Goal: Task Accomplishment & Management: Use online tool/utility

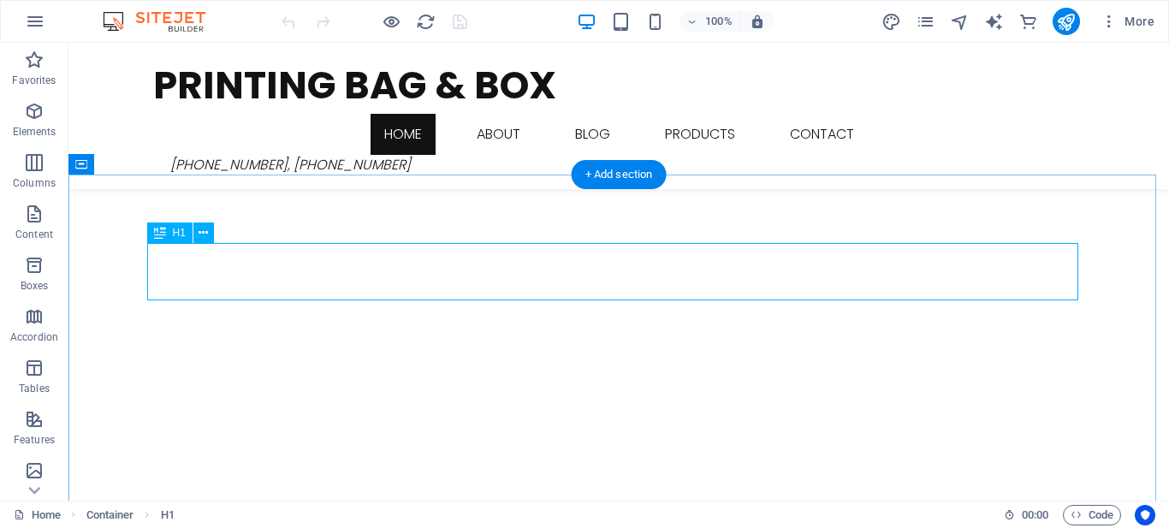
scroll to position [521, 0]
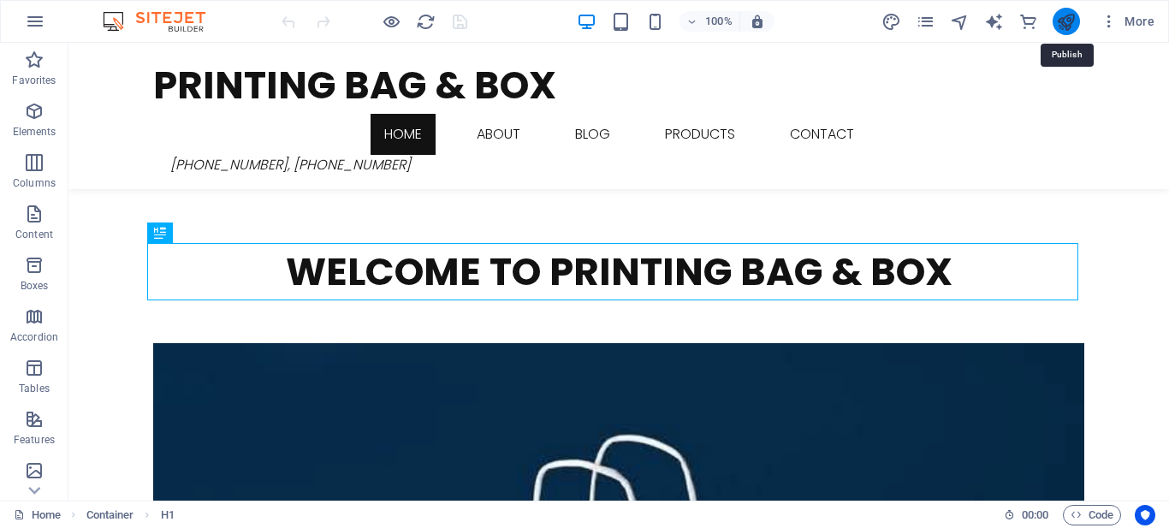
click at [1060, 27] on icon "publish" at bounding box center [1066, 22] width 20 height 20
click at [1064, 27] on icon "publish" at bounding box center [1066, 22] width 20 height 20
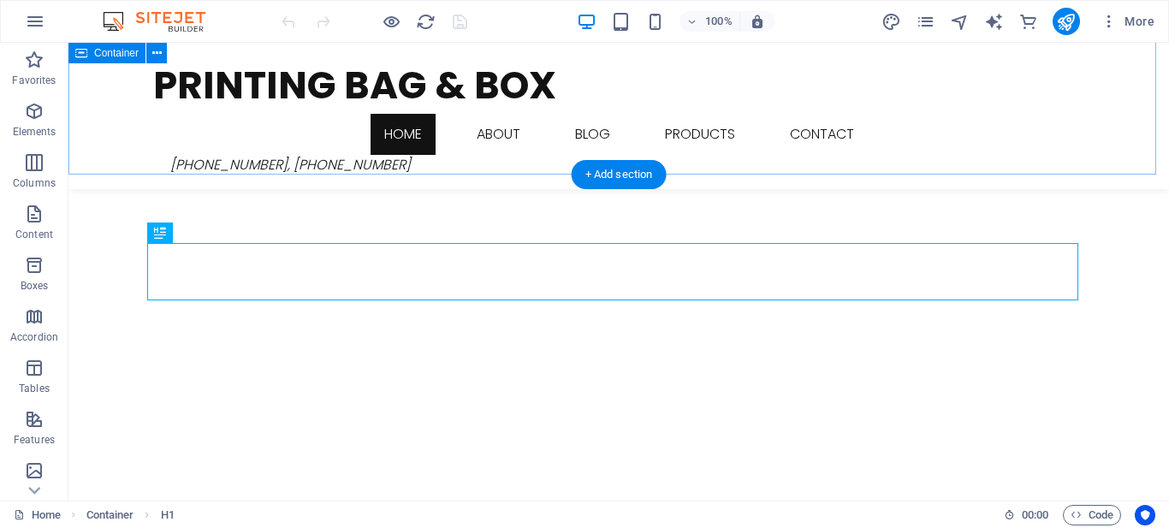
scroll to position [521, 0]
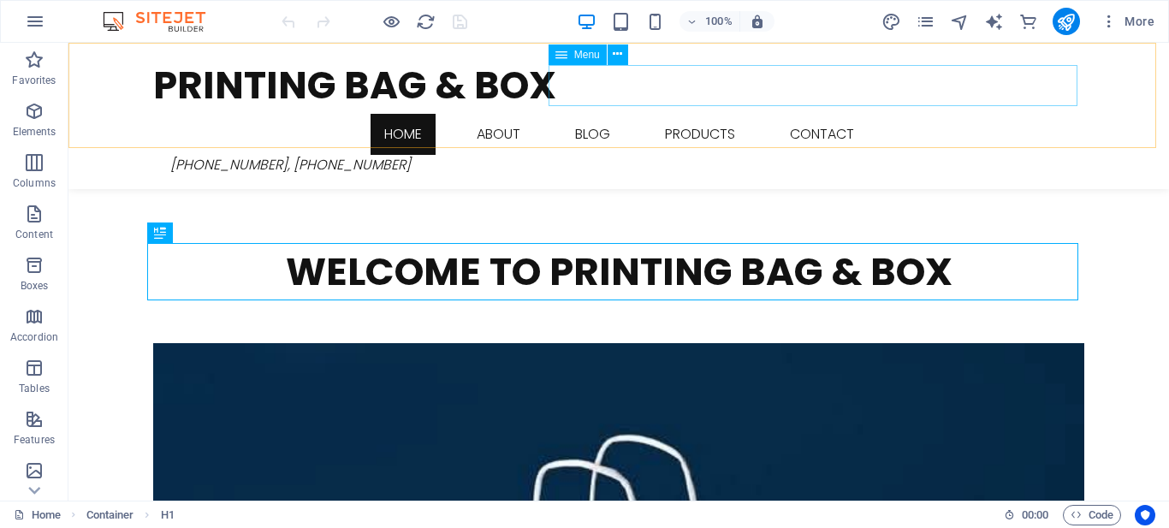
click at [707, 114] on nav "Home About Blog Products Contact" at bounding box center [618, 134] width 931 height 41
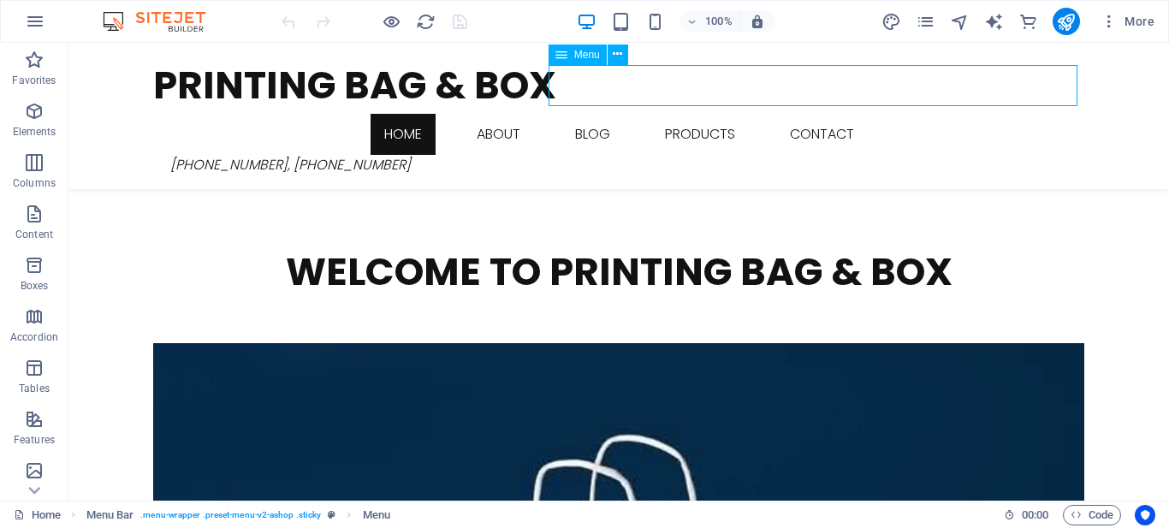
click at [794, 114] on nav "Home About Blog Products Contact" at bounding box center [618, 134] width 931 height 41
click at [787, 114] on nav "Home About Blog Products Contact" at bounding box center [618, 134] width 931 height 41
click at [786, 114] on nav "Home About Blog Products Contact" at bounding box center [618, 134] width 931 height 41
click at [932, 23] on icon "pages" at bounding box center [926, 22] width 20 height 20
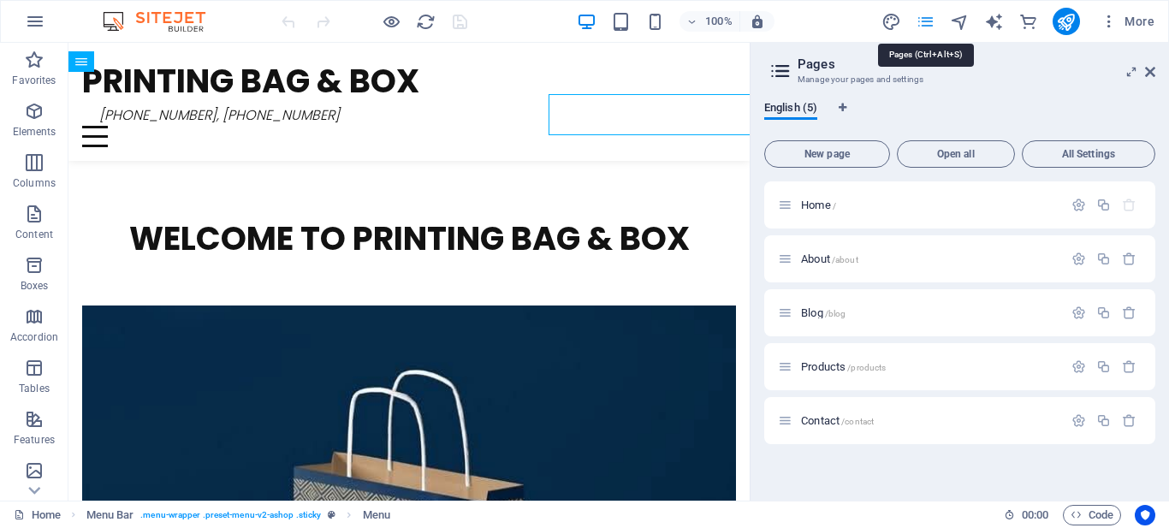
scroll to position [492, 0]
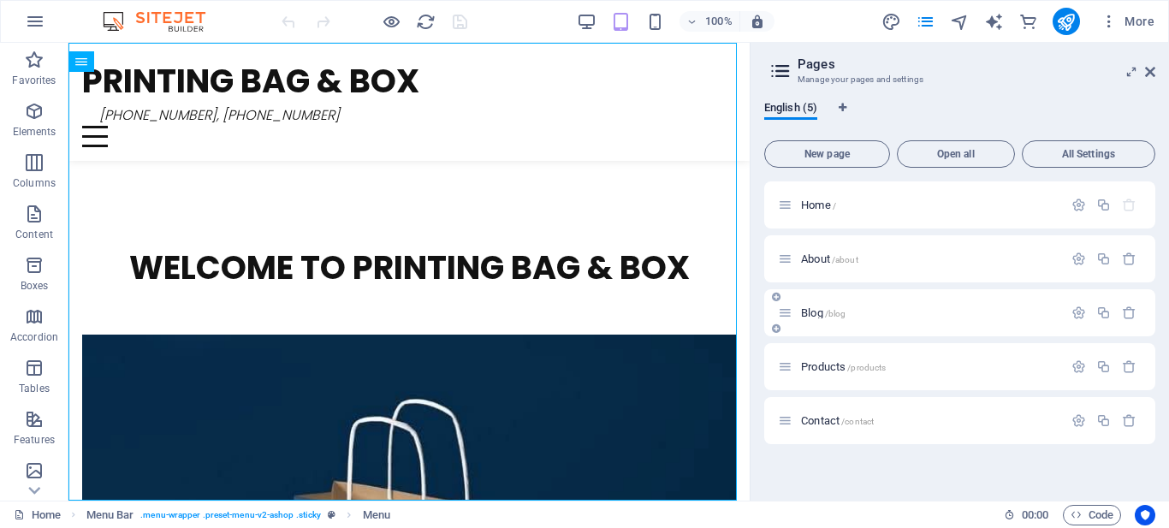
click at [850, 305] on div "Blog /blog" at bounding box center [920, 313] width 285 height 20
click at [804, 310] on span "Blog /blog" at bounding box center [823, 312] width 44 height 13
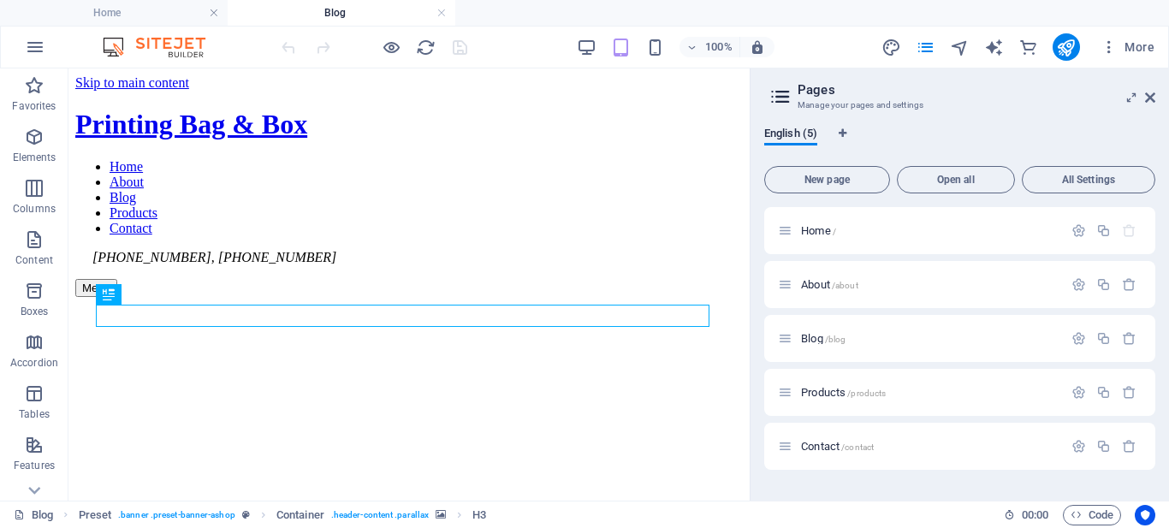
scroll to position [0, 0]
click at [1149, 89] on h2 "Pages" at bounding box center [976, 89] width 358 height 15
click at [1148, 91] on header "Pages Manage your pages and settings" at bounding box center [961, 90] width 388 height 44
click at [1147, 99] on icon at bounding box center [1150, 98] width 10 height 14
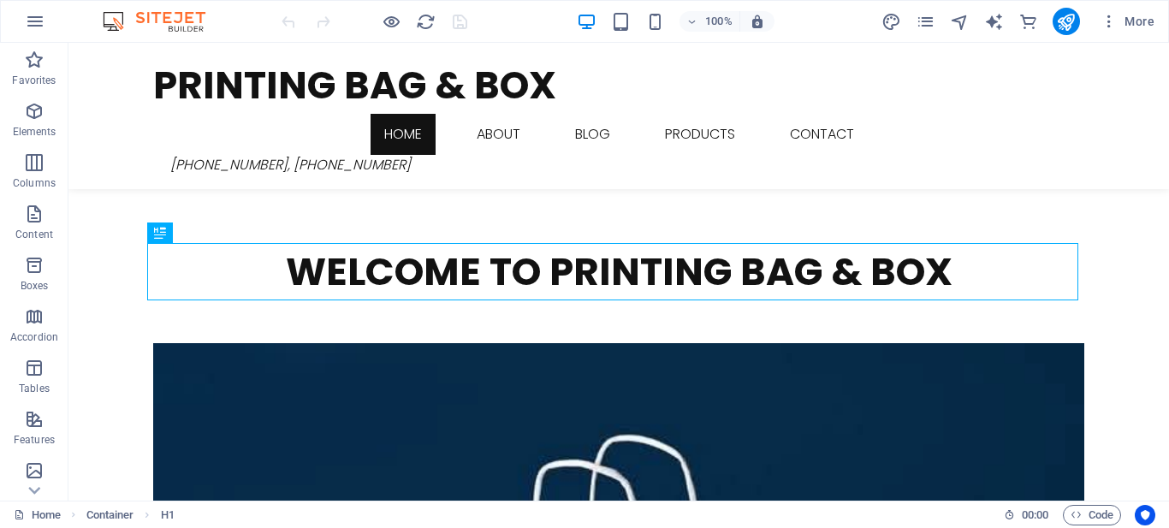
scroll to position [521, 0]
click at [1015, 114] on nav "Home About Blog Products Contact" at bounding box center [618, 134] width 931 height 41
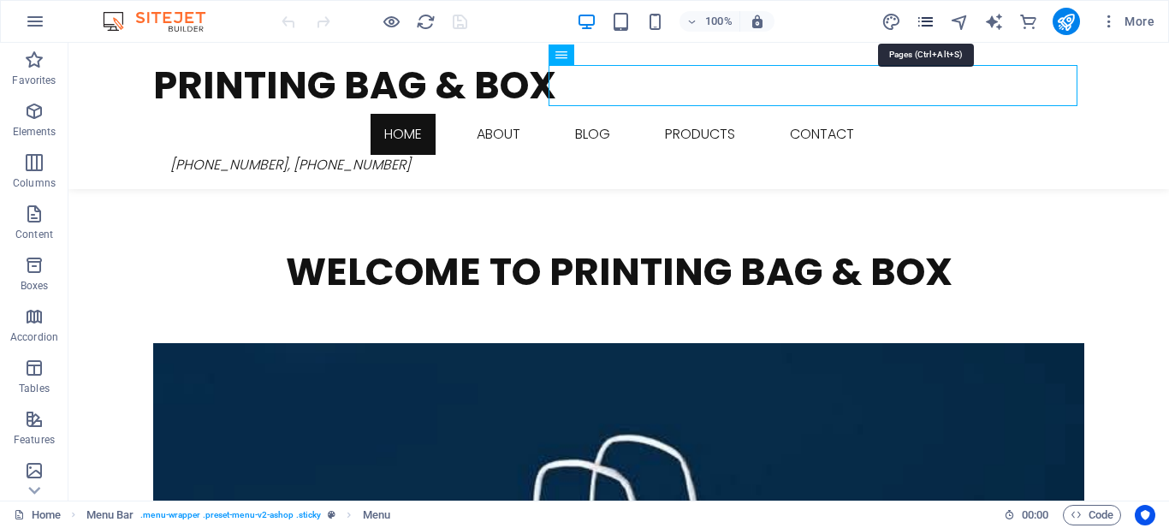
click at [927, 16] on icon "pages" at bounding box center [926, 22] width 20 height 20
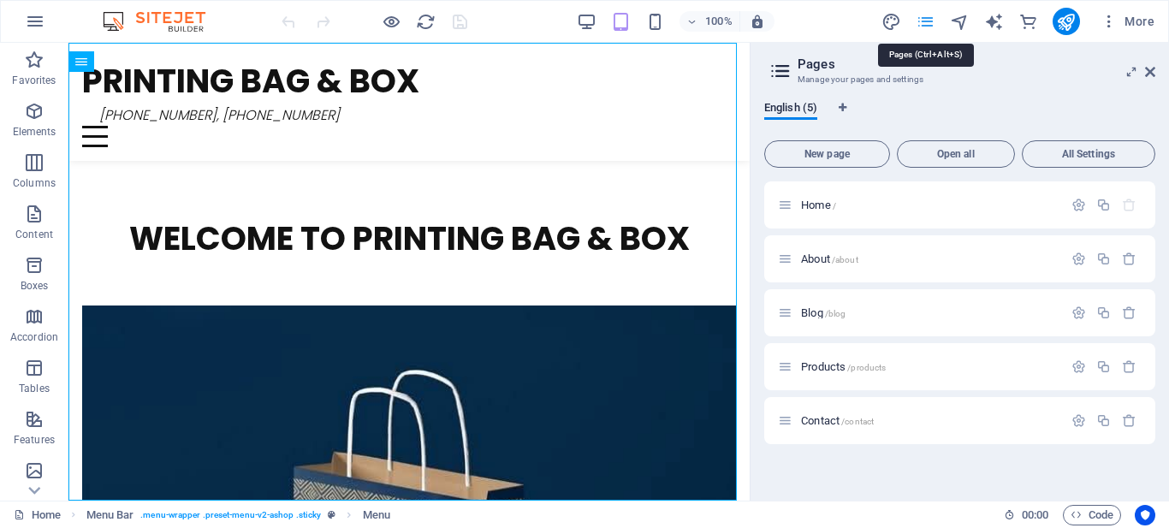
scroll to position [492, 0]
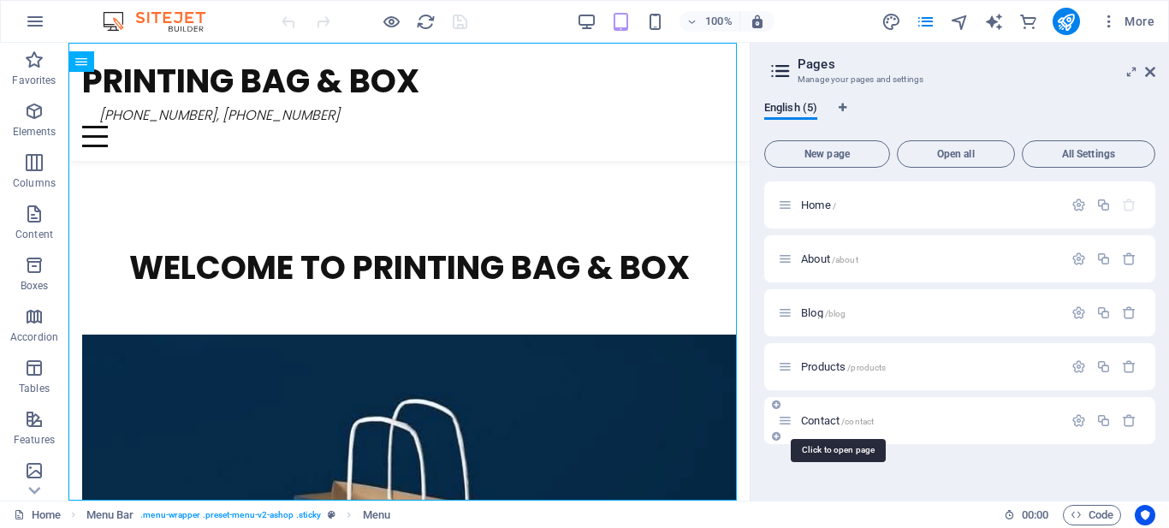
click at [813, 418] on span "Contact /contact" at bounding box center [837, 420] width 73 height 13
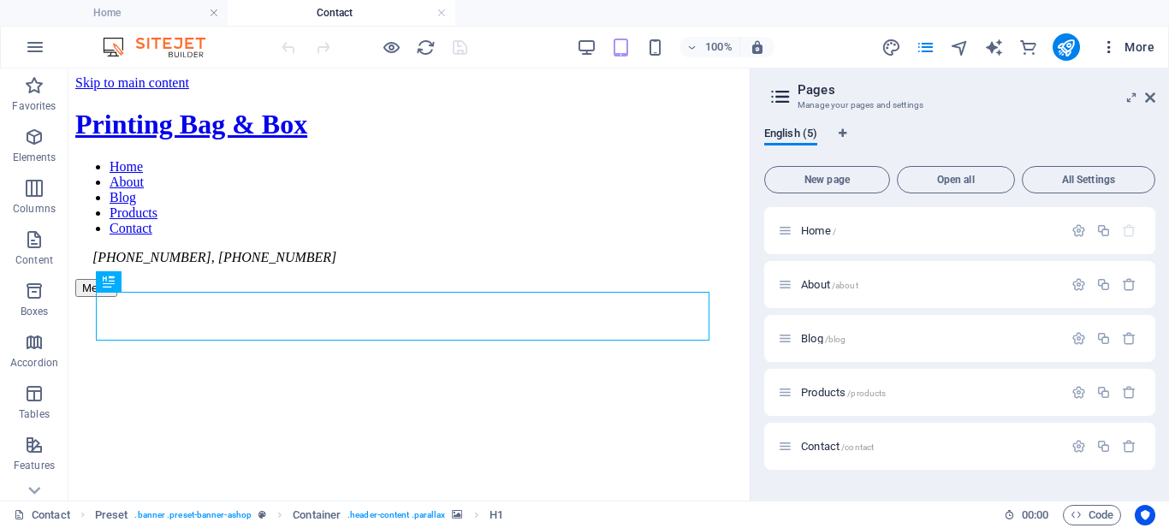
scroll to position [0, 0]
click at [1142, 95] on h2 "Pages" at bounding box center [976, 89] width 358 height 15
click at [1151, 104] on icon at bounding box center [1150, 98] width 10 height 14
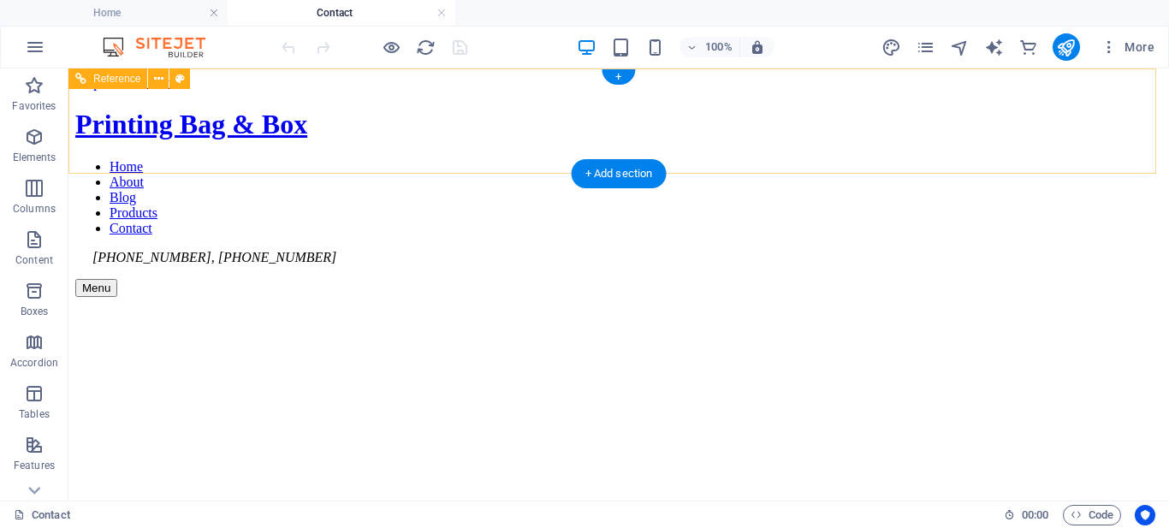
click at [789, 159] on nav "Home About Blog Products Contact" at bounding box center [618, 197] width 1087 height 77
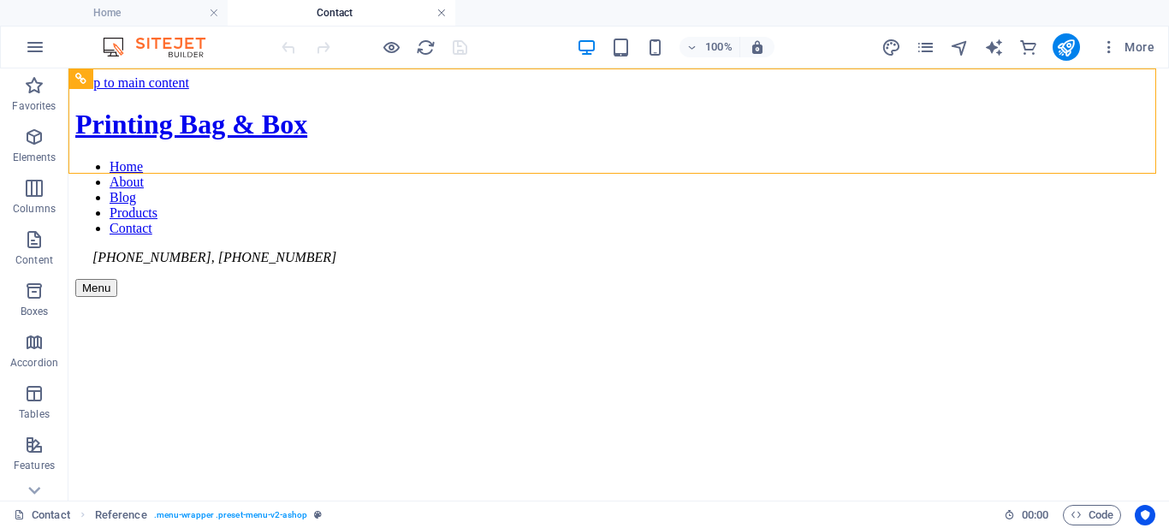
click at [443, 12] on link at bounding box center [441, 13] width 10 height 16
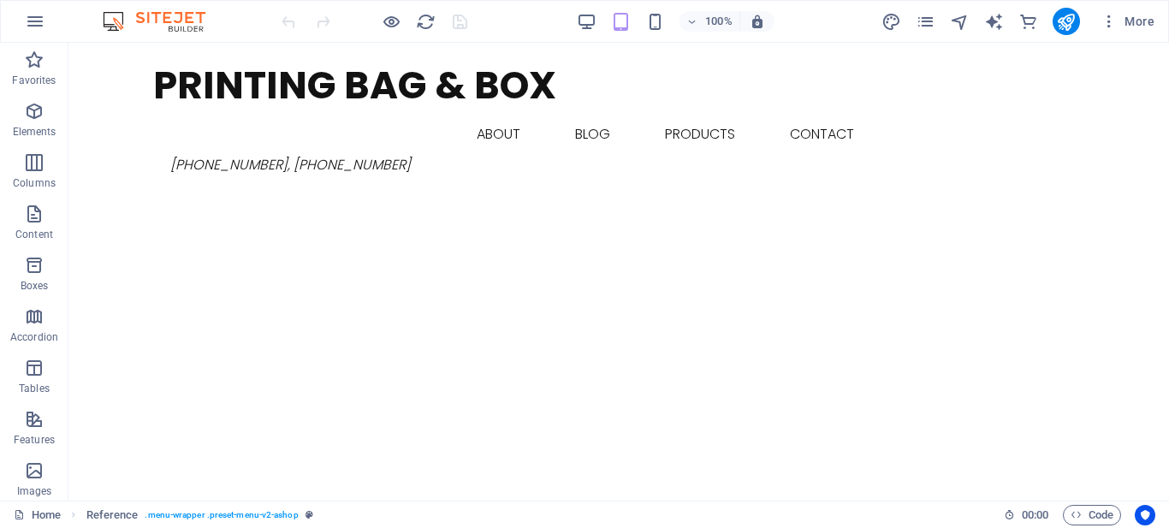
scroll to position [492, 0]
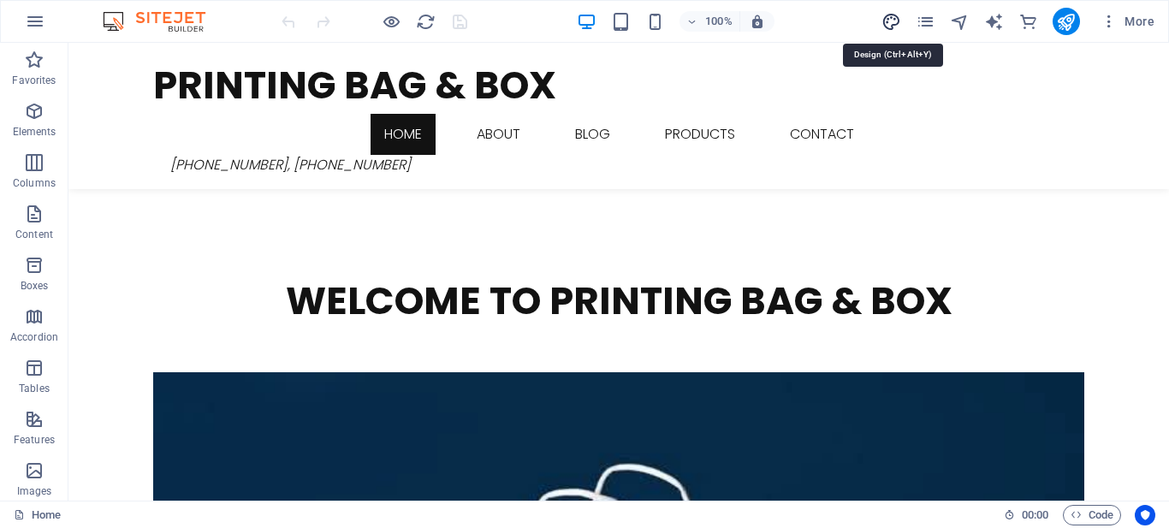
click at [886, 26] on icon "design" at bounding box center [891, 22] width 20 height 20
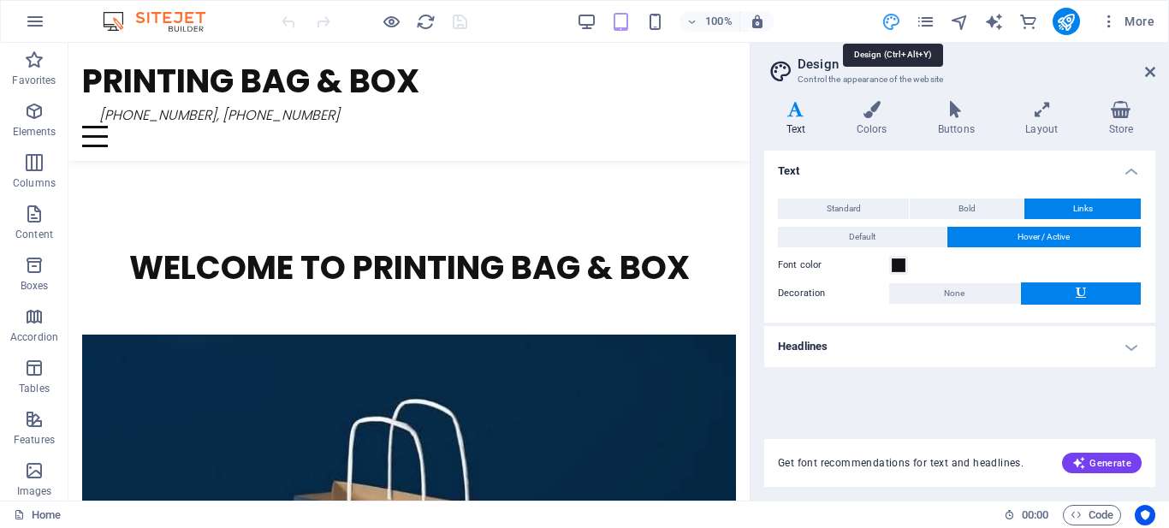
scroll to position [463, 0]
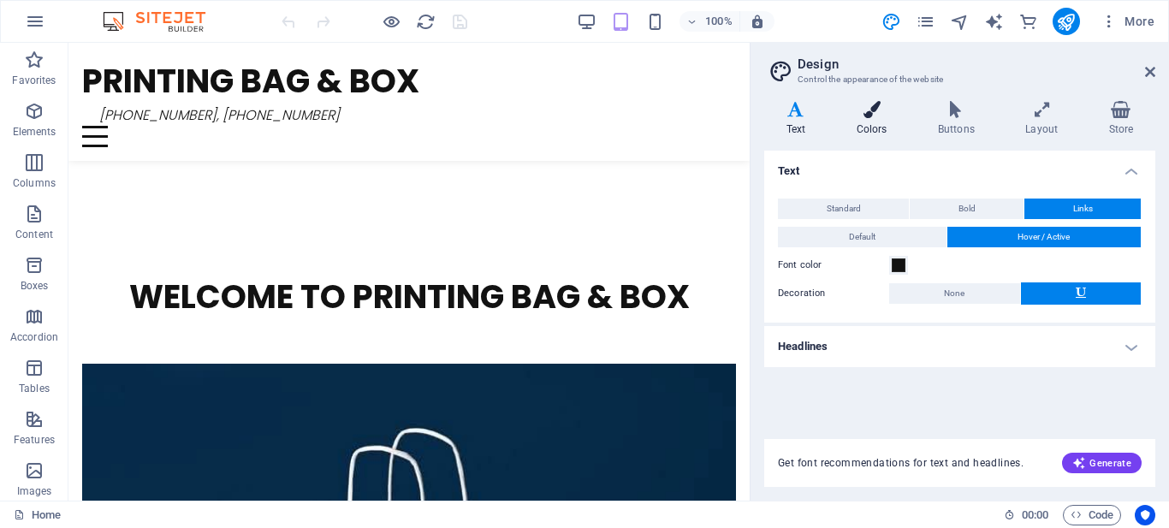
click at [876, 122] on h4 "Colors" at bounding box center [874, 119] width 81 height 36
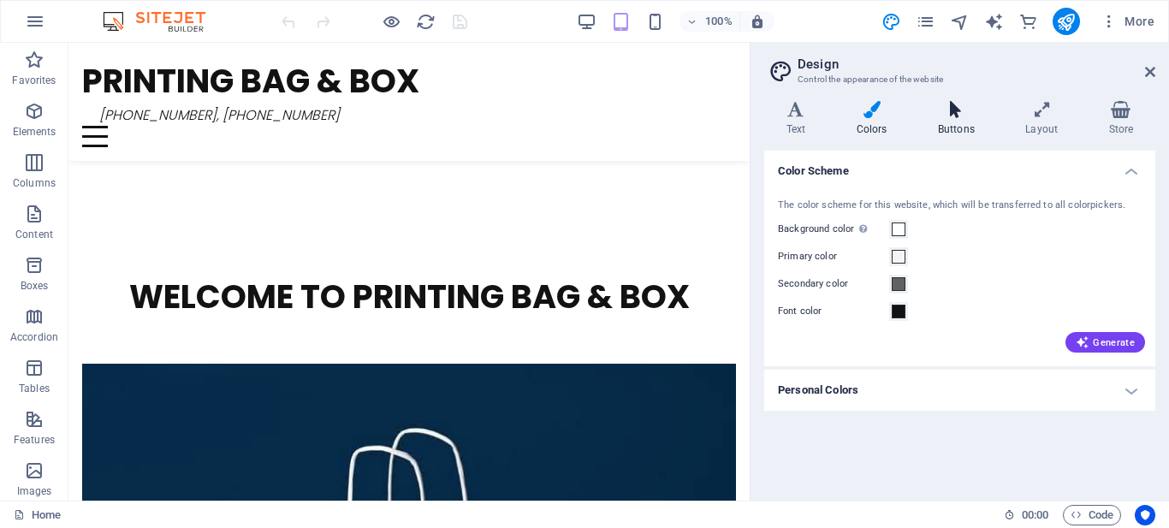
click at [950, 105] on icon at bounding box center [956, 109] width 80 height 17
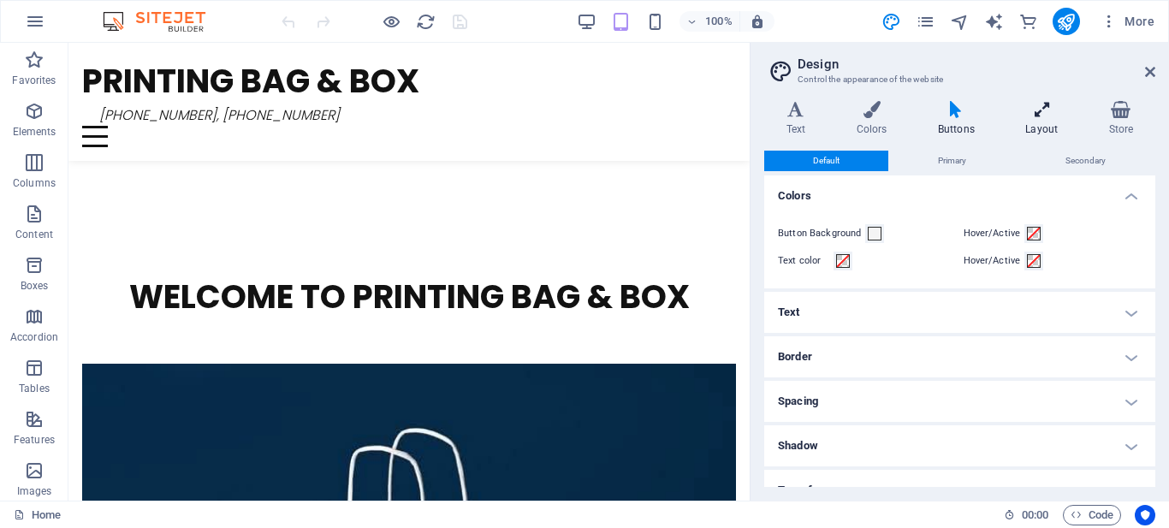
click at [1046, 109] on icon at bounding box center [1042, 109] width 76 height 17
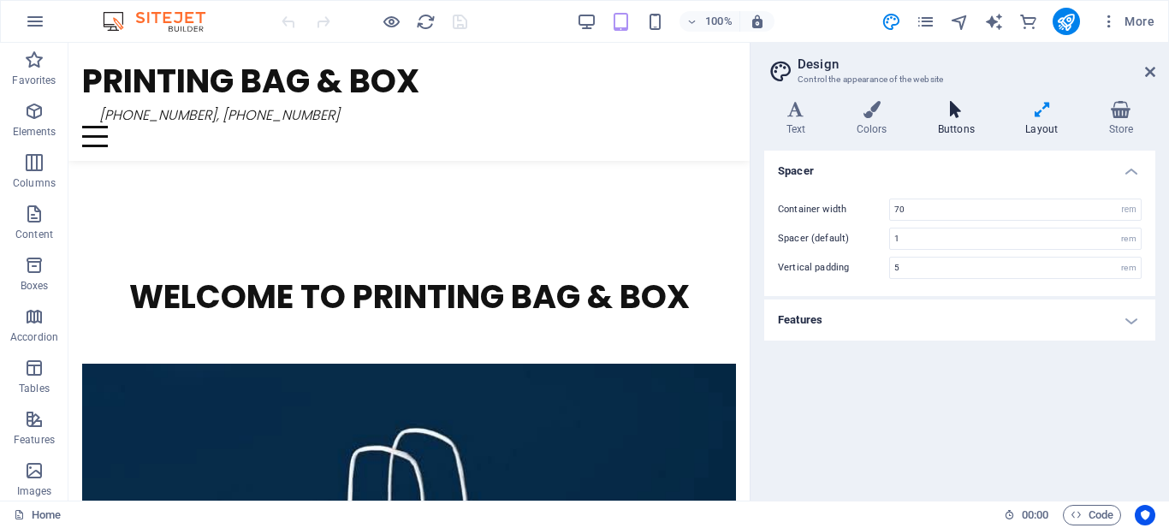
click at [975, 110] on icon at bounding box center [956, 109] width 80 height 17
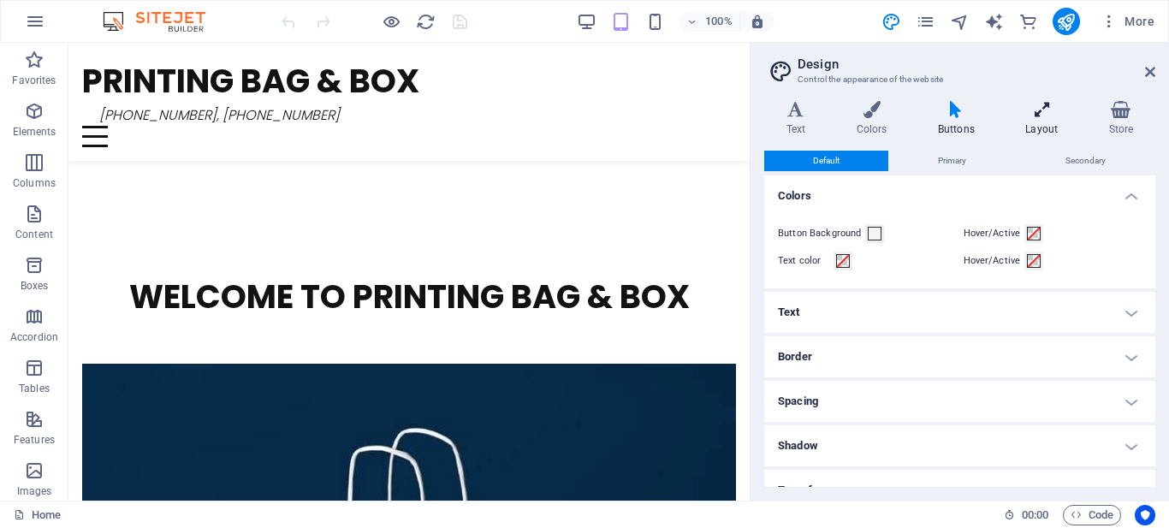
click at [1041, 103] on icon at bounding box center [1042, 109] width 76 height 17
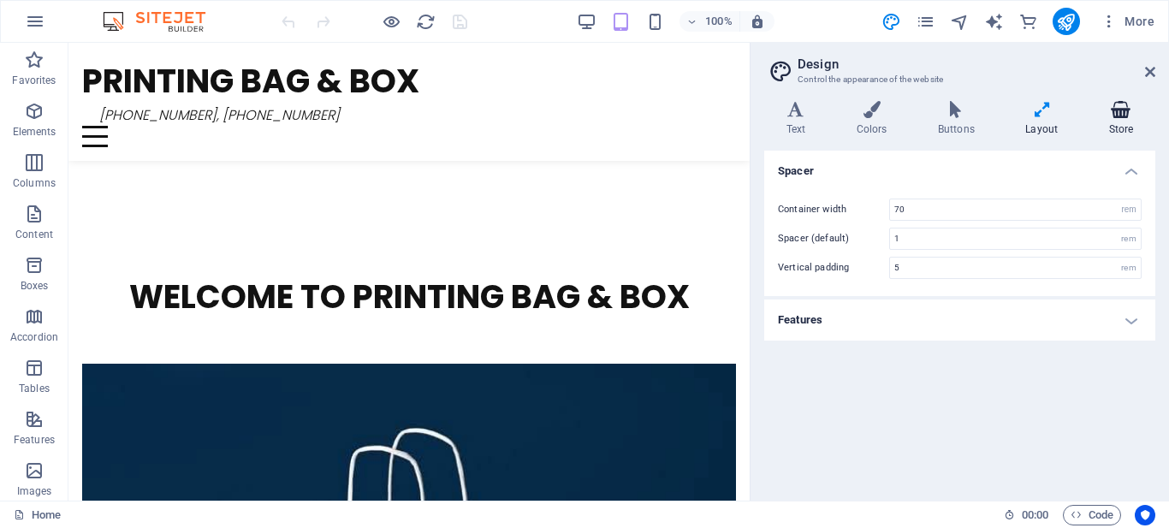
click at [1114, 101] on icon at bounding box center [1121, 109] width 68 height 17
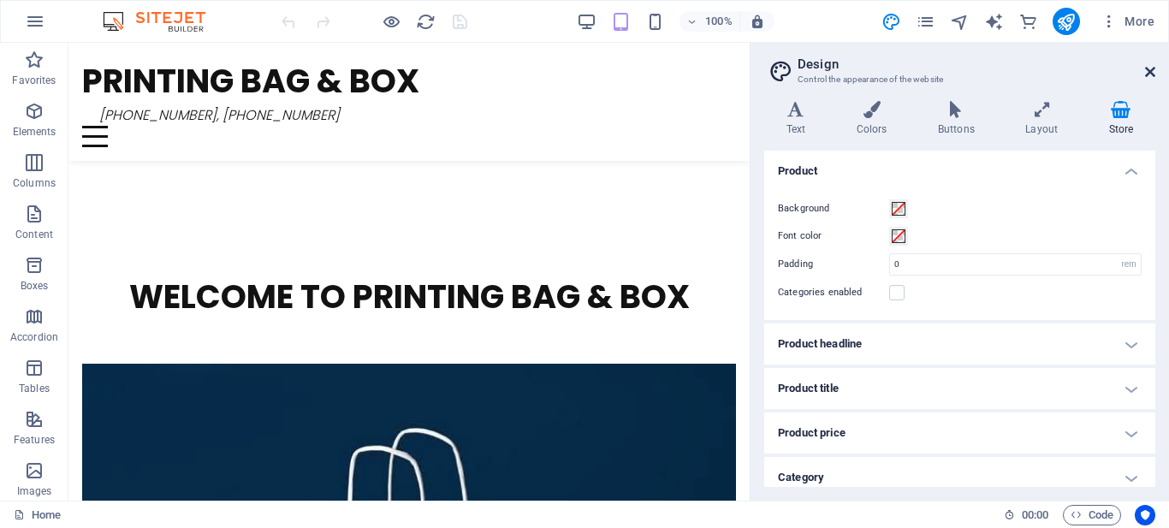
drag, startPoint x: 1154, startPoint y: 71, endPoint x: 1086, endPoint y: 27, distance: 81.2
click at [1154, 71] on icon at bounding box center [1150, 72] width 10 height 14
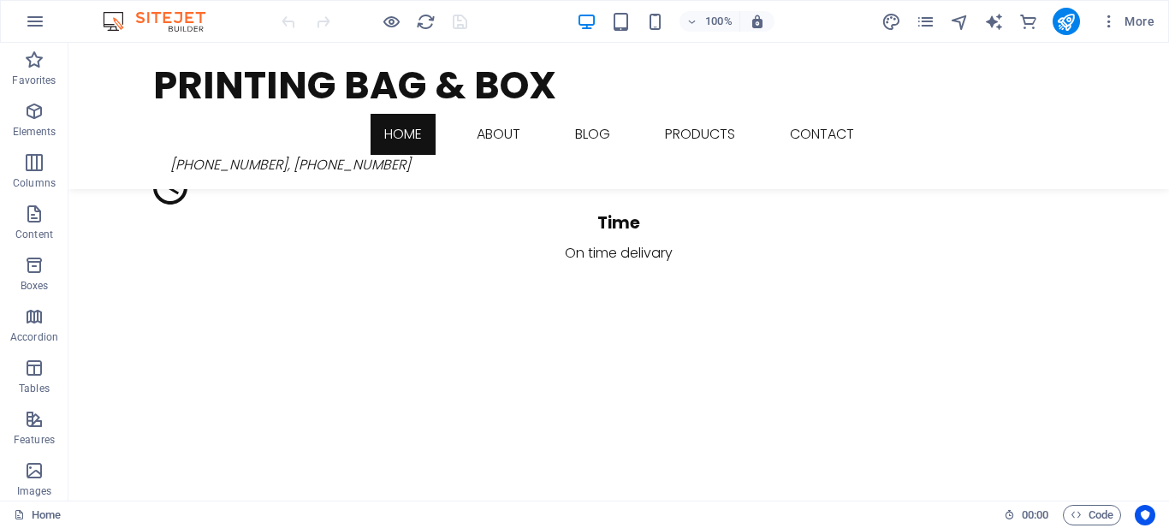
scroll to position [2574, 0]
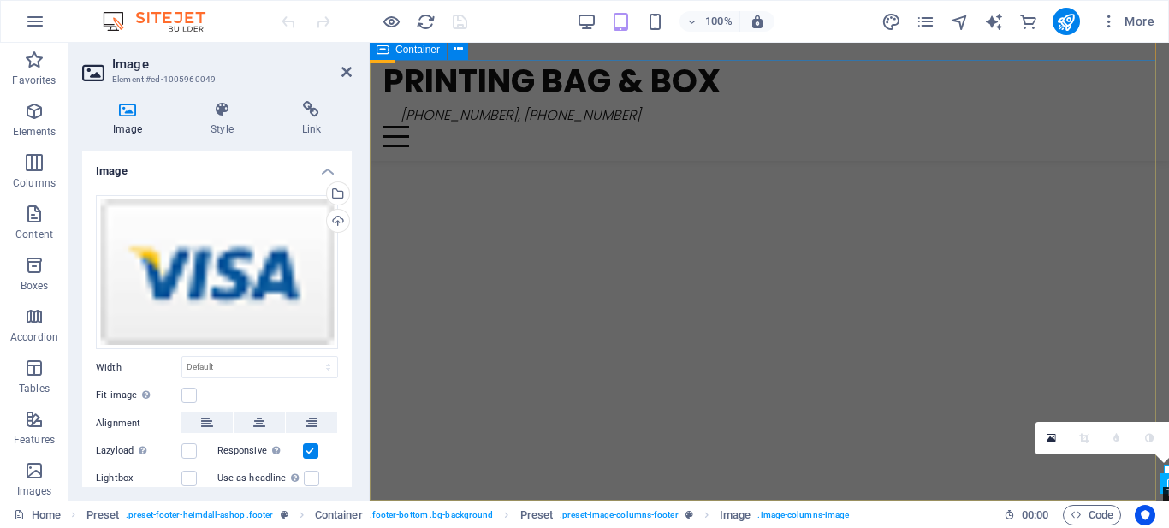
scroll to position [3216, 0]
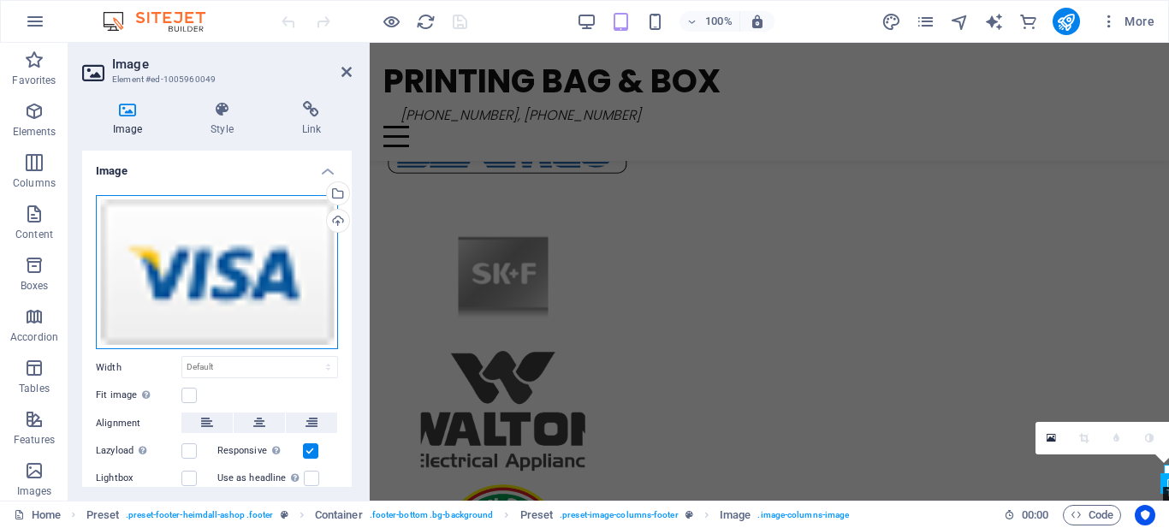
click at [263, 245] on div "Drag files here, click to choose files or select files from Files or our free s…" at bounding box center [217, 272] width 242 height 155
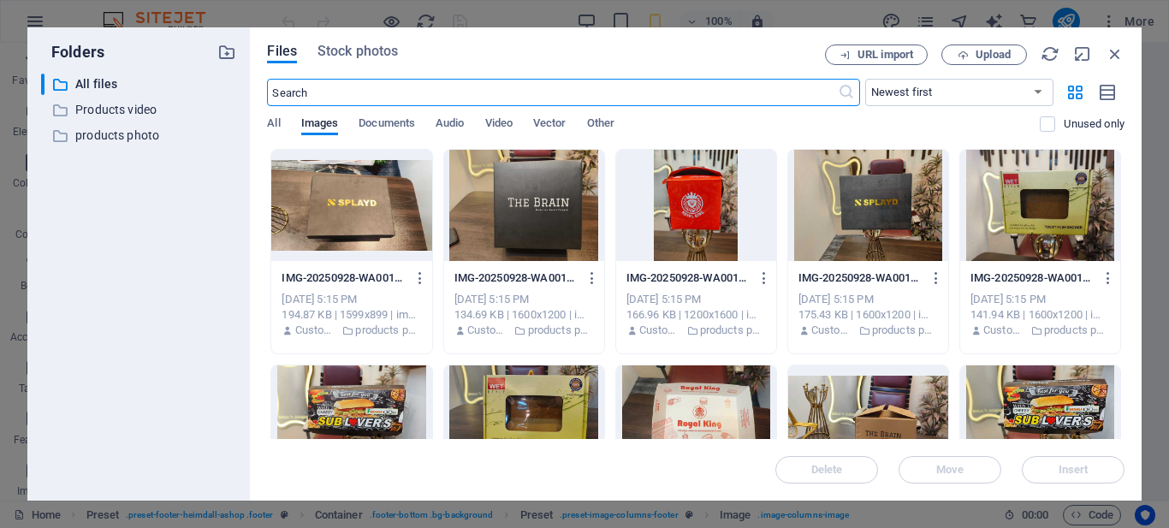
scroll to position [4296, 0]
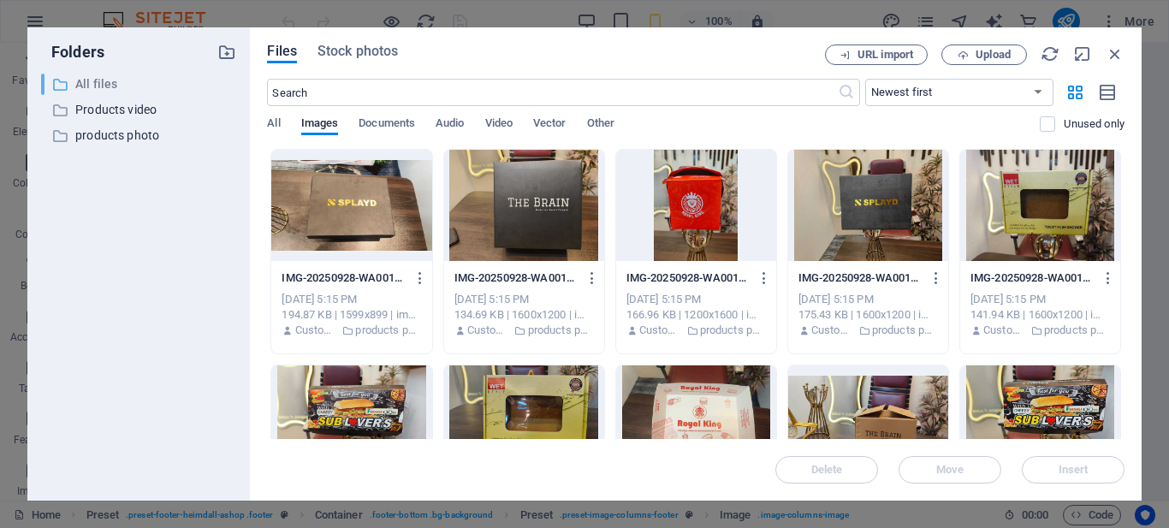
click at [107, 83] on p "All files" at bounding box center [140, 84] width 130 height 20
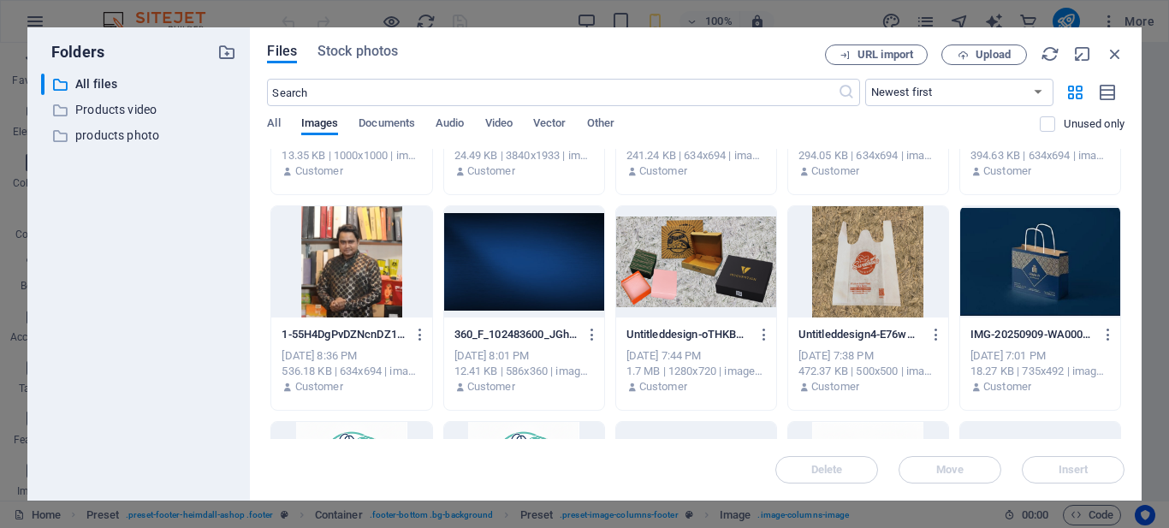
scroll to position [6844, 0]
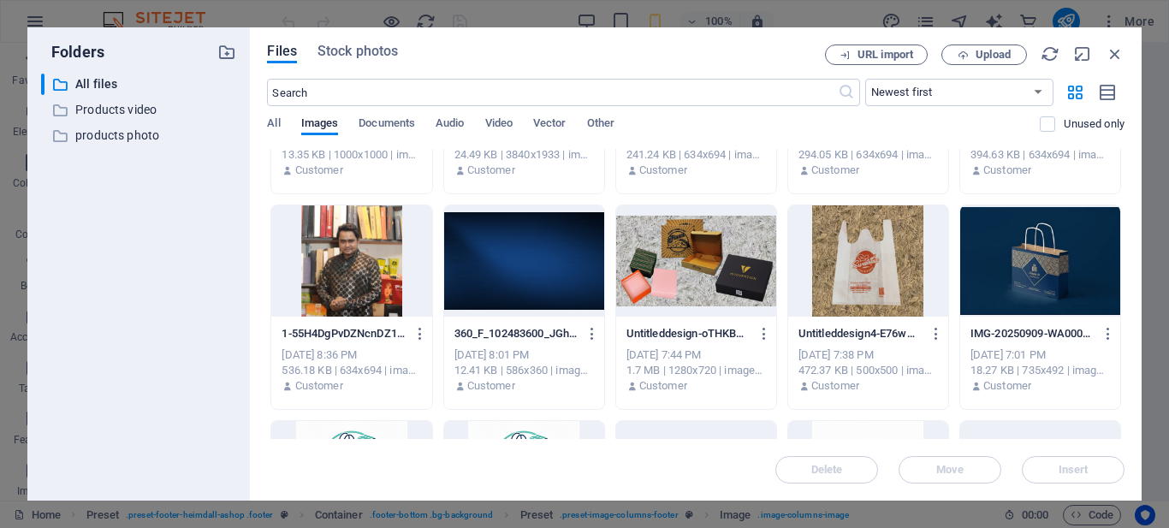
click at [1127, 420] on div "Files Stock photos URL import Upload ​ Newest first Oldest first Name (A-Z) Nam…" at bounding box center [696, 263] width 892 height 473
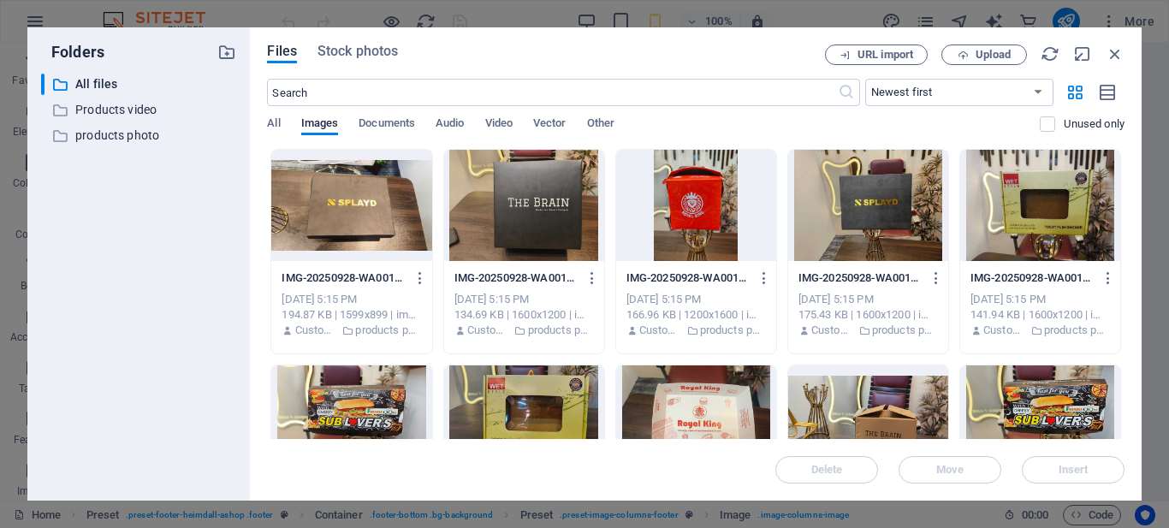
scroll to position [599, 0]
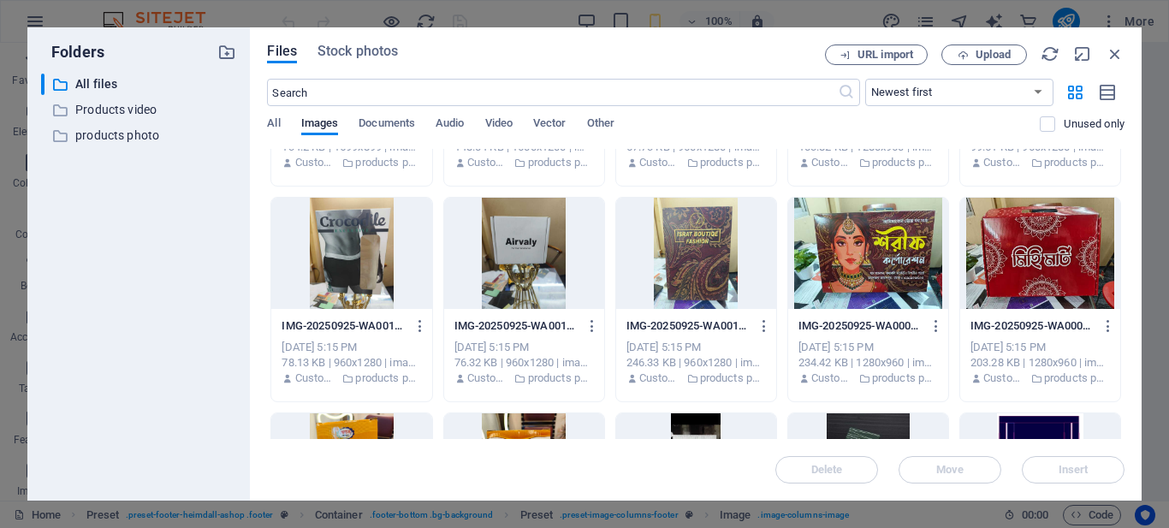
drag, startPoint x: 1124, startPoint y: 177, endPoint x: 1130, endPoint y: 347, distance: 170.4
click at [1130, 347] on div "Files Stock photos URL import Upload ​ Newest first Oldest first Name (A-Z) Nam…" at bounding box center [696, 263] width 892 height 473
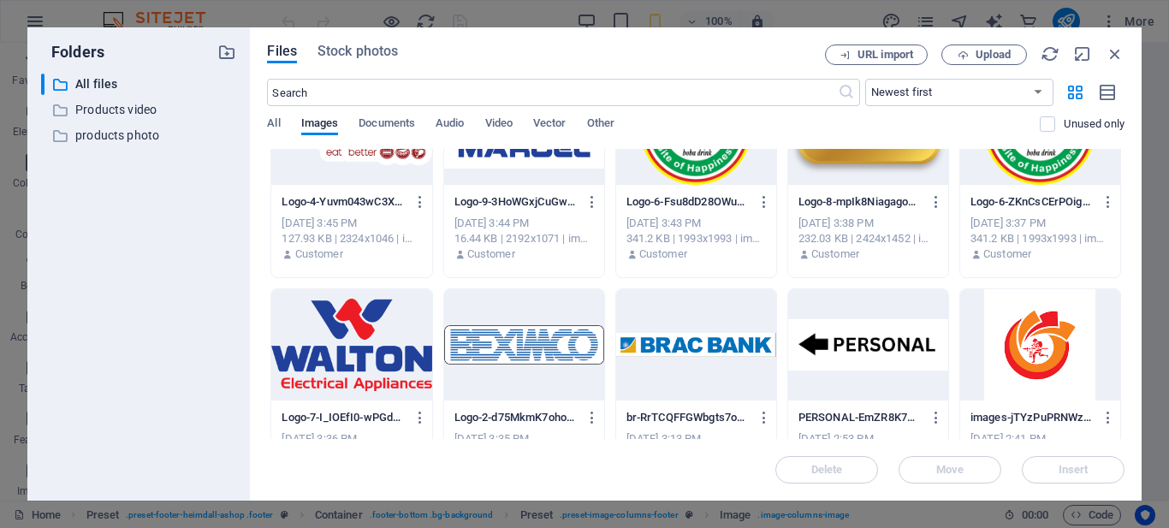
scroll to position [6486, 0]
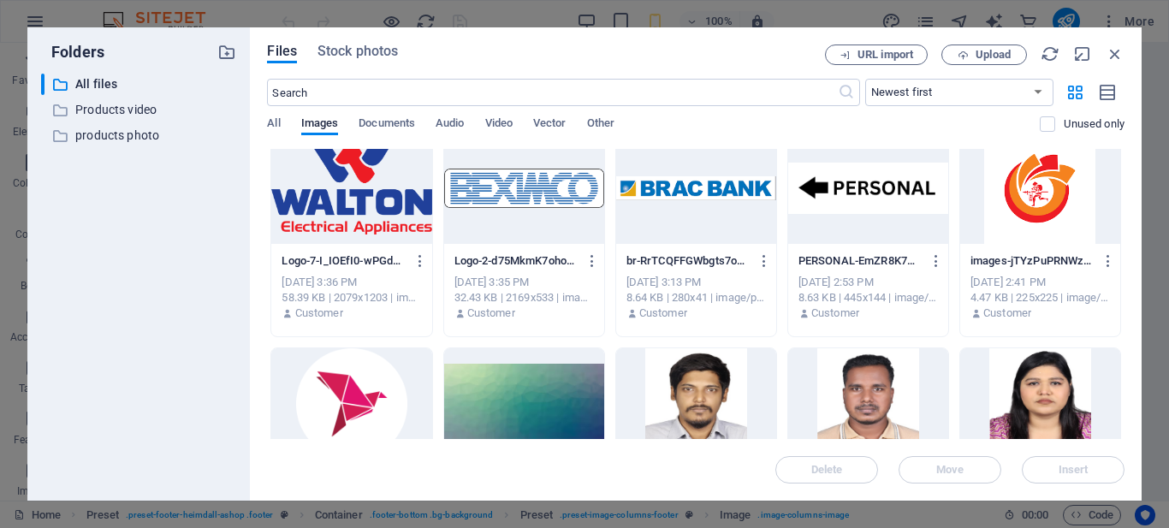
click at [371, 401] on div at bounding box center [351, 403] width 160 height 111
click at [371, 401] on div "1" at bounding box center [351, 403] width 160 height 111
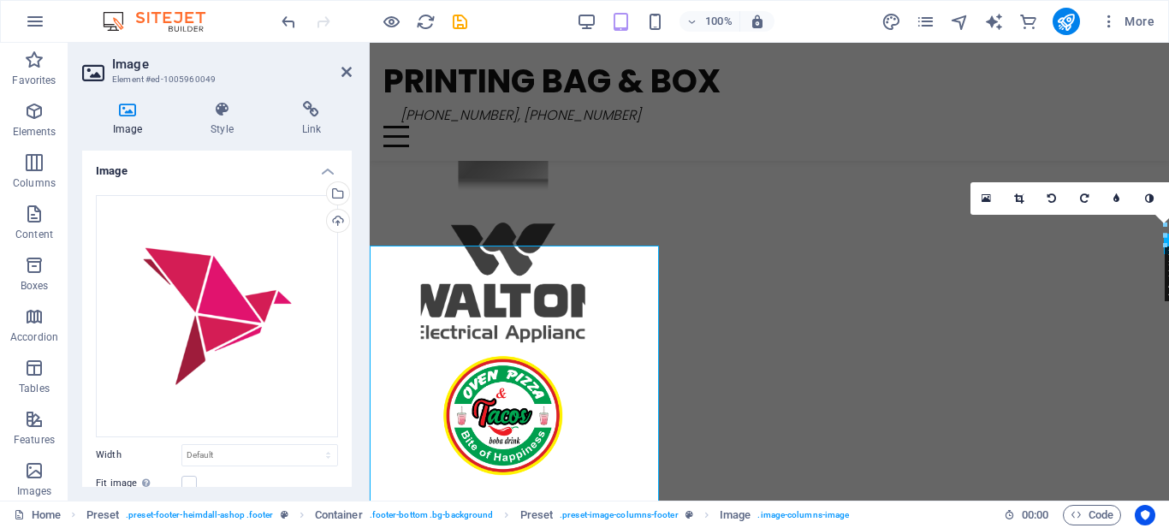
scroll to position [3504, 0]
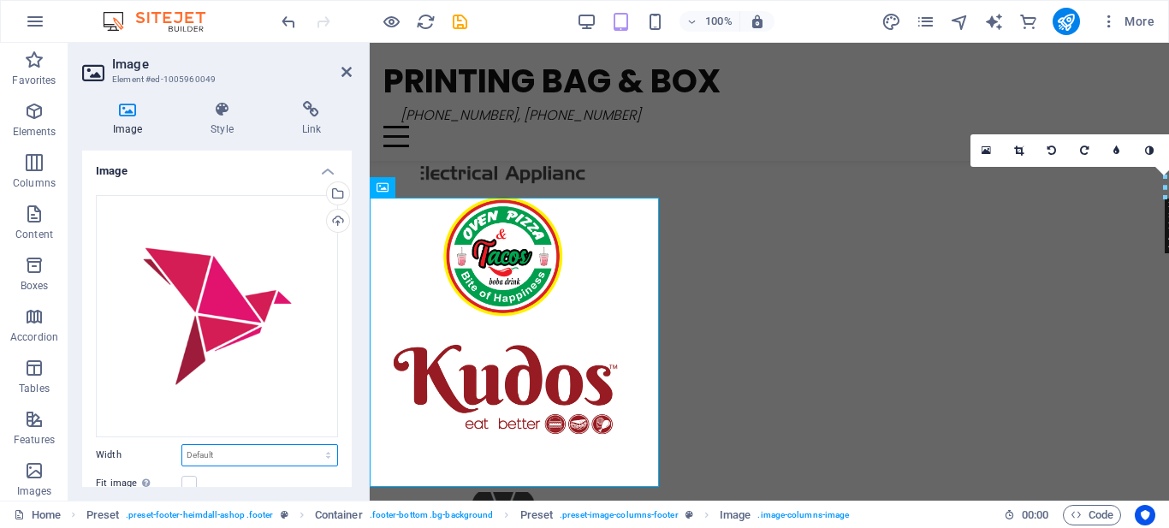
click at [285, 445] on select "Default auto px rem % em vh vw" at bounding box center [259, 455] width 155 height 21
click at [182, 445] on select "Default auto px rem % em vh vw" at bounding box center [259, 455] width 155 height 21
select select "DISABLED_OPTION_VALUE"
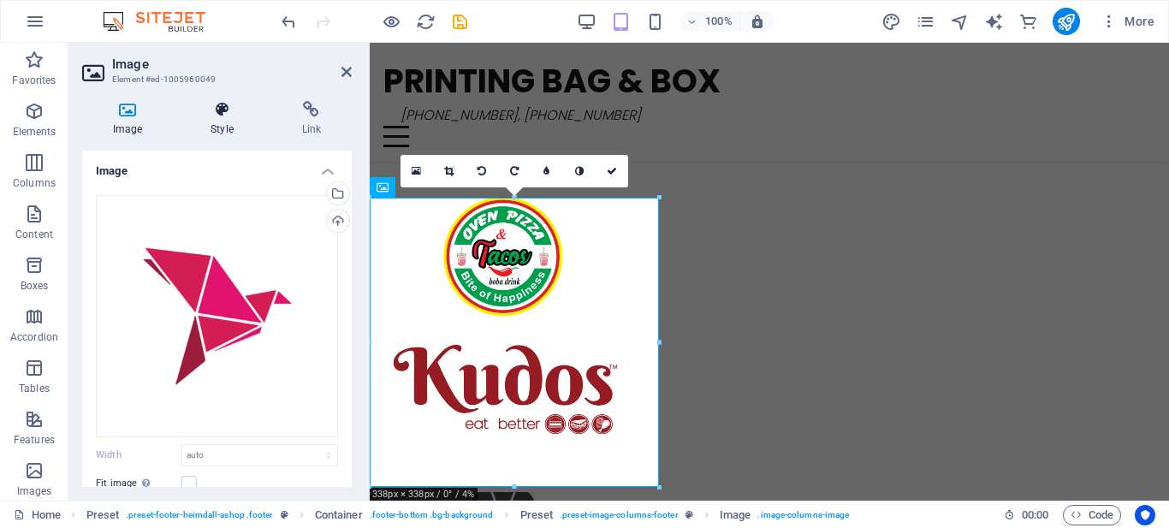
click at [220, 117] on icon at bounding box center [222, 109] width 84 height 17
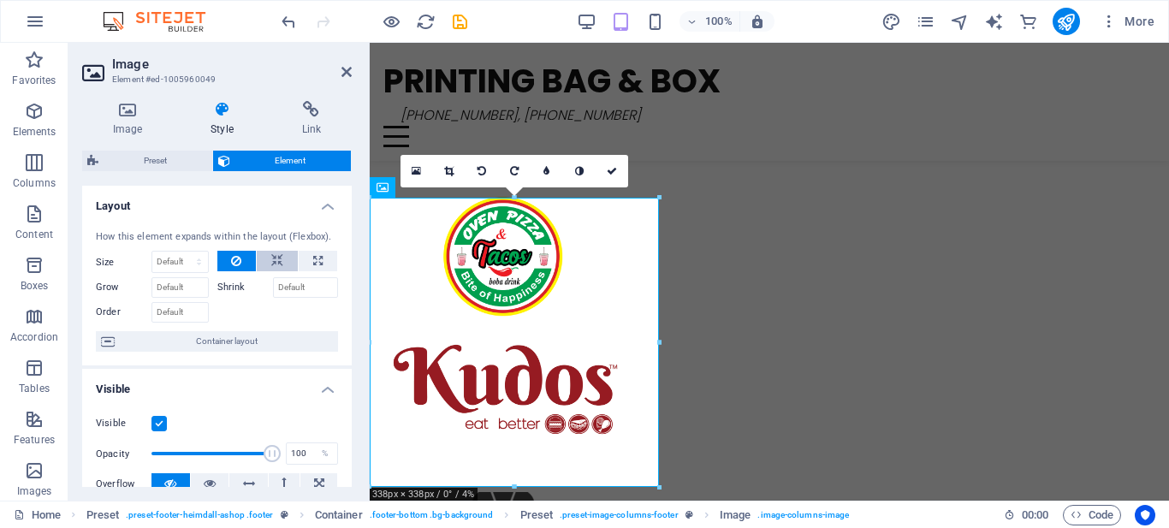
click at [280, 268] on icon at bounding box center [277, 261] width 12 height 21
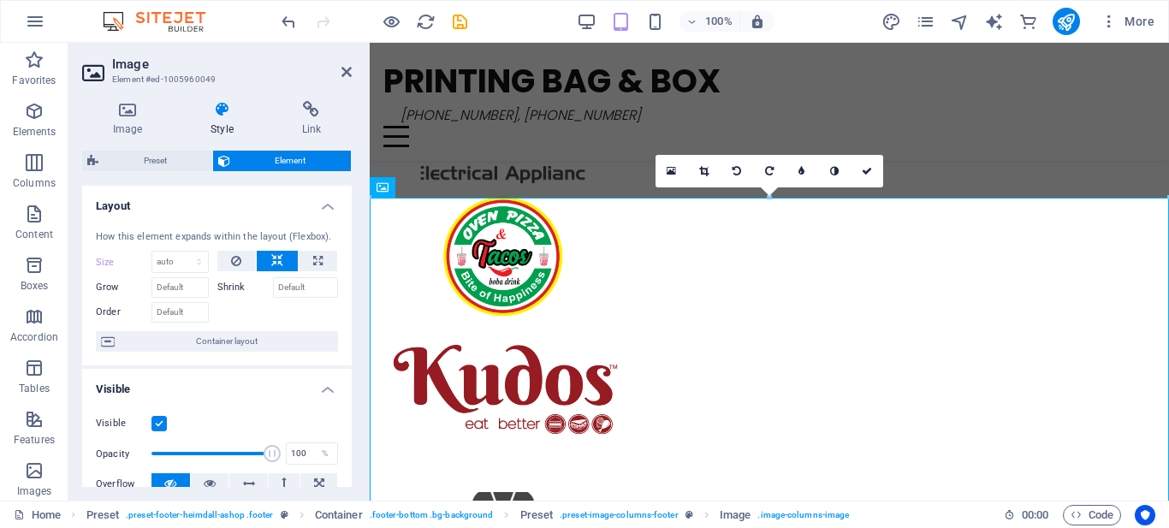
click at [280, 268] on icon at bounding box center [277, 261] width 12 height 21
click at [245, 256] on button at bounding box center [236, 261] width 39 height 21
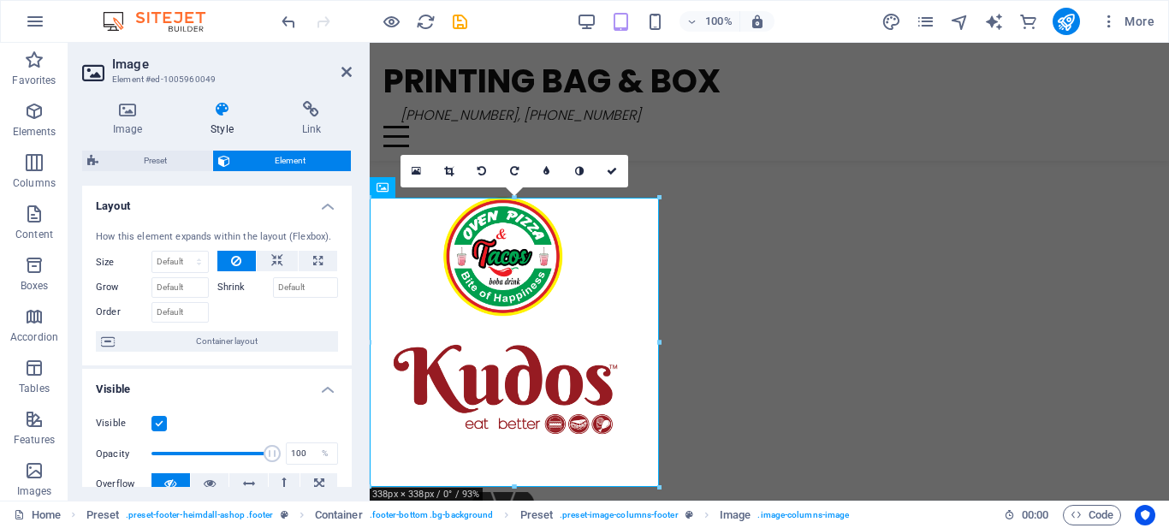
drag, startPoint x: 344, startPoint y: 221, endPoint x: 353, endPoint y: 279, distance: 58.8
click at [353, 279] on div "Image Style Link Image Drag files here, click to choose files or select files f…" at bounding box center [216, 293] width 297 height 413
drag, startPoint x: 353, startPoint y: 279, endPoint x: 345, endPoint y: 324, distance: 46.0
click at [346, 324] on div "Image Style Link Image Drag files here, click to choose files or select files f…" at bounding box center [216, 293] width 297 height 413
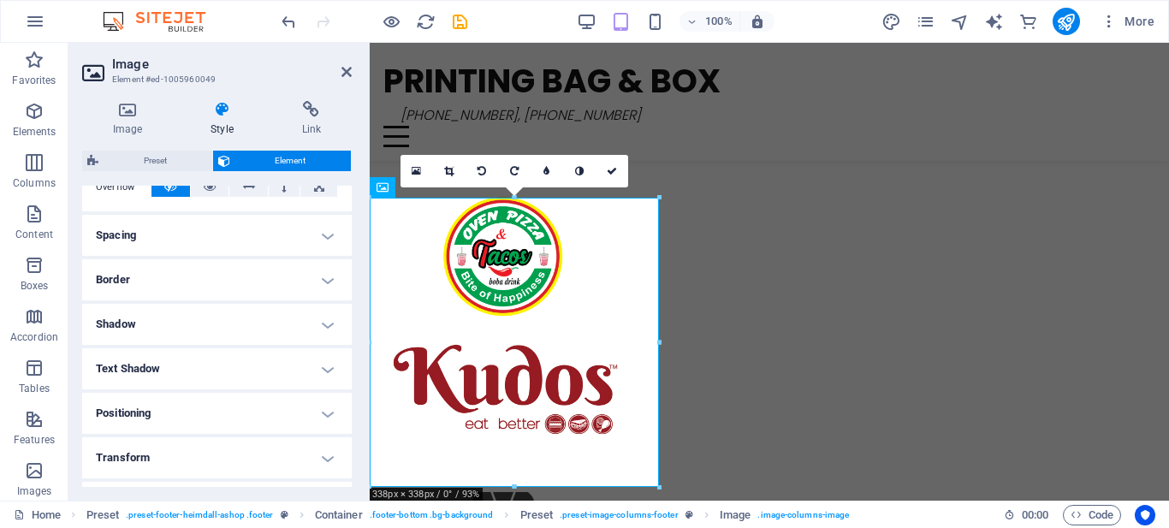
scroll to position [347, 0]
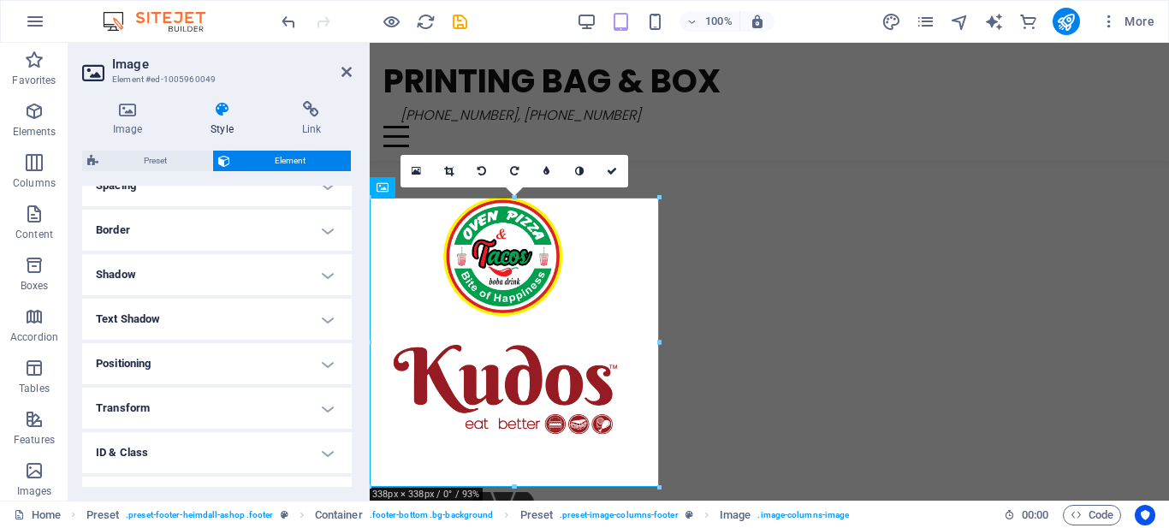
click at [194, 396] on h4 "Transform" at bounding box center [217, 408] width 270 height 41
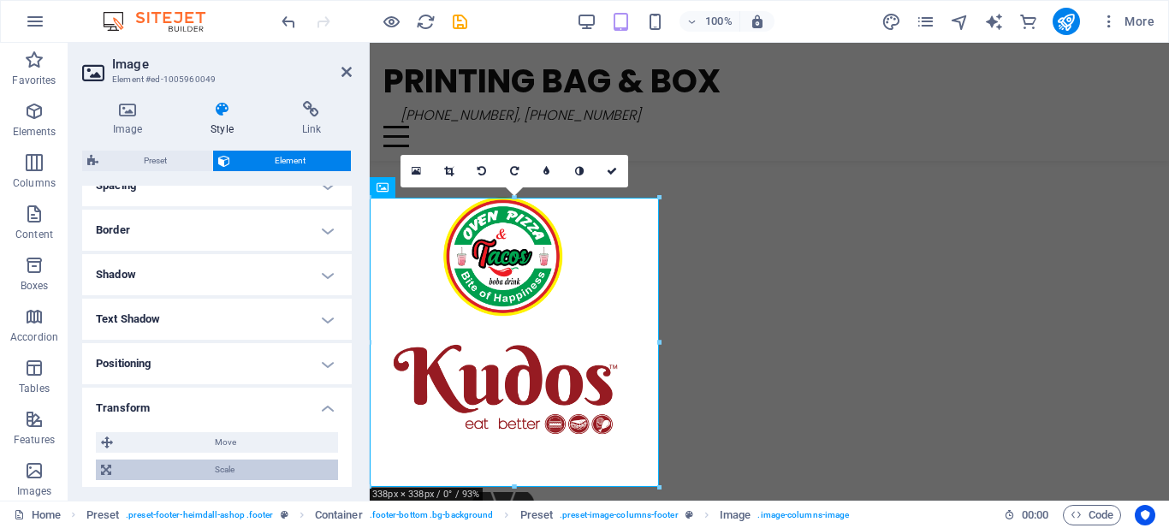
click at [245, 472] on span "Scale" at bounding box center [224, 469] width 216 height 21
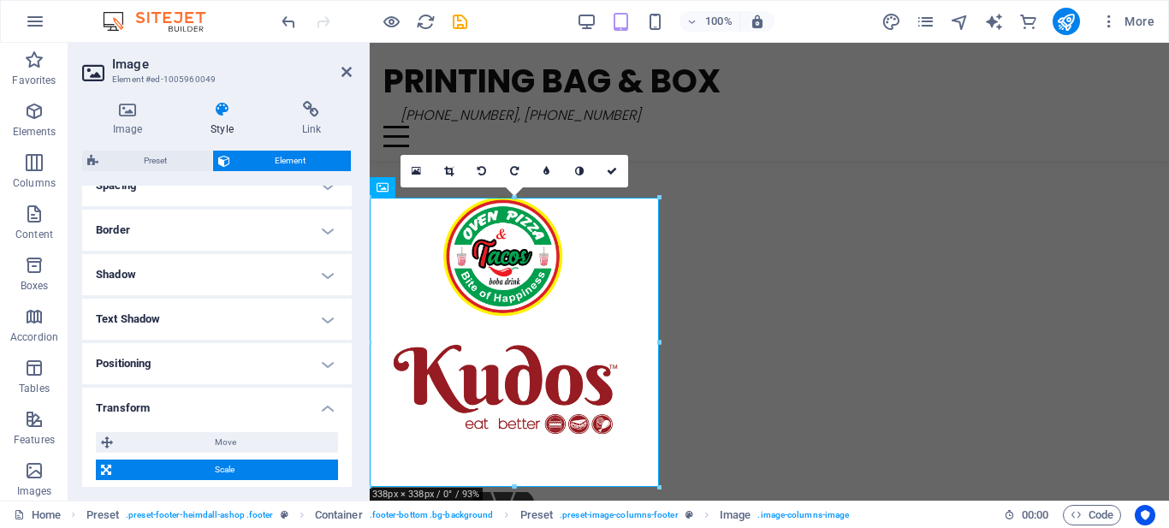
drag, startPoint x: 347, startPoint y: 346, endPoint x: 335, endPoint y: 339, distance: 13.8
click at [335, 340] on ul "Layout How this element expands within the layout (Flexbox). Size Default auto …" at bounding box center [217, 279] width 270 height 881
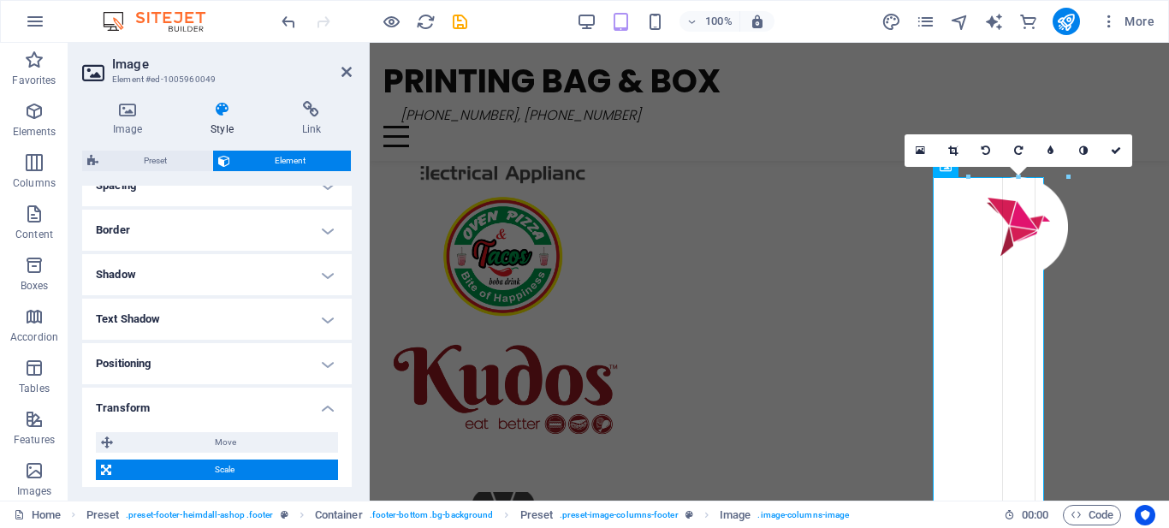
drag, startPoint x: 658, startPoint y: 488, endPoint x: 596, endPoint y: 372, distance: 131.3
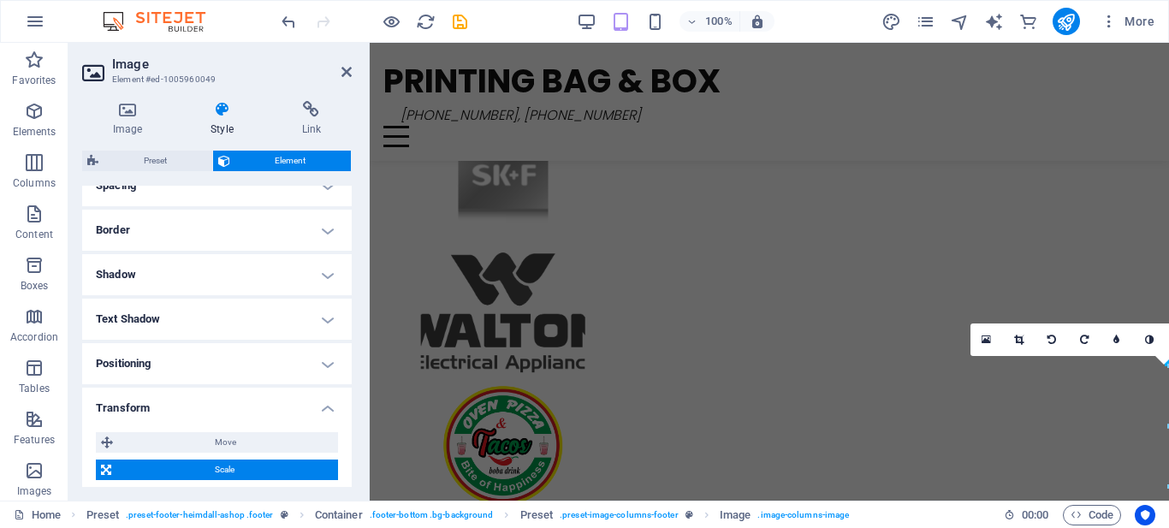
scroll to position [3504, 0]
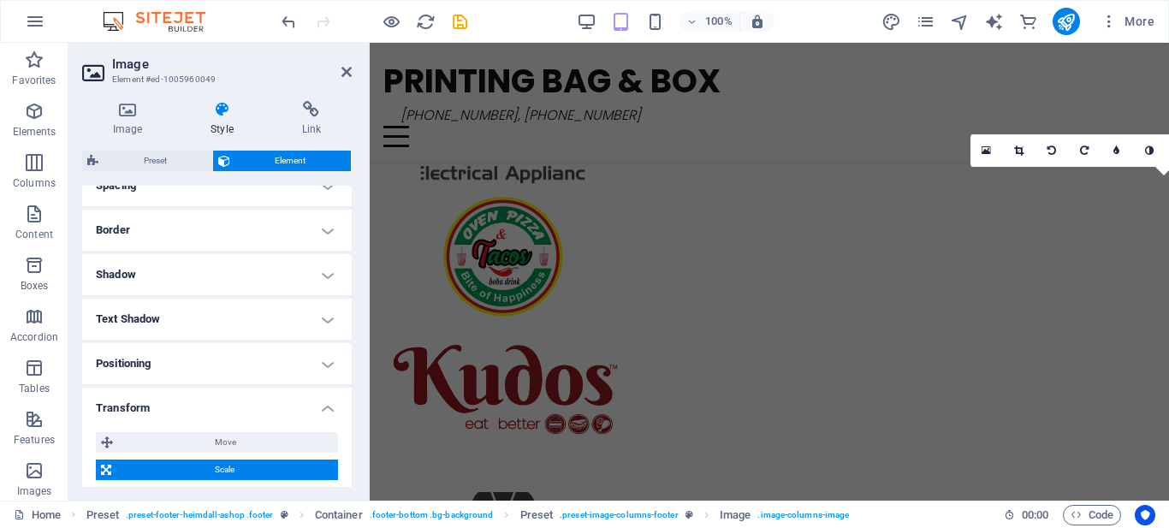
drag, startPoint x: 1155, startPoint y: 485, endPoint x: 1064, endPoint y: 306, distance: 200.5
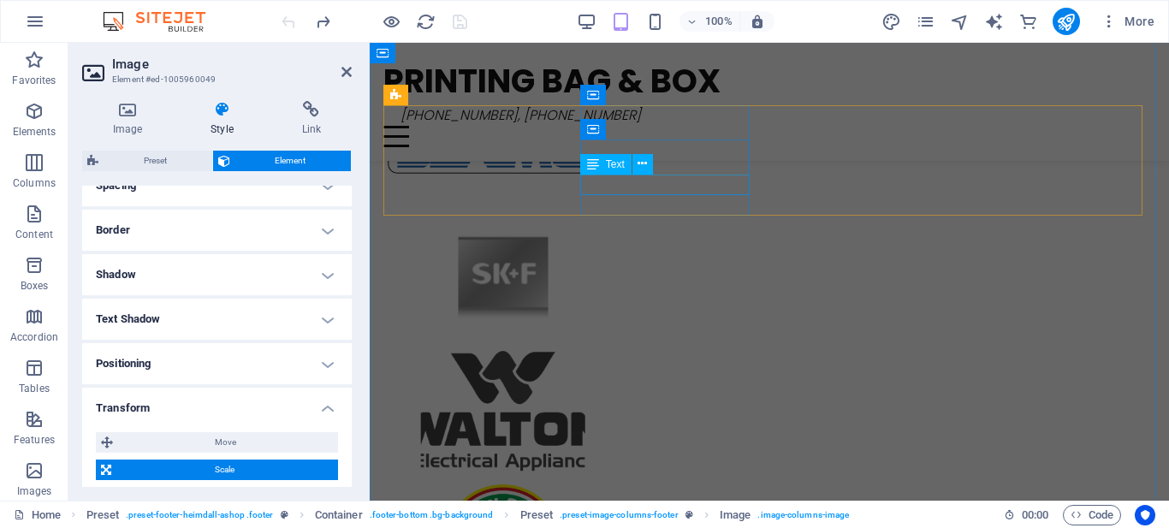
scroll to position [906, 0]
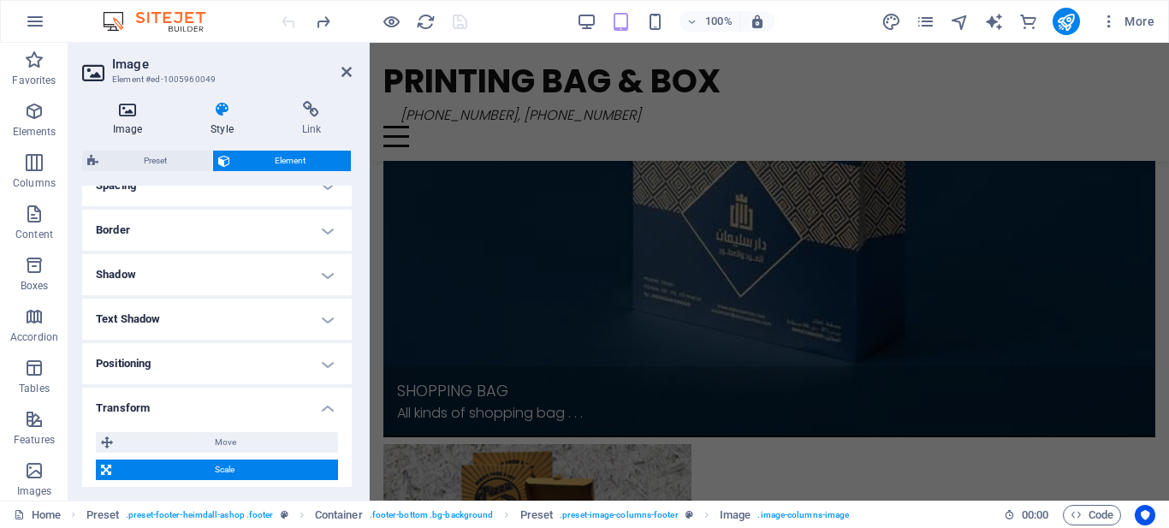
click at [136, 116] on icon at bounding box center [127, 109] width 91 height 17
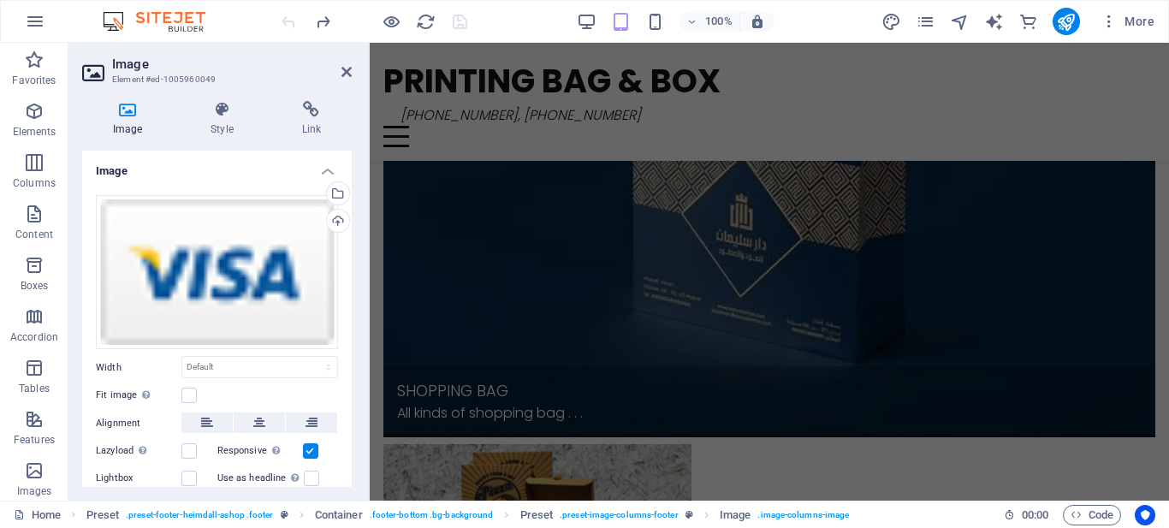
click at [353, 70] on aside "Image Element #ed-1005960049 Image Style Link Image Drag files here, click to c…" at bounding box center [218, 272] width 301 height 458
click at [341, 67] on icon at bounding box center [346, 72] width 10 height 14
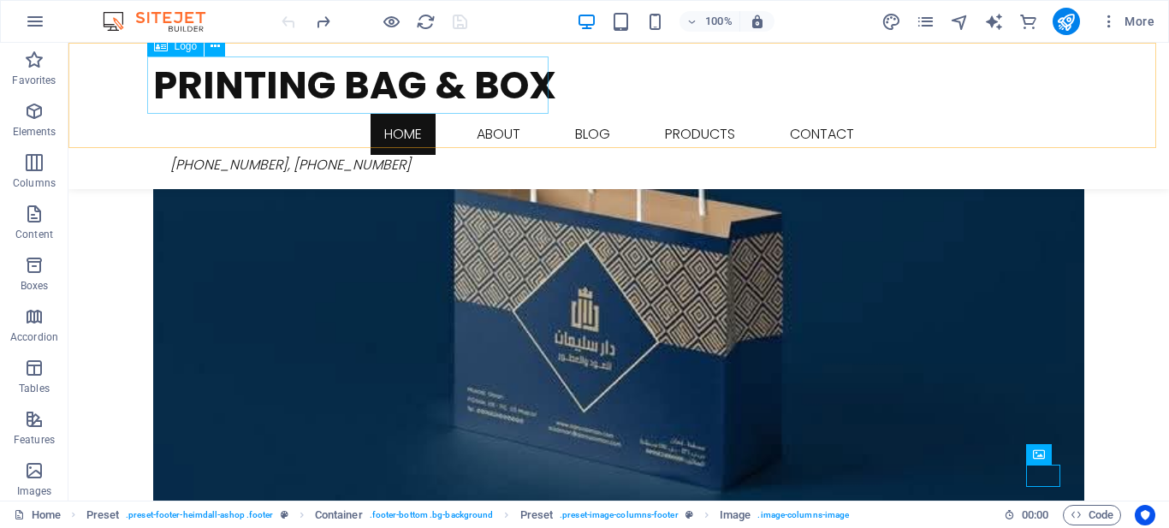
scroll to position [2574, 0]
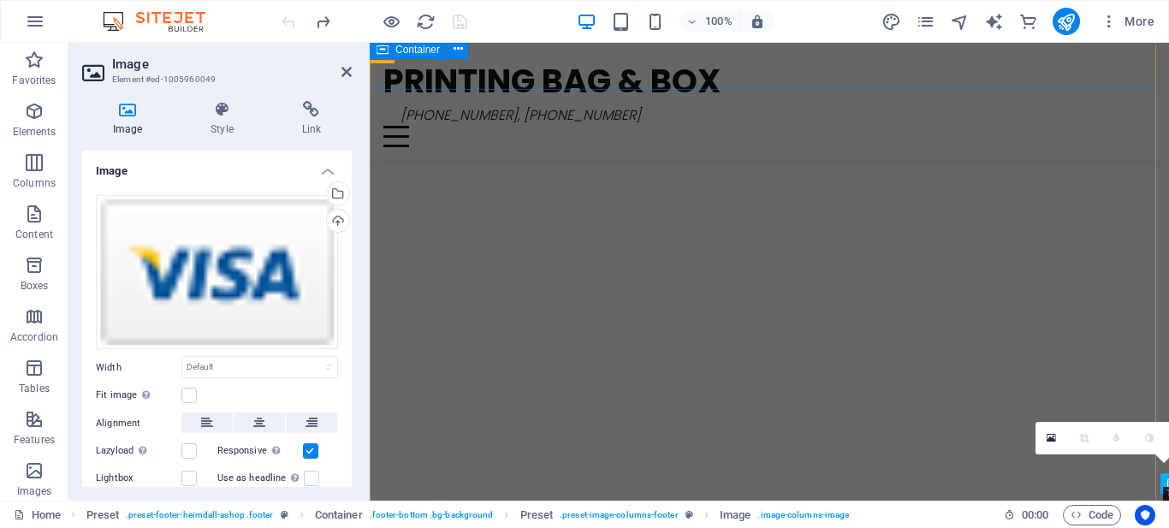
scroll to position [3216, 0]
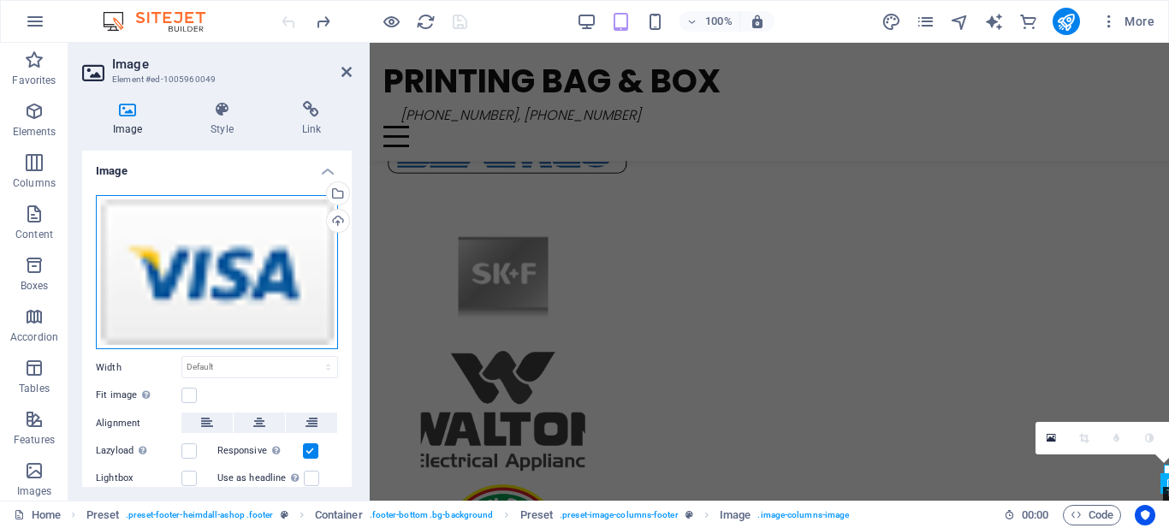
click at [210, 264] on div "Drag files here, click to choose files or select files from Files or our free s…" at bounding box center [217, 272] width 242 height 155
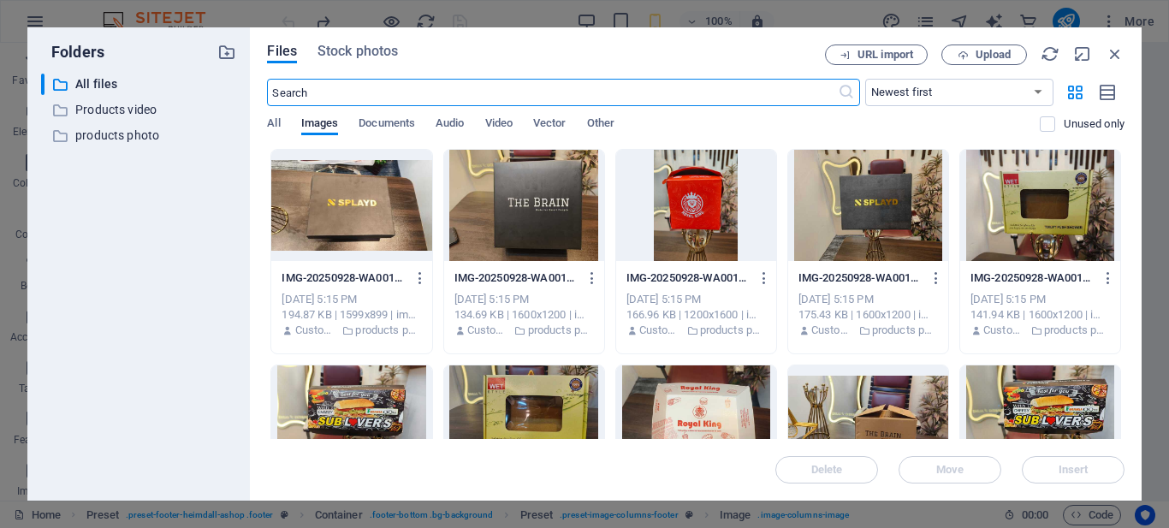
scroll to position [4296, 0]
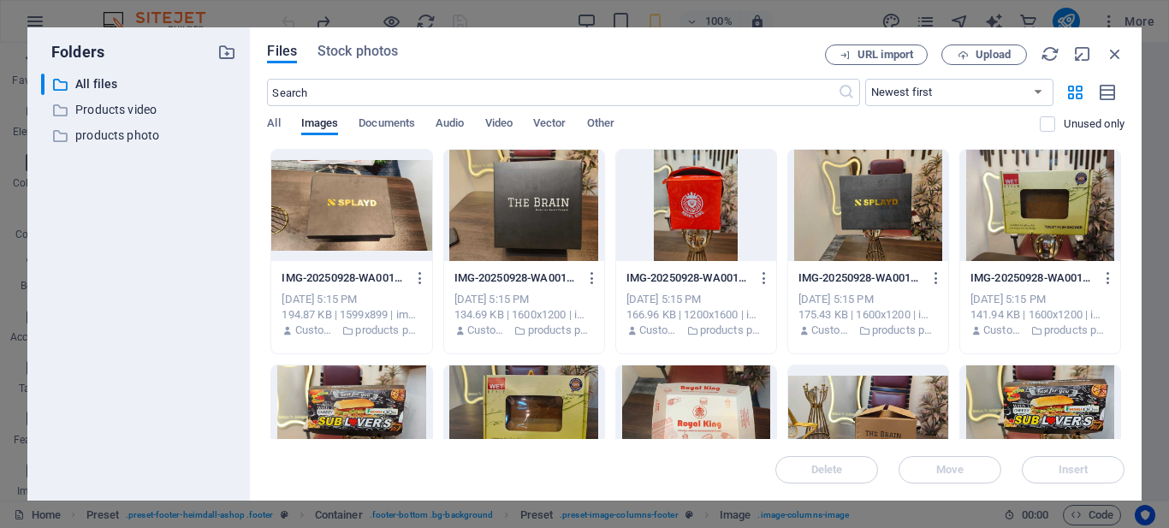
drag, startPoint x: 1125, startPoint y: 173, endPoint x: 1129, endPoint y: 275, distance: 101.9
click at [1129, 275] on div "Files Stock photos URL import Upload ​ Newest first Oldest first Name (A-Z) Nam…" at bounding box center [696, 263] width 892 height 473
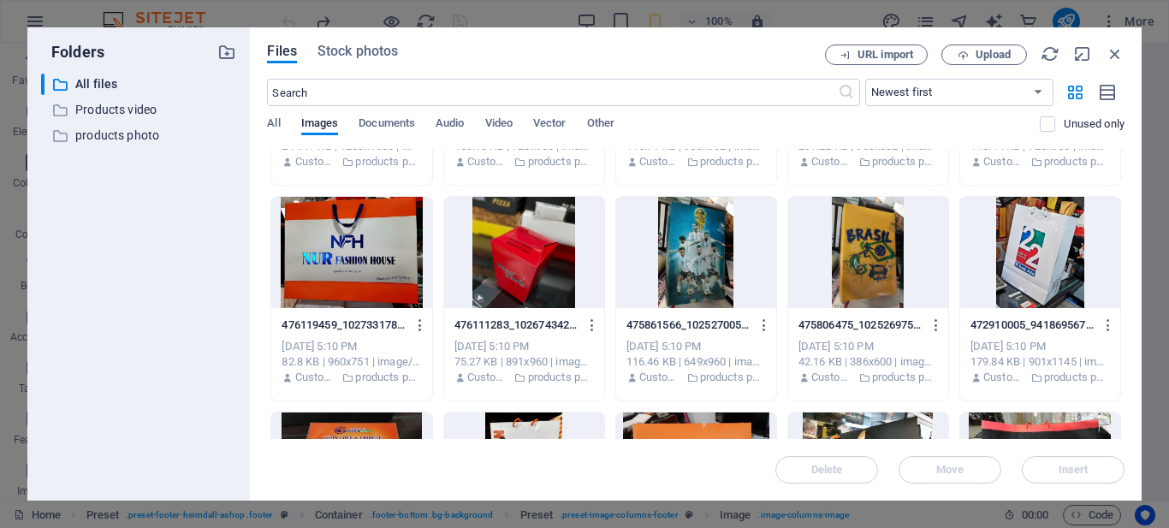
scroll to position [4311, 0]
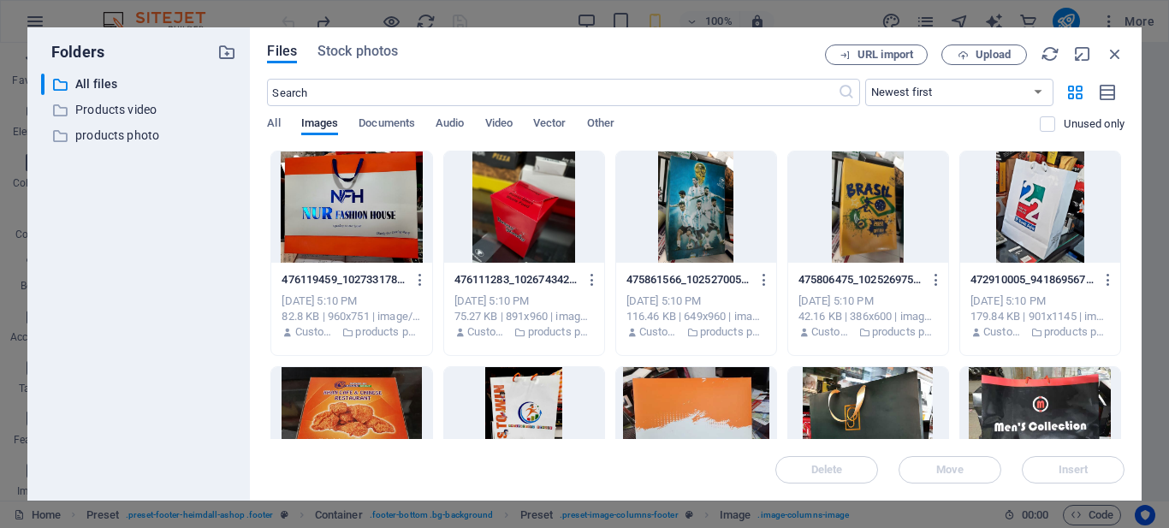
drag, startPoint x: 1124, startPoint y: 401, endPoint x: 1126, endPoint y: 438, distance: 36.8
click at [1126, 438] on div "Files Stock photos URL import Upload ​ Newest first Oldest first Name (A-Z) Nam…" at bounding box center [696, 263] width 892 height 473
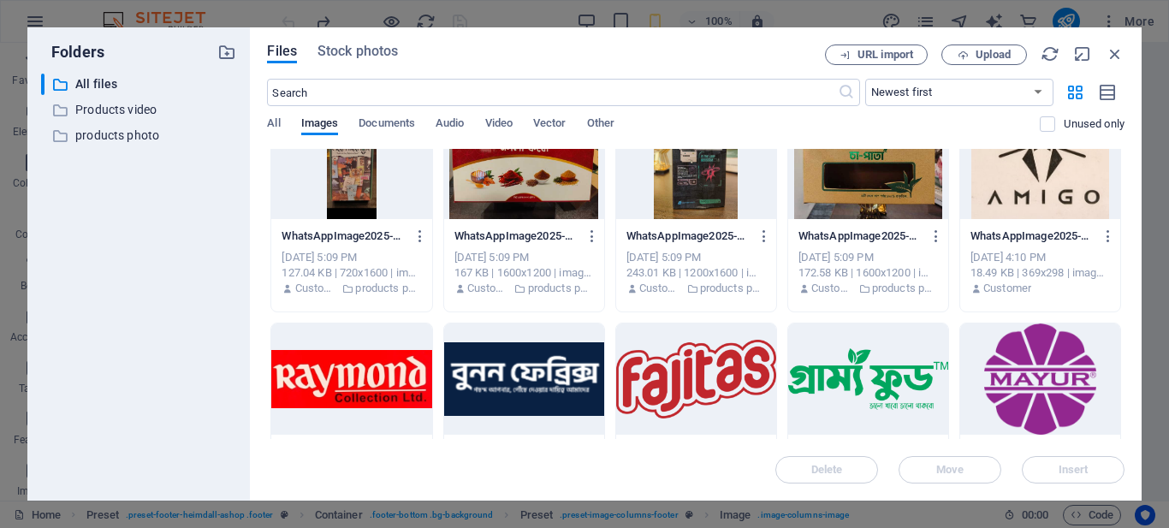
scroll to position [5902, 0]
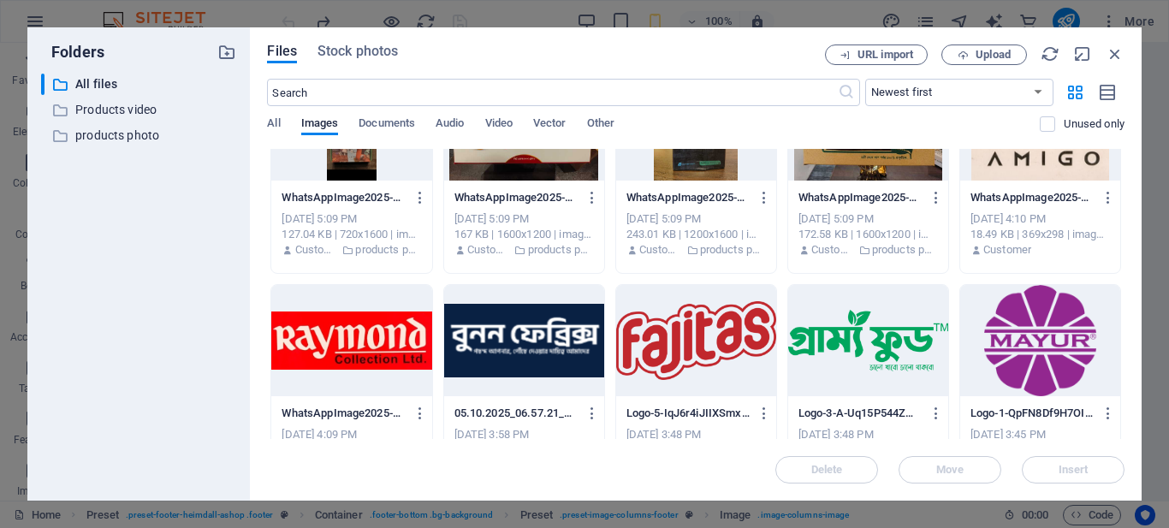
drag, startPoint x: 1124, startPoint y: 382, endPoint x: 1128, endPoint y: 407, distance: 25.0
click at [1128, 407] on div "Files Stock photos URL import Upload ​ Newest first Oldest first Name (A-Z) Nam…" at bounding box center [696, 263] width 892 height 473
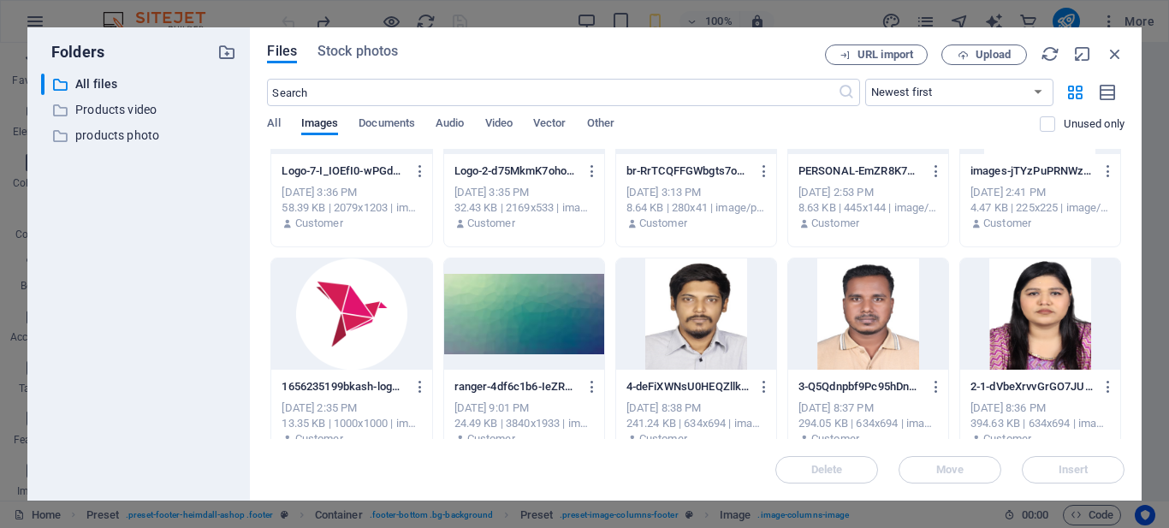
scroll to position [6598, 0]
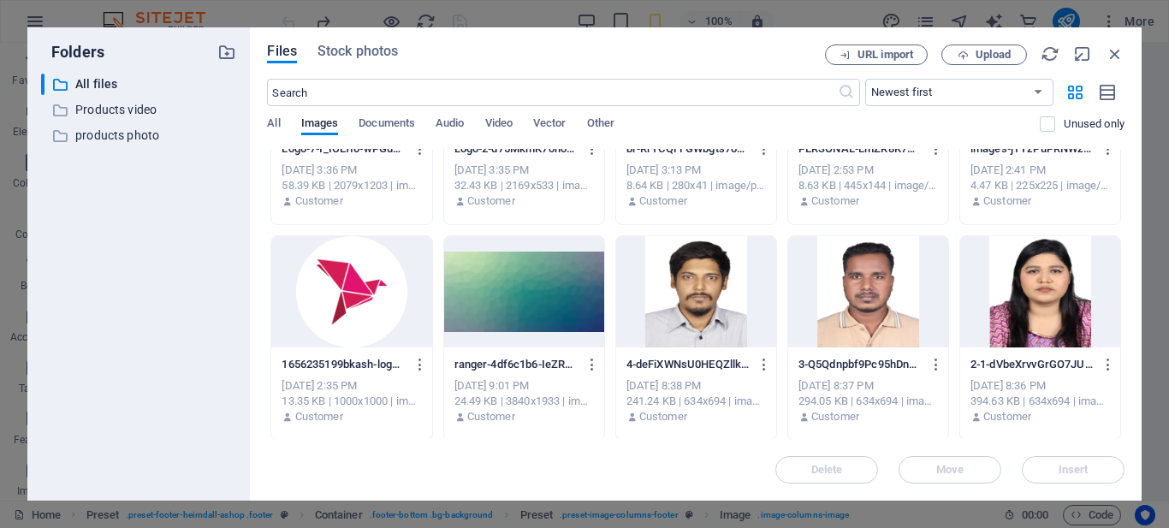
click at [382, 287] on div at bounding box center [351, 291] width 160 height 111
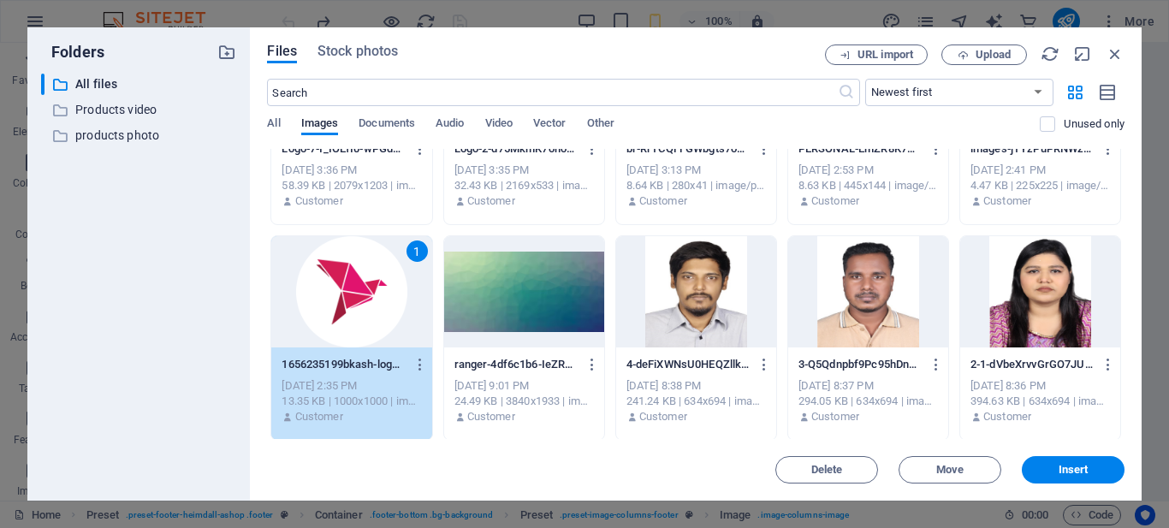
click at [382, 287] on div "1" at bounding box center [351, 291] width 160 height 111
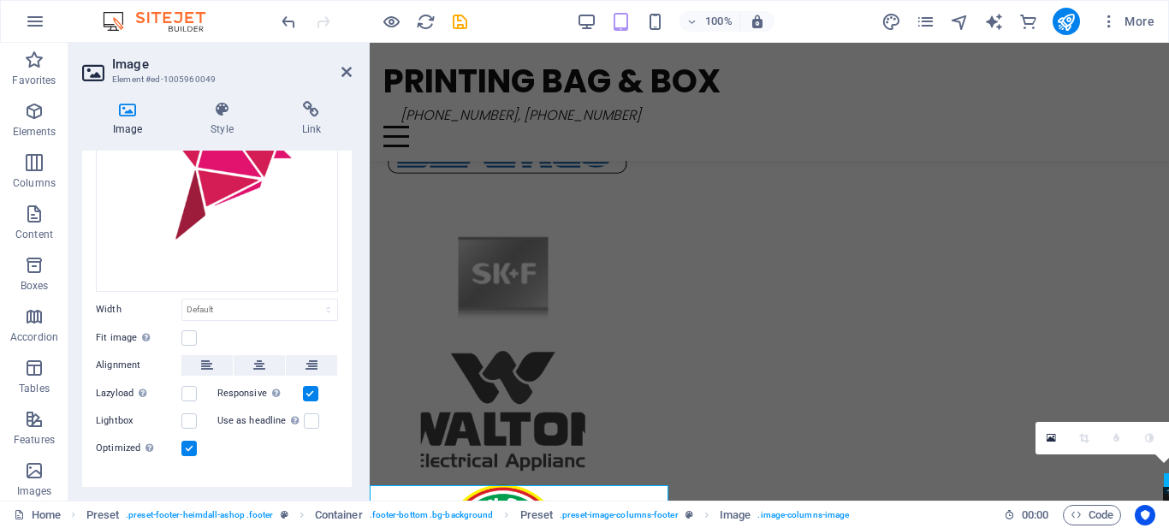
scroll to position [169, 0]
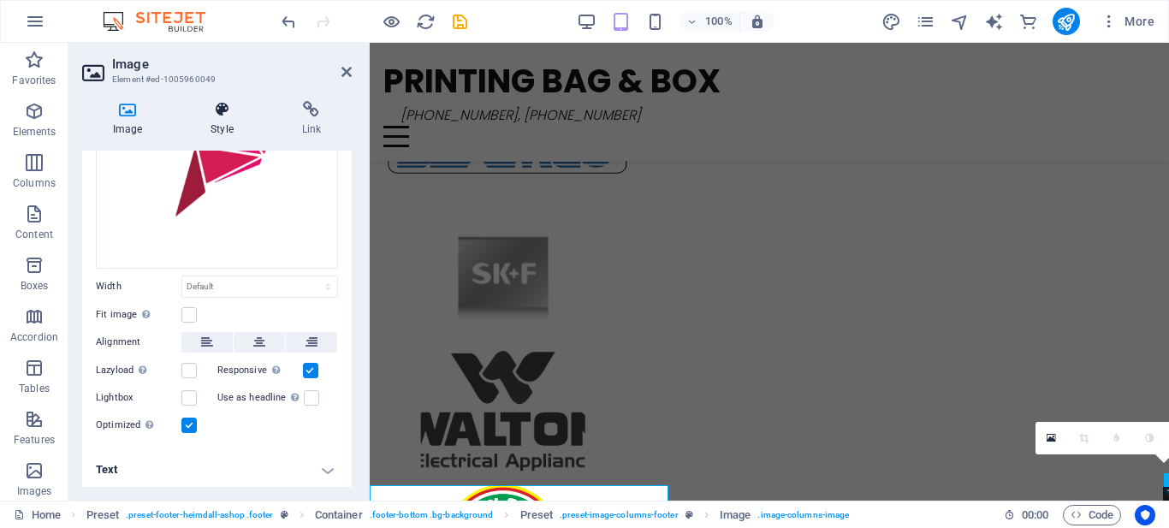
click at [223, 121] on h4 "Style" at bounding box center [225, 119] width 91 height 36
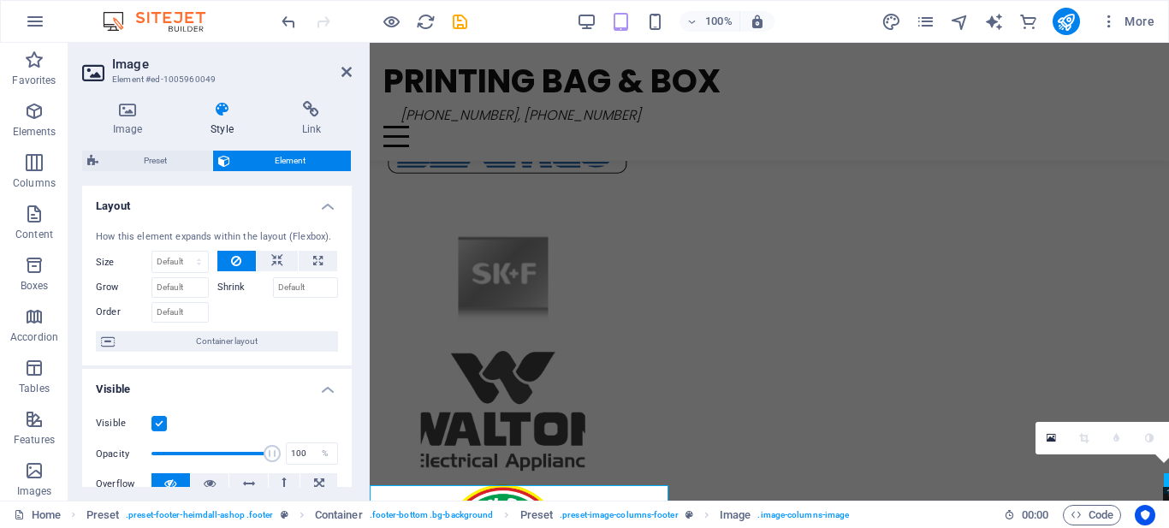
click at [345, 203] on h4 "Layout" at bounding box center [217, 201] width 270 height 31
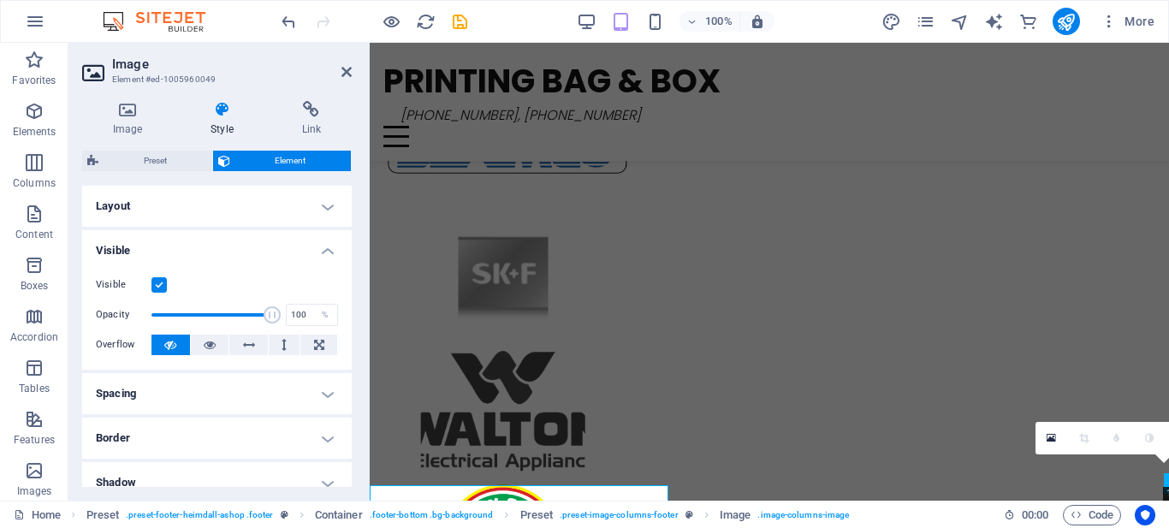
click at [333, 197] on h4 "Layout" at bounding box center [217, 206] width 270 height 41
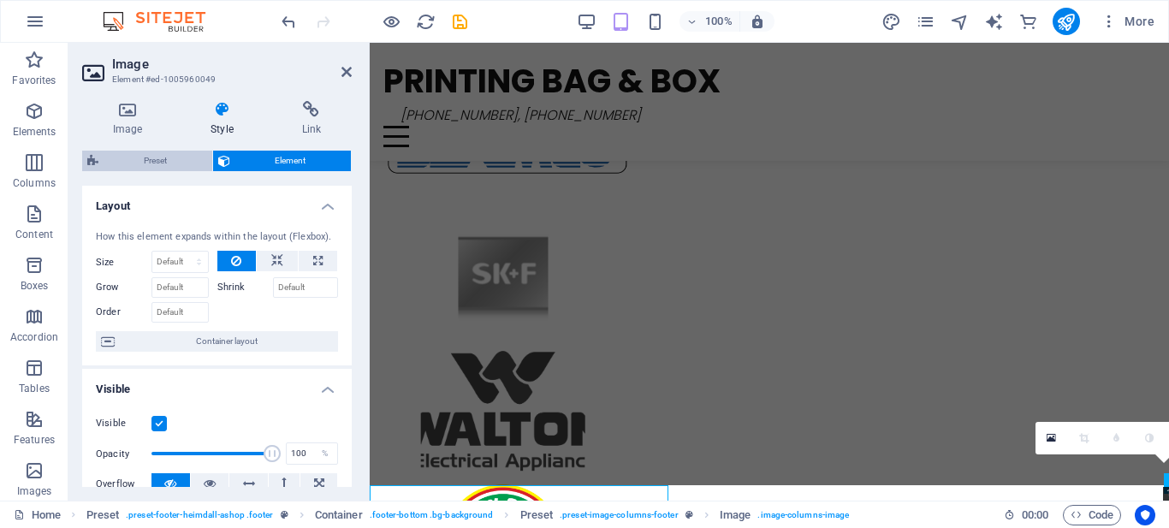
click at [175, 167] on span "Preset" at bounding box center [156, 161] width 104 height 21
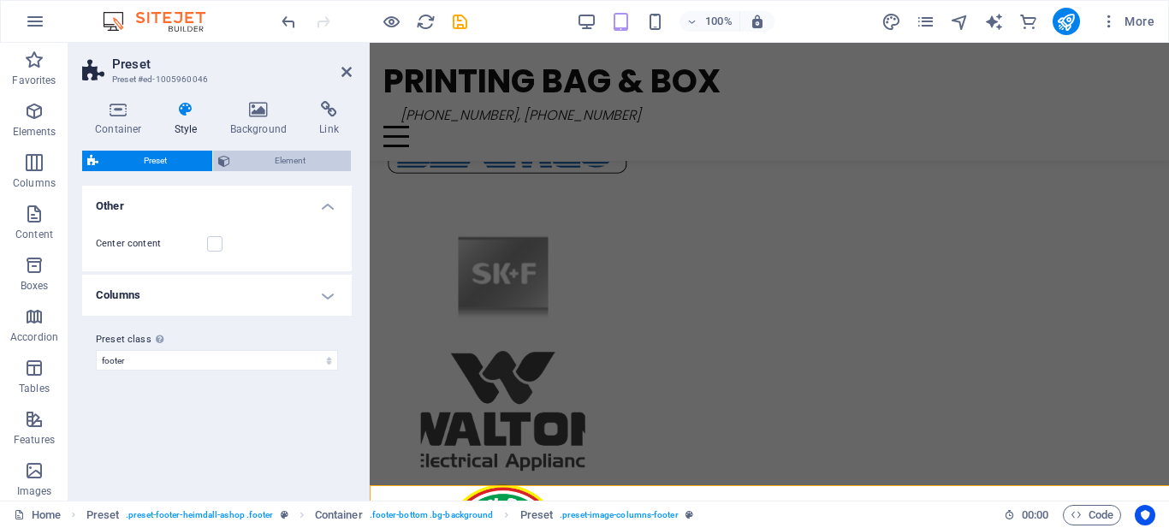
click at [255, 169] on span "Element" at bounding box center [290, 161] width 111 height 21
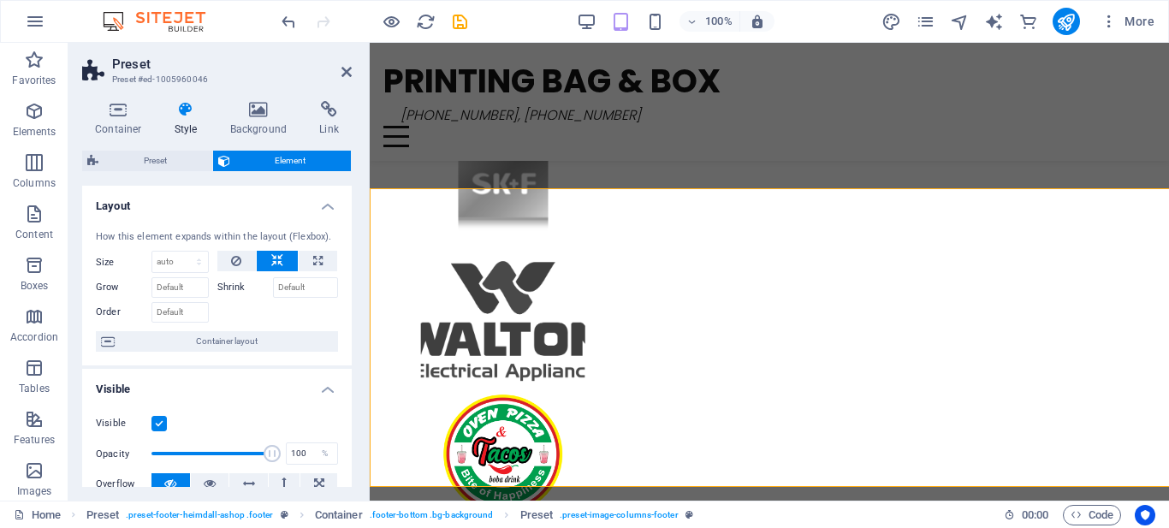
scroll to position [3513, 0]
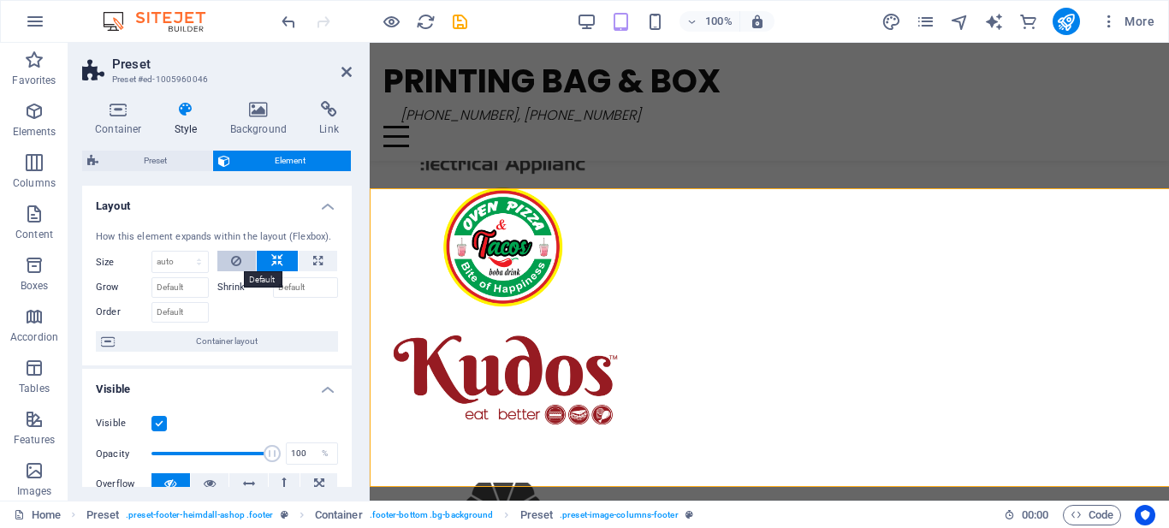
click at [238, 261] on icon at bounding box center [236, 261] width 10 height 21
click at [249, 258] on button at bounding box center [236, 261] width 39 height 21
click at [264, 258] on button at bounding box center [277, 261] width 41 height 21
click at [257, 337] on span "Container layout" at bounding box center [226, 341] width 213 height 21
select select "px"
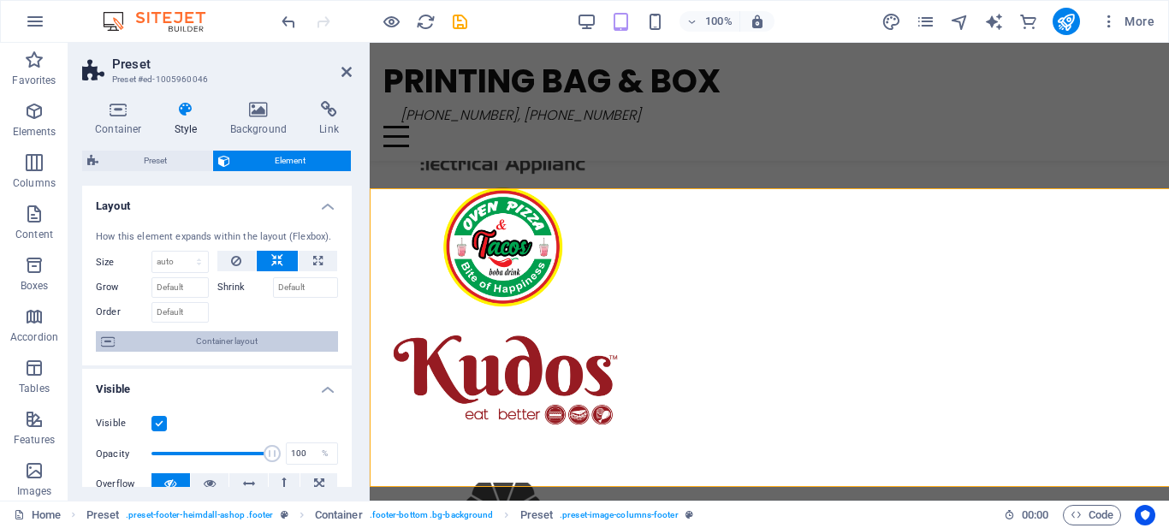
select select "px"
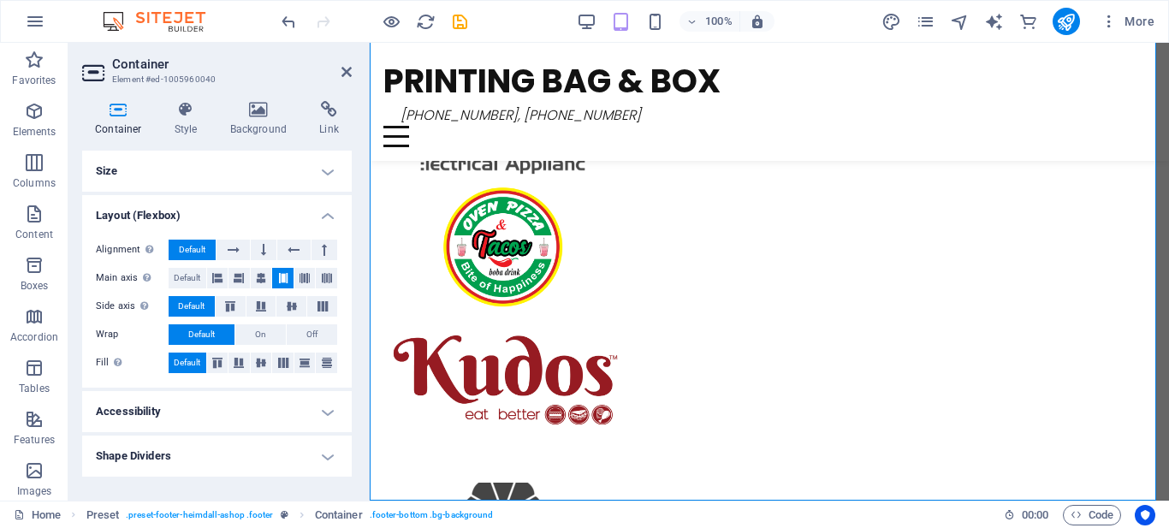
click at [335, 176] on h4 "Size" at bounding box center [217, 171] width 270 height 41
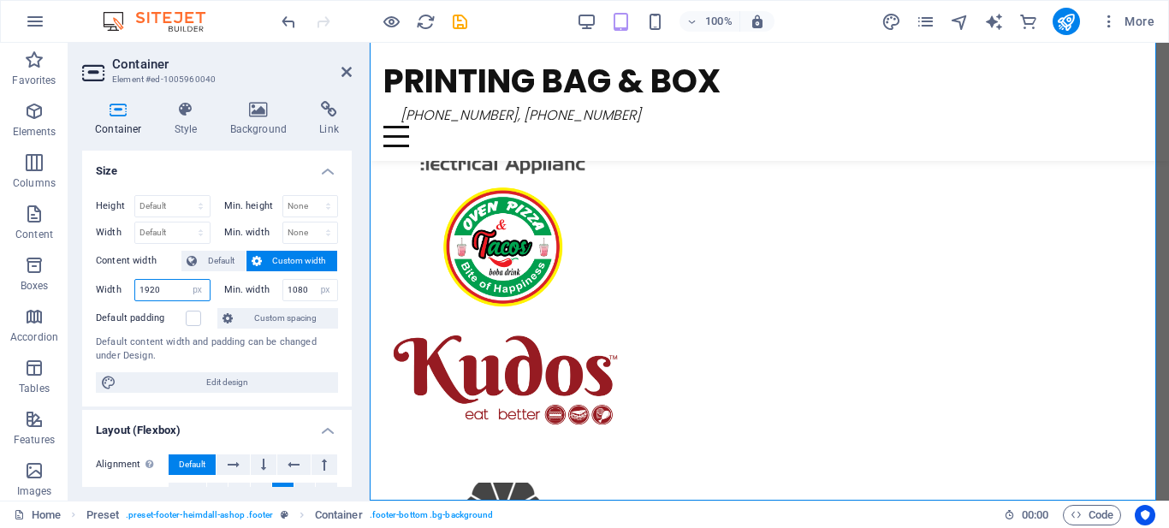
click at [177, 293] on input "1920" at bounding box center [172, 290] width 74 height 21
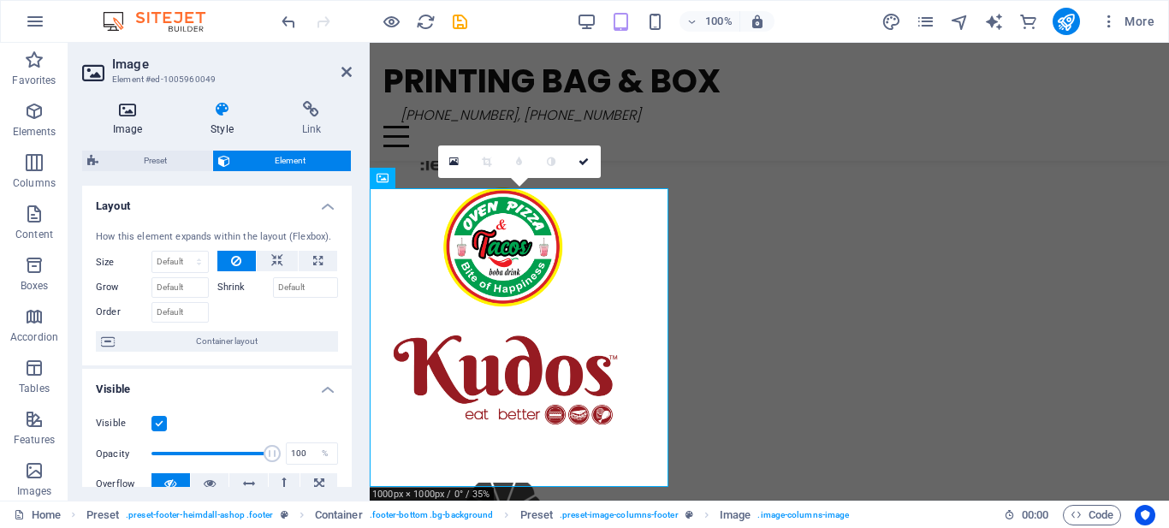
click at [124, 116] on icon at bounding box center [127, 109] width 91 height 17
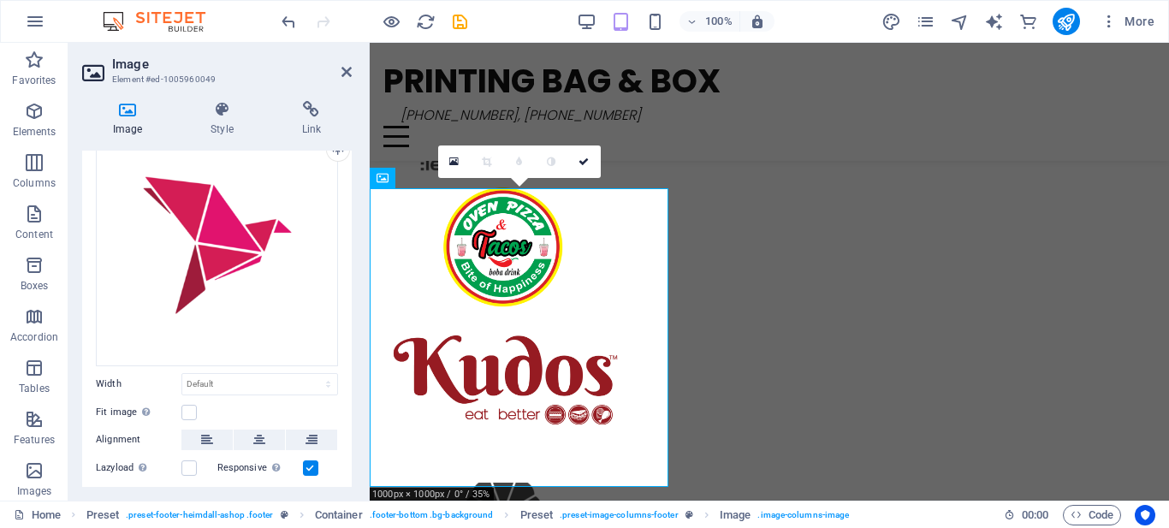
scroll to position [64, 0]
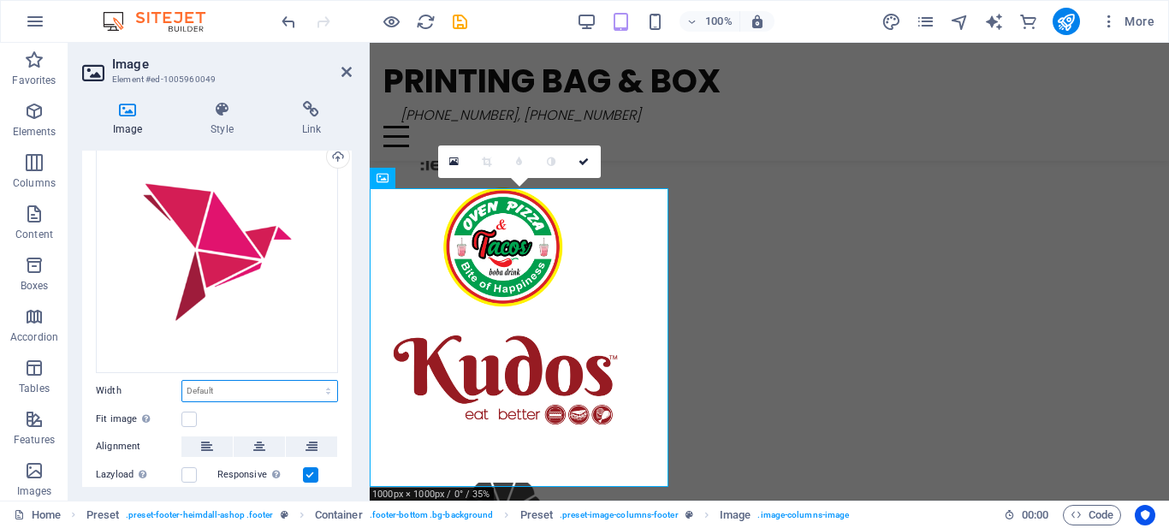
click at [309, 381] on select "Default auto px rem % em vh vw" at bounding box center [259, 391] width 155 height 21
select select "px"
click at [310, 381] on select "Default auto px rem % em vh vw" at bounding box center [259, 391] width 155 height 21
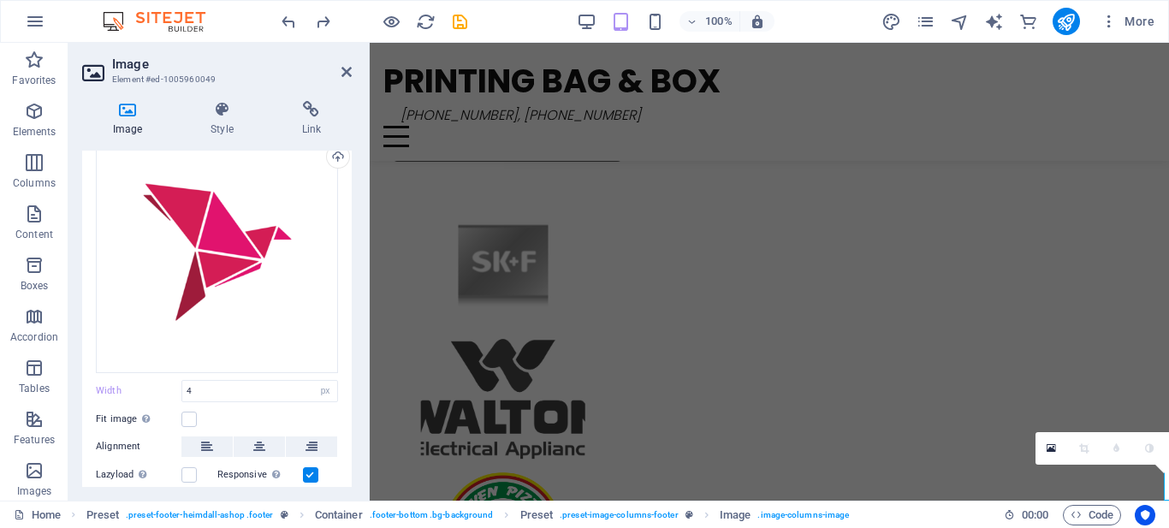
scroll to position [3215, 0]
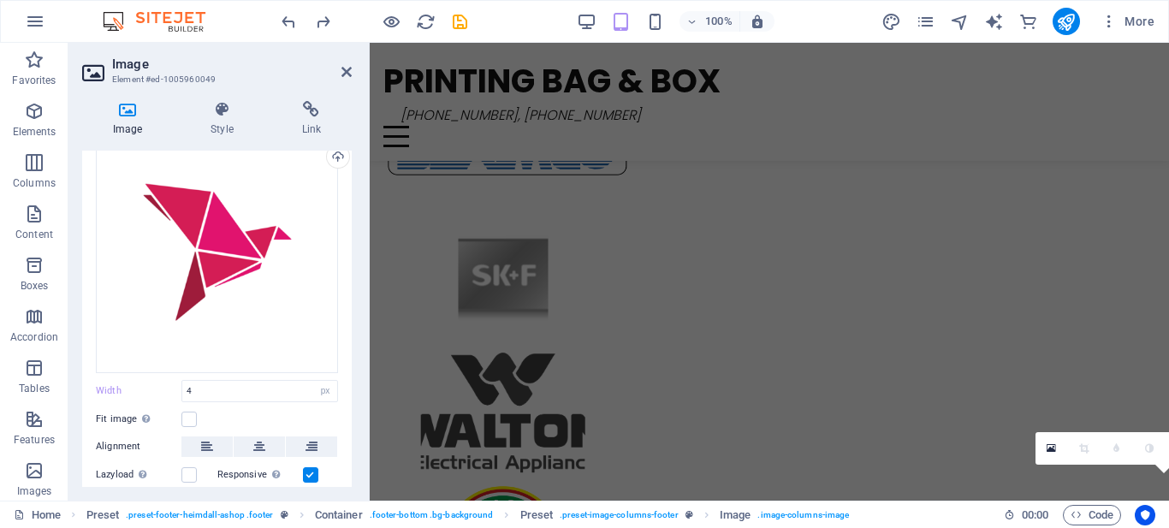
type input "349"
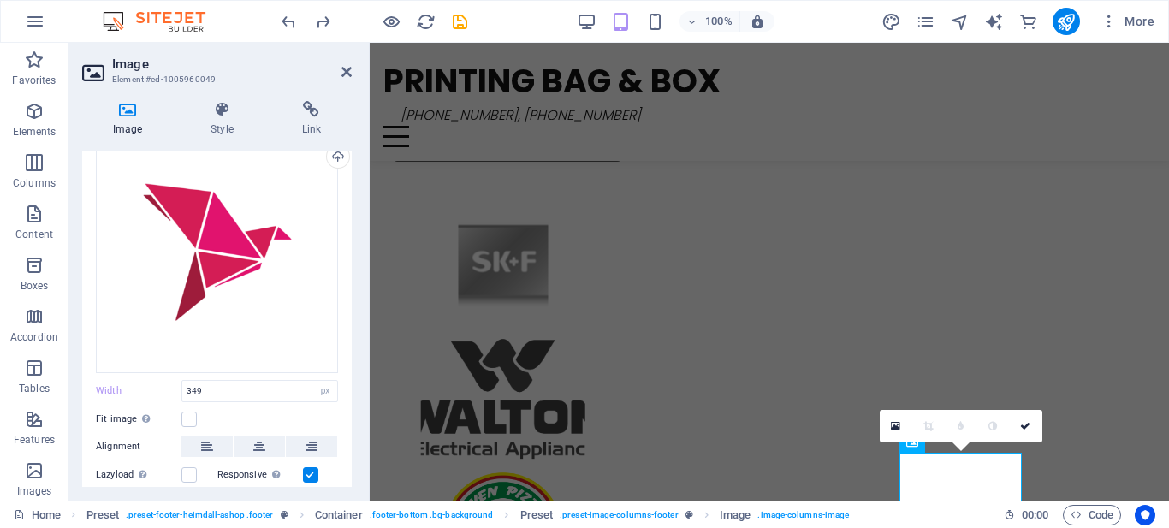
scroll to position [3316, 0]
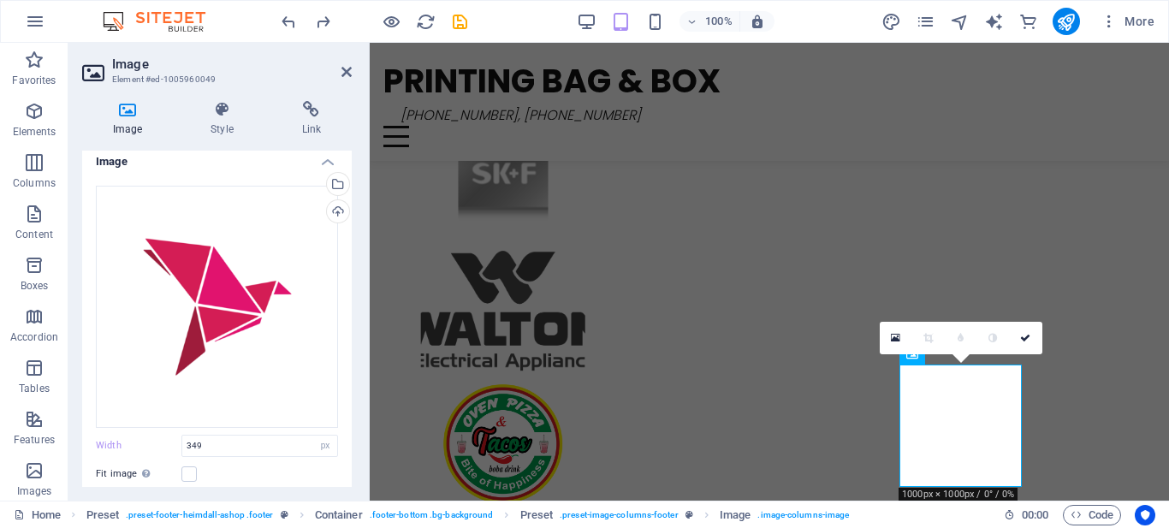
scroll to position [0, 0]
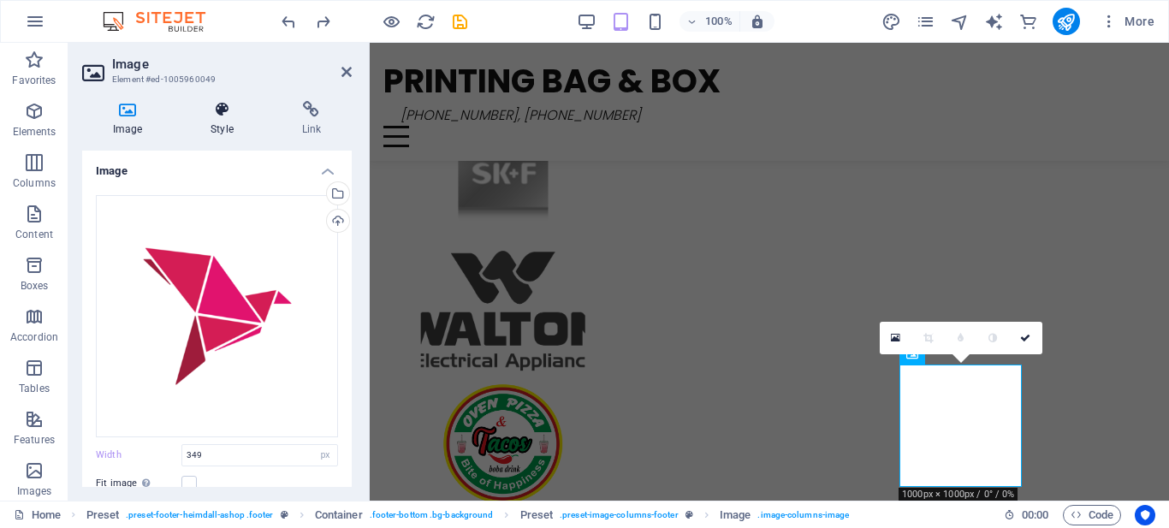
click at [228, 104] on icon at bounding box center [222, 109] width 84 height 17
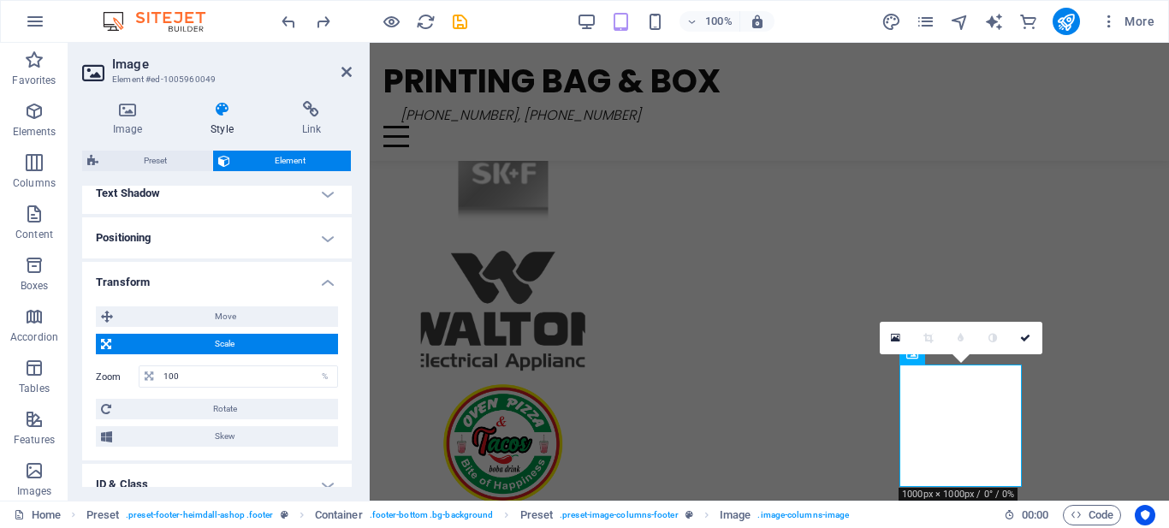
scroll to position [470, 0]
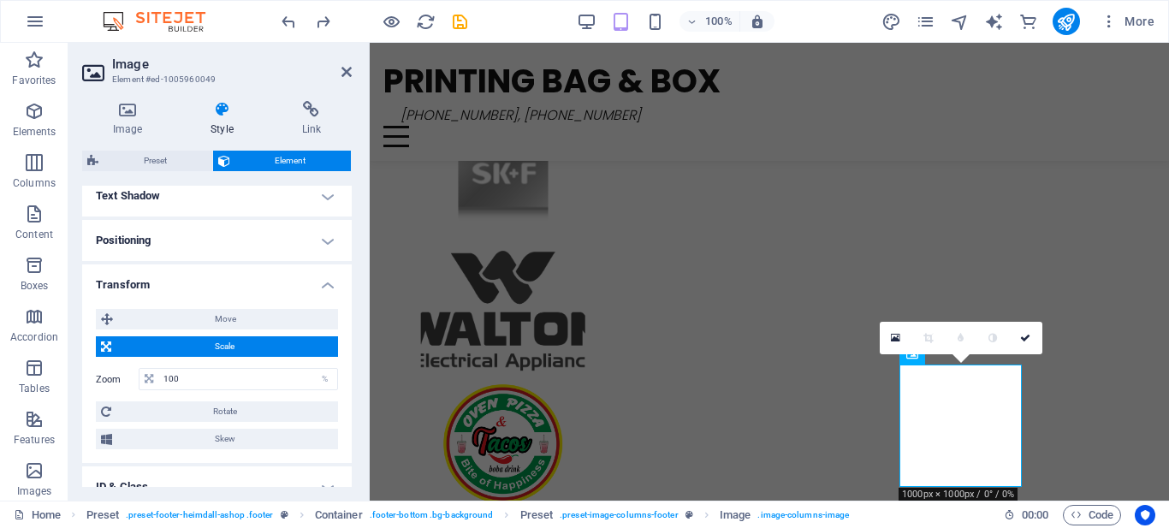
click at [255, 289] on h4 "Transform" at bounding box center [217, 279] width 270 height 31
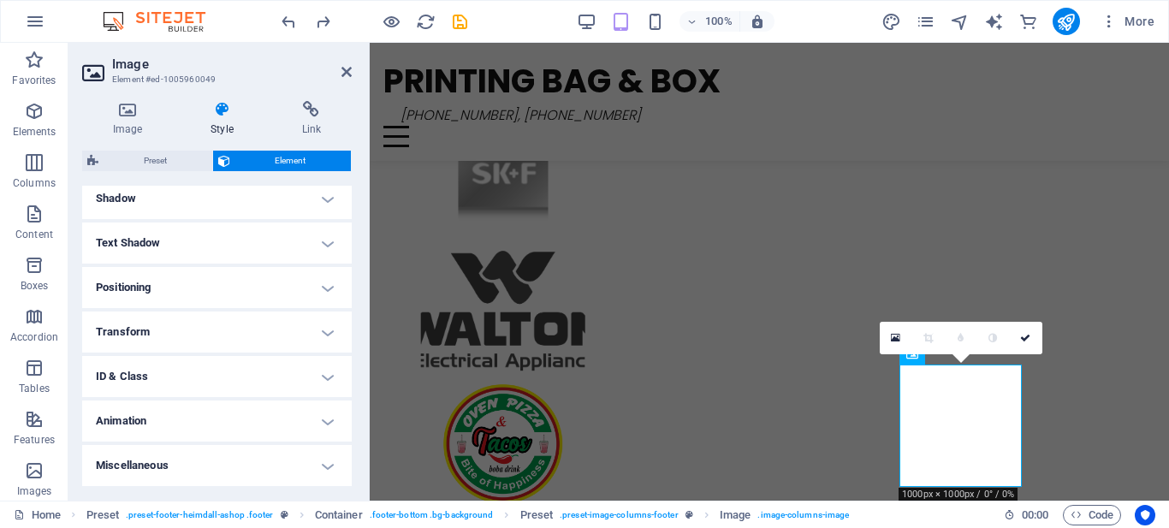
click at [255, 289] on h4 "Positioning" at bounding box center [217, 287] width 270 height 41
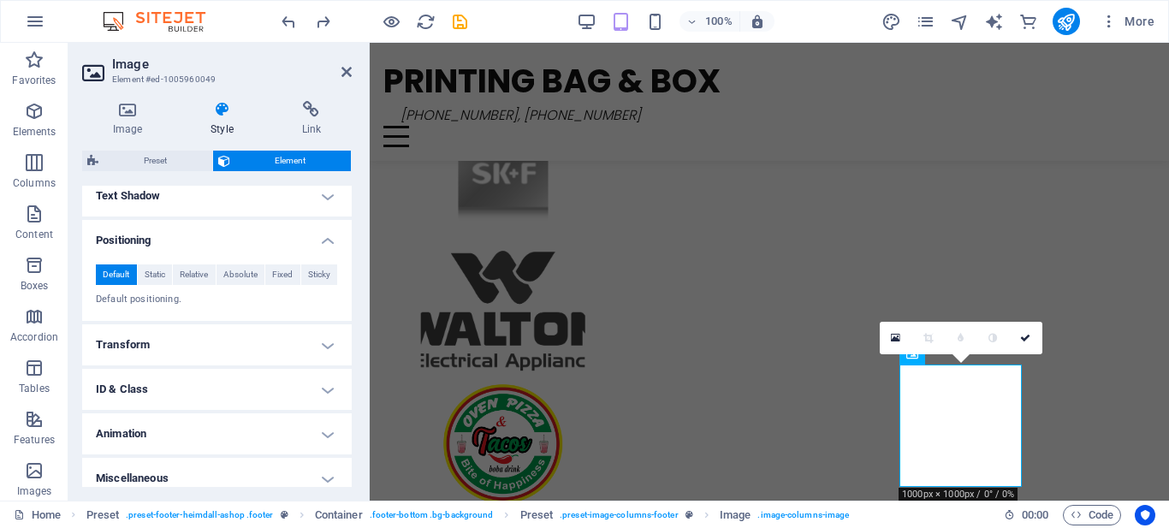
click at [212, 349] on h4 "Transform" at bounding box center [217, 344] width 270 height 41
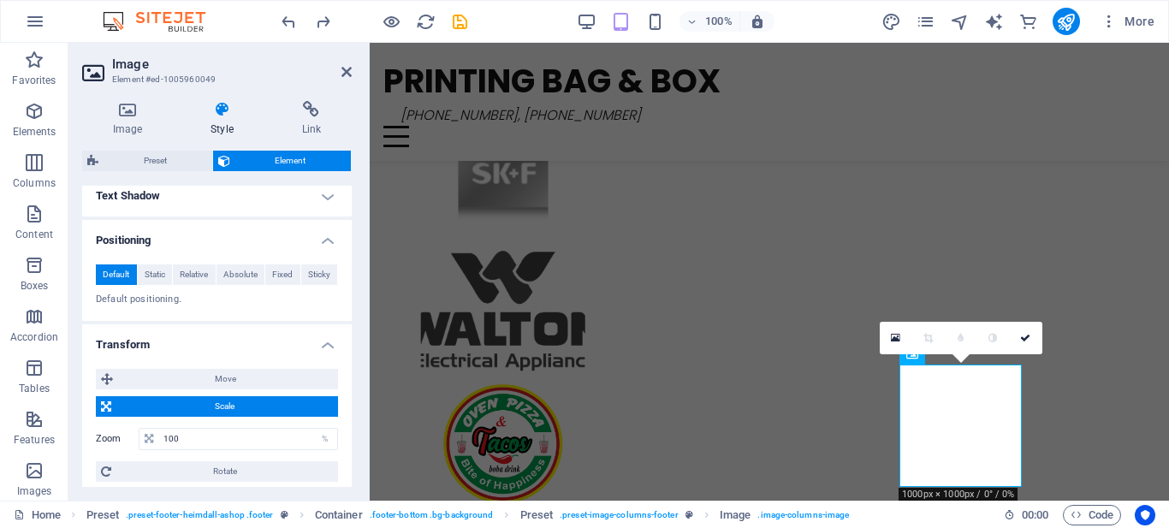
drag, startPoint x: 352, startPoint y: 347, endPoint x: 356, endPoint y: 376, distance: 29.4
click at [356, 376] on div "Image Style Link Image Drag files here, click to choose files or select files f…" at bounding box center [216, 293] width 297 height 413
drag, startPoint x: 346, startPoint y: 370, endPoint x: 347, endPoint y: 387, distance: 16.3
click at [347, 387] on div "Move X offset 0 px rem % em vh vw Y offset 0 px rem % em vh vw Scale Zoom 100 %…" at bounding box center [217, 439] width 270 height 168
drag, startPoint x: 346, startPoint y: 380, endPoint x: 352, endPoint y: 408, distance: 28.9
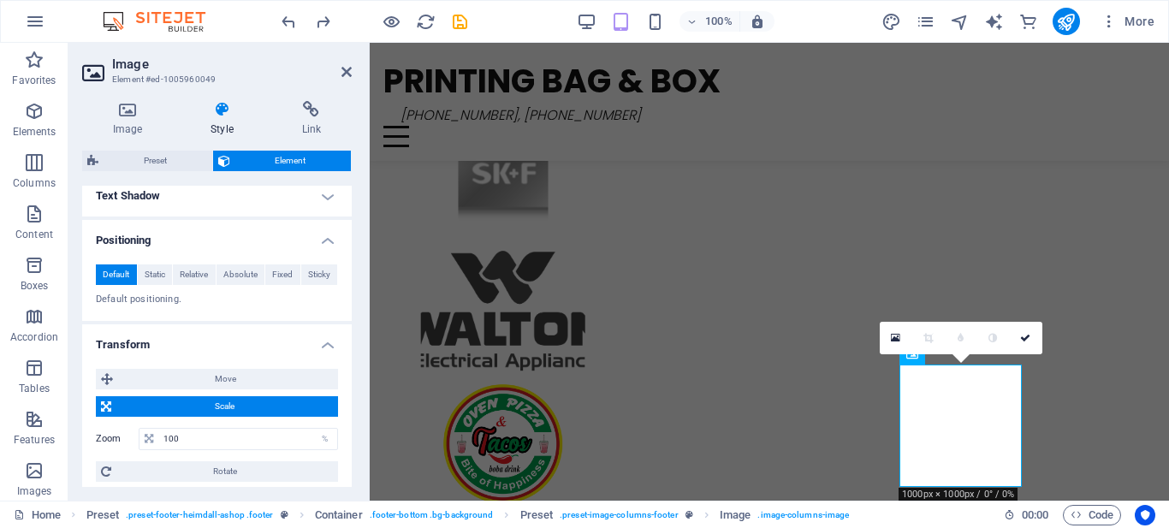
click at [352, 408] on div "Image Style Link Image Drag files here, click to choose files or select files f…" at bounding box center [216, 293] width 297 height 413
click at [345, 393] on div "Move X offset 0 px rem % em vh vw Y offset 0 px rem % em vh vw Scale Zoom 100 %…" at bounding box center [217, 439] width 270 height 168
click at [127, 121] on h4 "Image" at bounding box center [131, 119] width 98 height 36
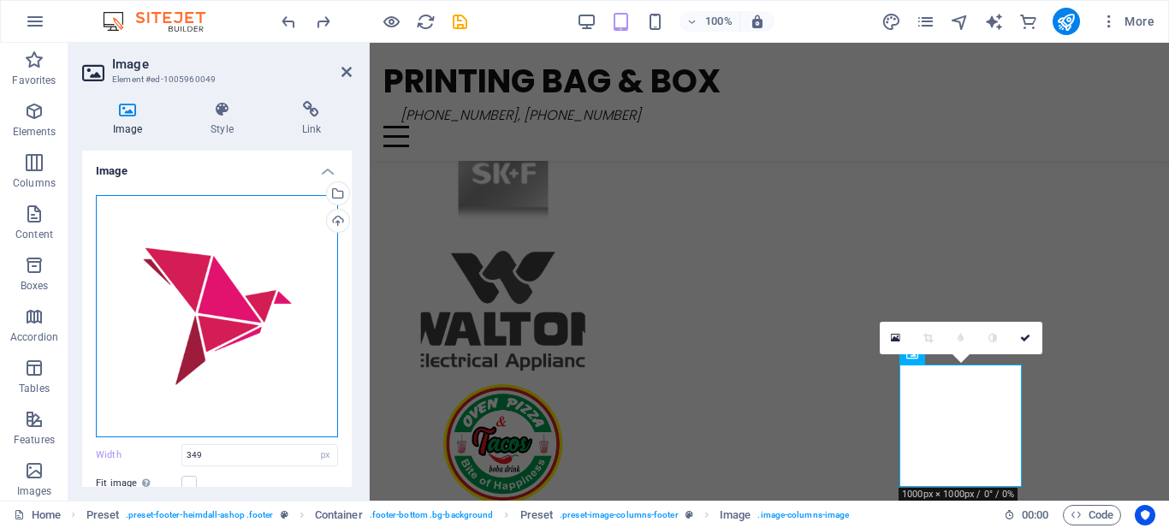
click at [323, 276] on div "Drag files here, click to choose files or select files from Files or our free s…" at bounding box center [217, 316] width 242 height 242
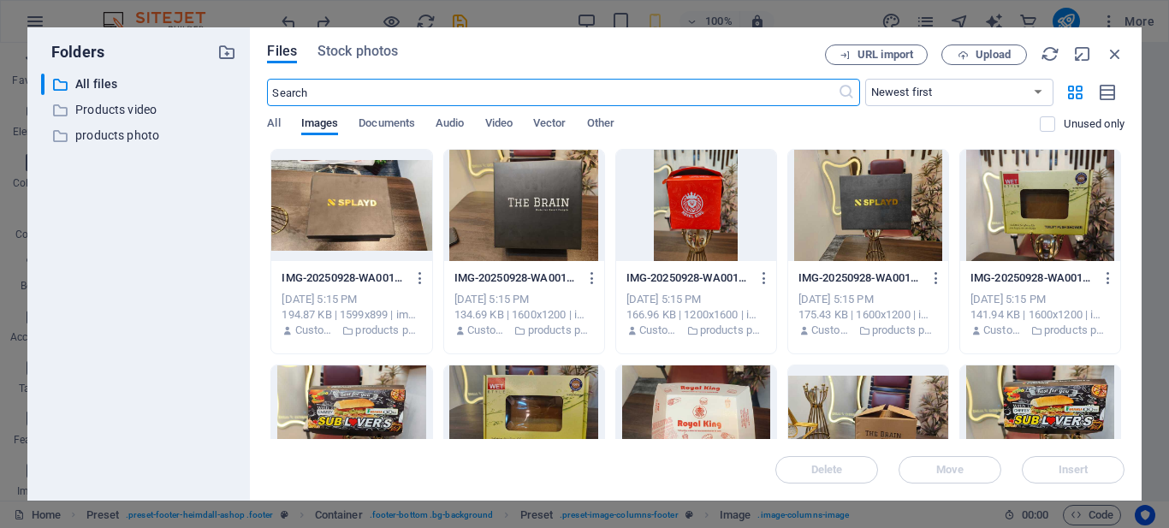
scroll to position [4396, 0]
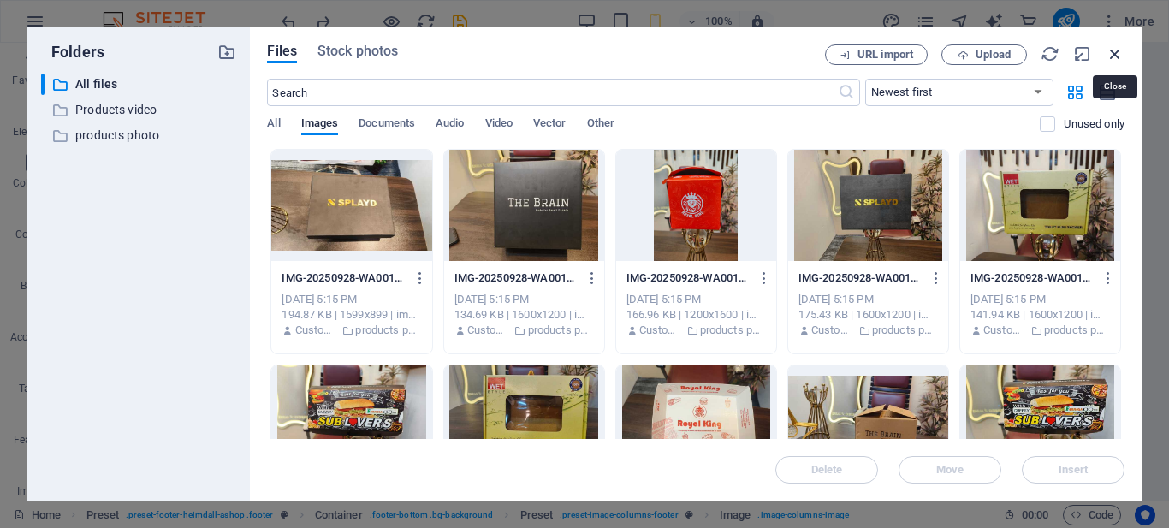
click at [1114, 49] on icon "button" at bounding box center [1114, 53] width 19 height 19
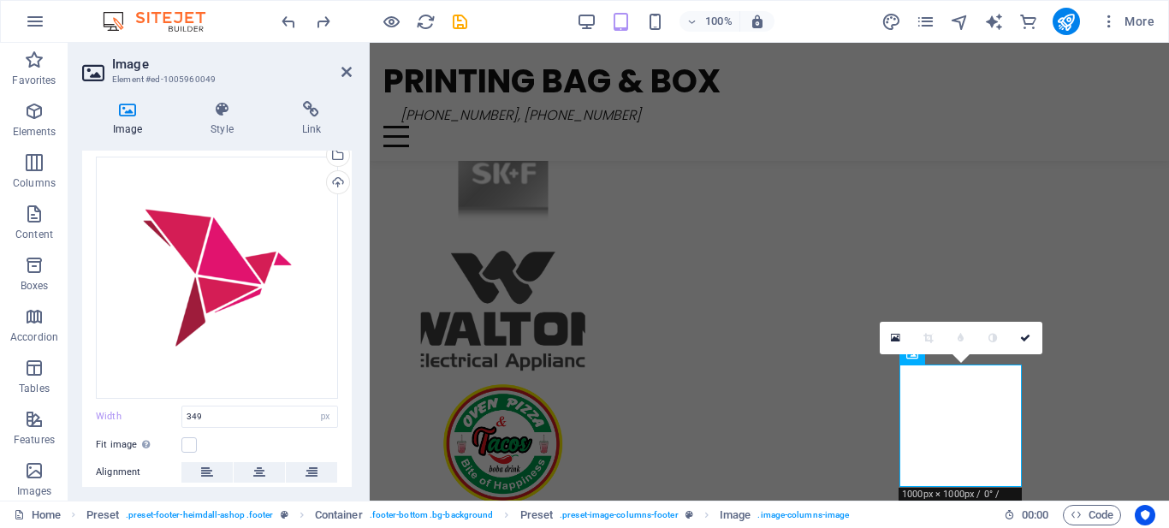
scroll to position [59, 0]
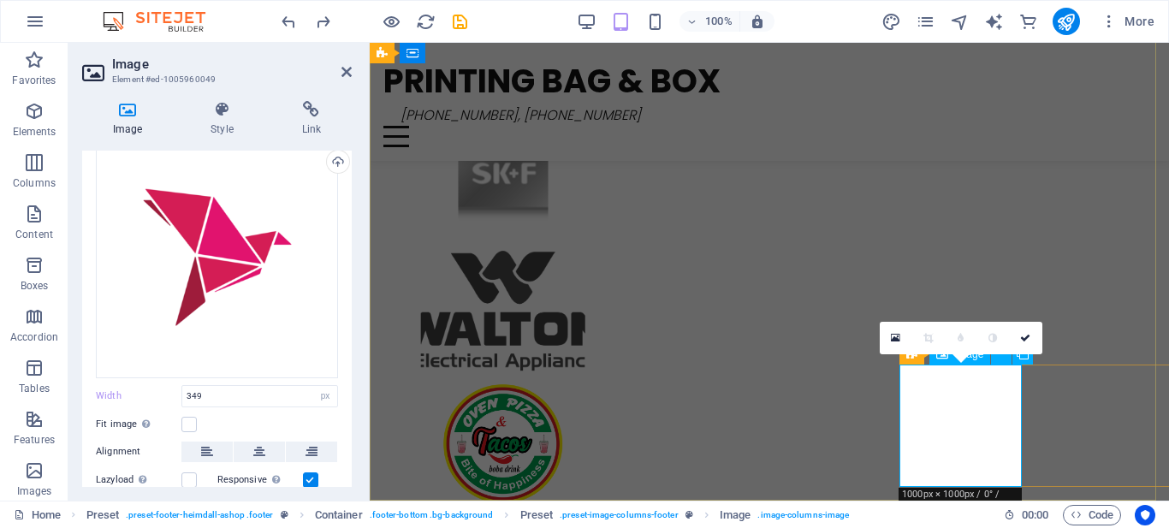
drag, startPoint x: 347, startPoint y: 312, endPoint x: 347, endPoint y: 334, distance: 21.4
click at [347, 334] on div "Drag files here, click to choose files or select files from Files or our free s…" at bounding box center [217, 340] width 270 height 436
drag, startPoint x: 347, startPoint y: 331, endPoint x: 351, endPoint y: 365, distance: 34.4
click at [351, 365] on div "Image Drag files here, click to choose files or select files from Files or our …" at bounding box center [217, 319] width 270 height 336
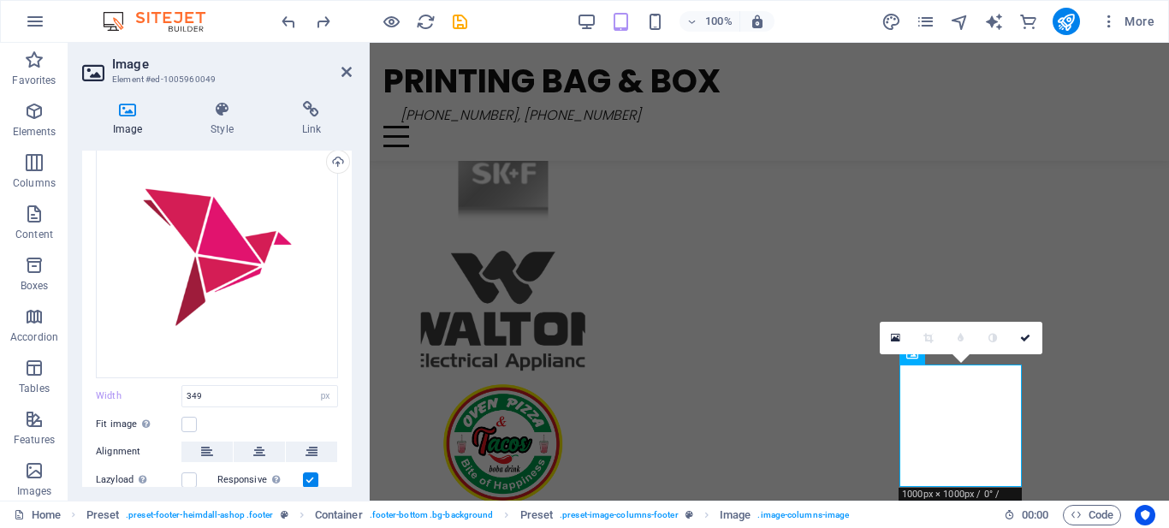
drag, startPoint x: 347, startPoint y: 343, endPoint x: 352, endPoint y: 360, distance: 17.6
click at [352, 360] on div "Image Style Link Image Drag files here, click to choose files or select files f…" at bounding box center [216, 293] width 297 height 413
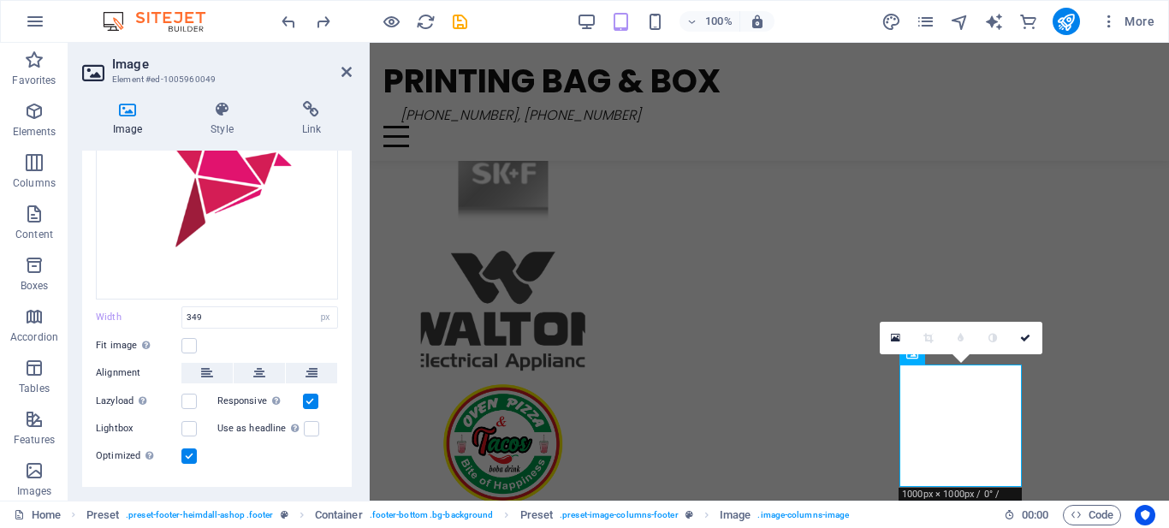
scroll to position [169, 0]
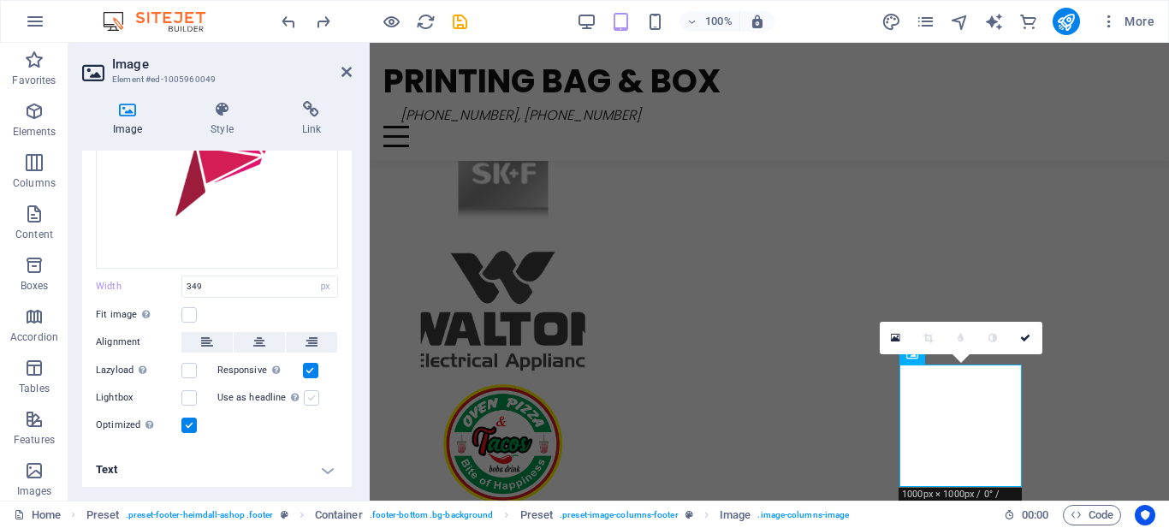
click at [310, 394] on label at bounding box center [311, 397] width 15 height 15
click at [0, 0] on input "Use as headline The image will be wrapped in an H1 headline tag. Useful for giv…" at bounding box center [0, 0] width 0 height 0
click at [310, 394] on label at bounding box center [311, 397] width 15 height 15
click at [0, 0] on input "Use as headline The image will be wrapped in an H1 headline tag. Useful for giv…" at bounding box center [0, 0] width 0 height 0
click at [192, 390] on label at bounding box center [188, 397] width 15 height 15
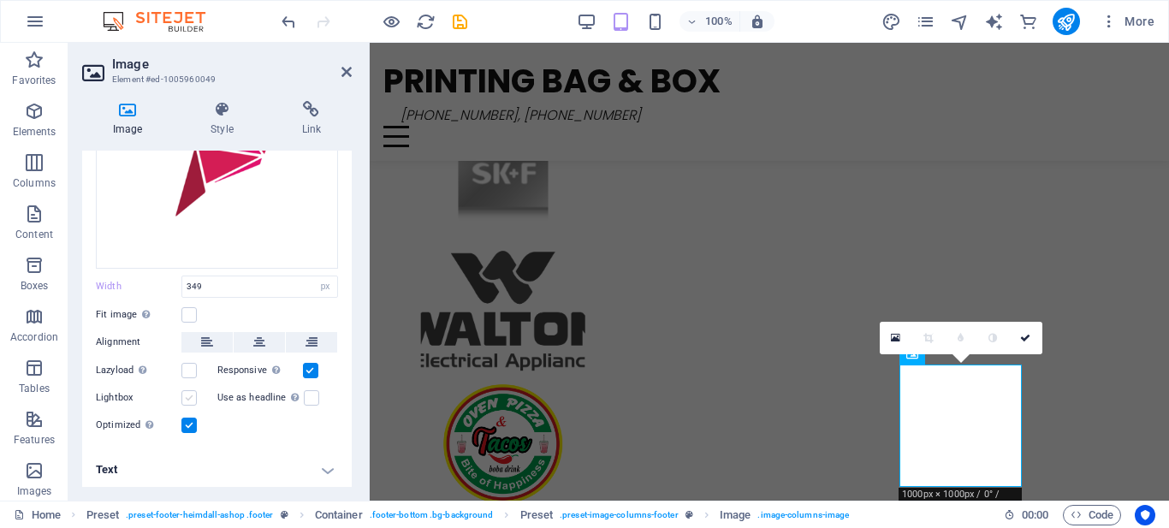
click at [0, 0] on input "Lightbox" at bounding box center [0, 0] width 0 height 0
click at [187, 371] on label at bounding box center [188, 370] width 15 height 15
click at [0, 0] on input "Lazyload Loading images after the page loads improves page speed." at bounding box center [0, 0] width 0 height 0
click at [314, 398] on label at bounding box center [311, 397] width 15 height 15
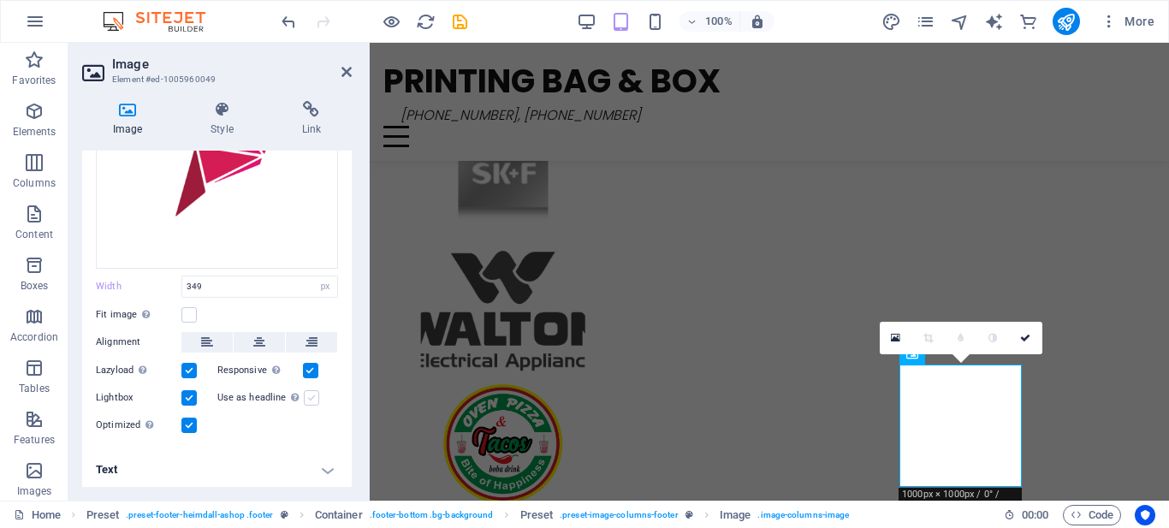
click at [0, 0] on input "Use as headline The image will be wrapped in an H1 headline tag. Useful for giv…" at bounding box center [0, 0] width 0 height 0
click at [311, 396] on label at bounding box center [311, 397] width 15 height 15
click at [0, 0] on input "Use as headline The image will be wrapped in an H1 headline tag. Useful for giv…" at bounding box center [0, 0] width 0 height 0
click at [192, 390] on label at bounding box center [188, 397] width 15 height 15
click at [0, 0] on input "Lightbox" at bounding box center [0, 0] width 0 height 0
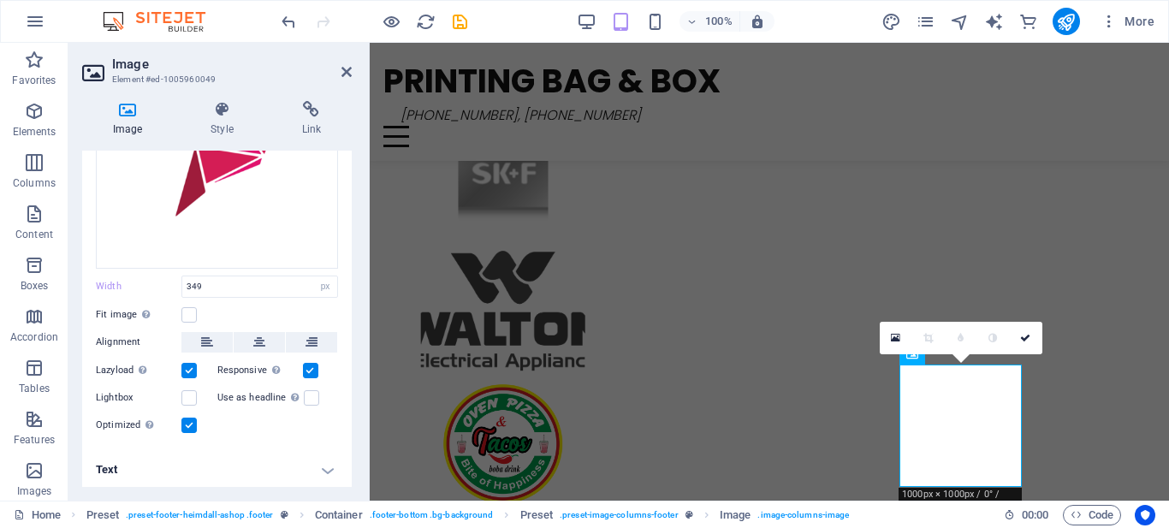
click at [191, 367] on label at bounding box center [188, 370] width 15 height 15
click at [0, 0] on input "Lazyload Loading images after the page loads improves page speed." at bounding box center [0, 0] width 0 height 0
drag, startPoint x: 343, startPoint y: 299, endPoint x: 323, endPoint y: 224, distance: 77.8
click at [323, 224] on div "Drag files here, click to choose files or select files from Files or our free s…" at bounding box center [217, 231] width 270 height 436
click at [347, 264] on div "Drag files here, click to choose files or select files from Files or our free s…" at bounding box center [217, 231] width 270 height 436
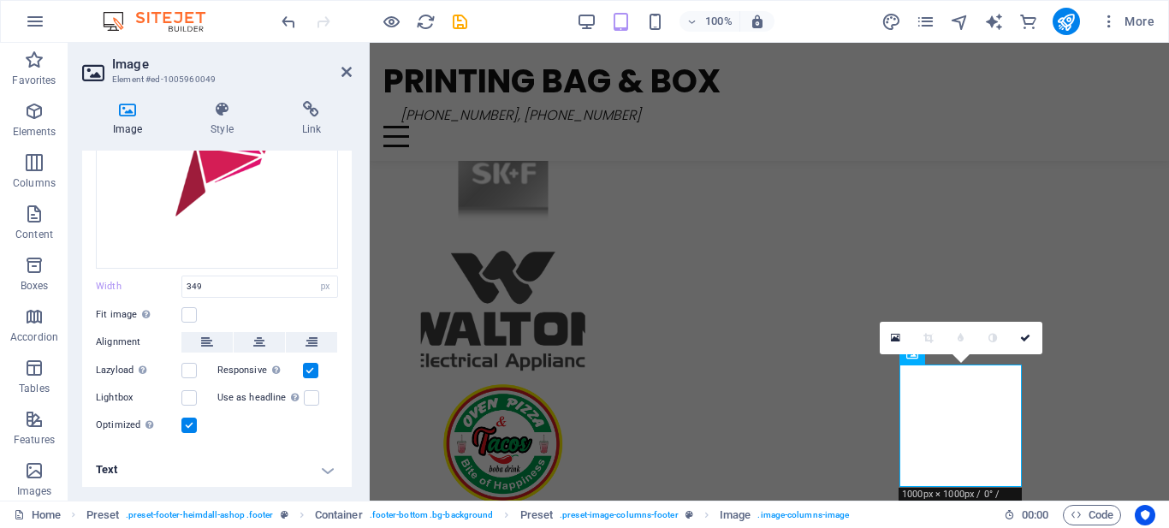
scroll to position [160, 0]
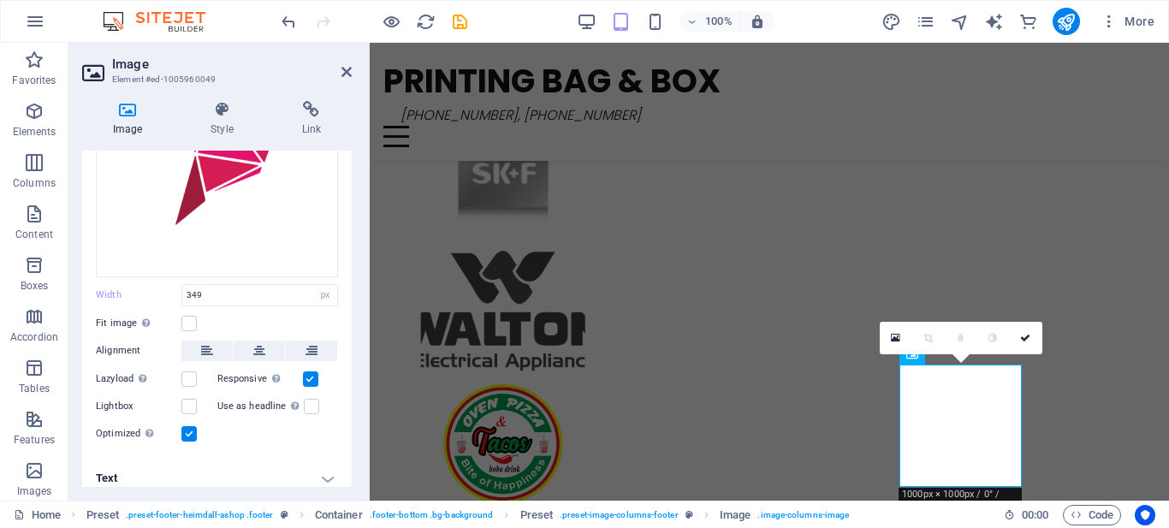
drag, startPoint x: 347, startPoint y: 264, endPoint x: 342, endPoint y: 200, distance: 63.5
click at [342, 200] on div "Drag files here, click to choose files or select files from Files or our free s…" at bounding box center [217, 239] width 270 height 436
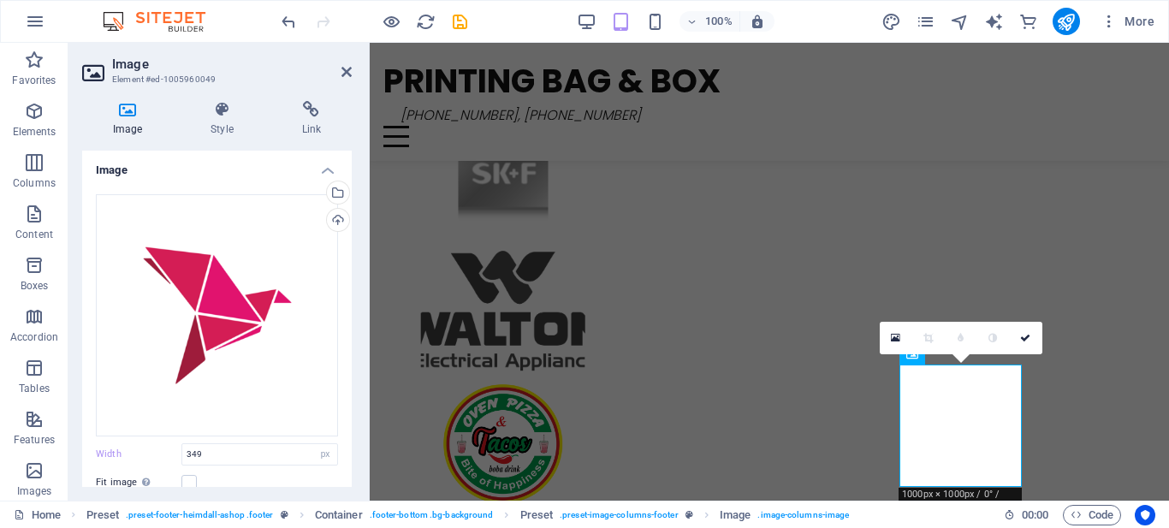
scroll to position [0, 0]
click at [332, 167] on h4 "Image" at bounding box center [217, 166] width 270 height 31
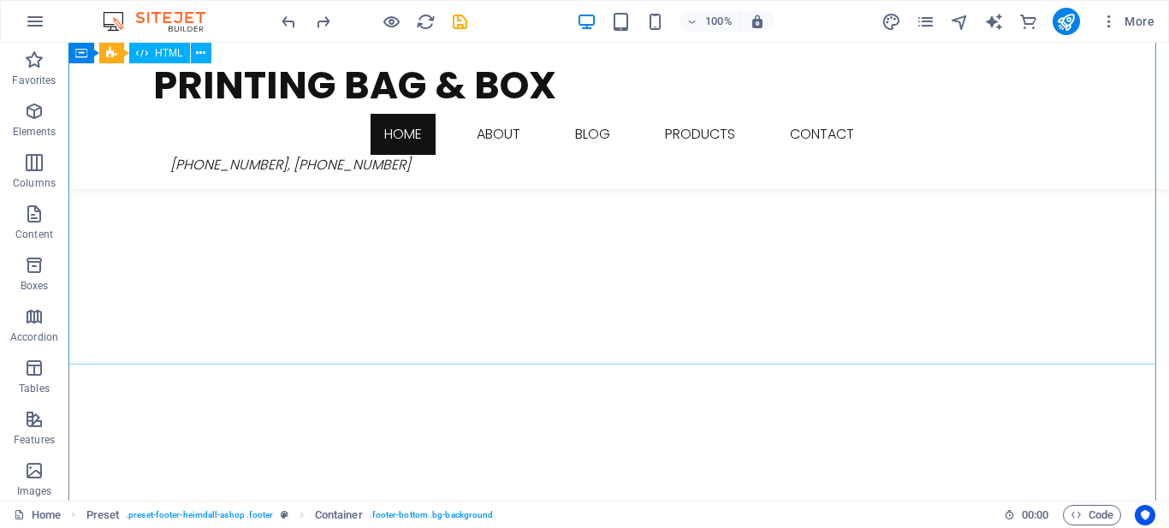
scroll to position [2674, 0]
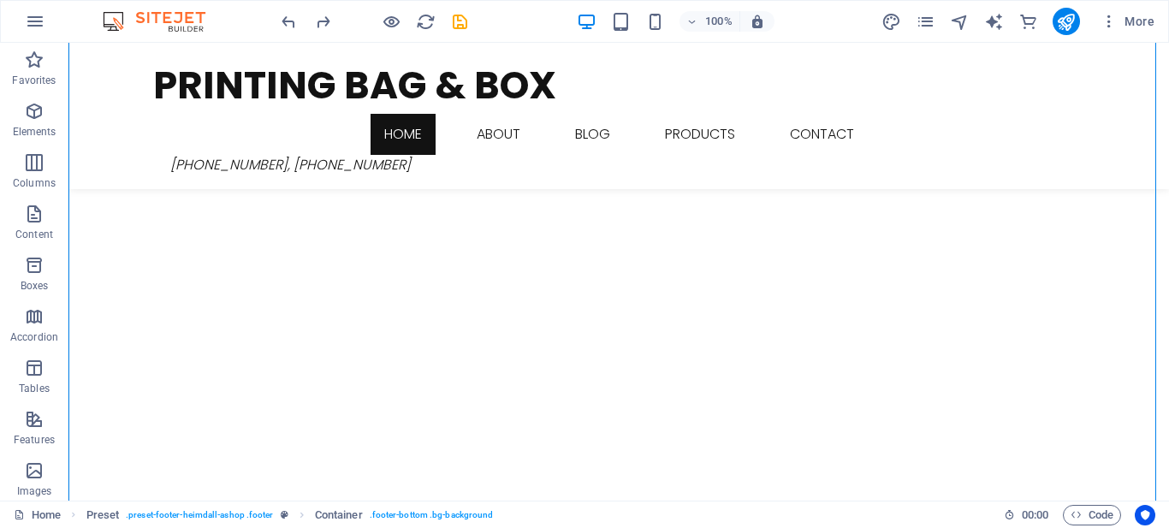
click at [522, 10] on div "100% More" at bounding box center [719, 21] width 883 height 27
click at [285, 23] on icon "undo" at bounding box center [289, 22] width 20 height 20
click at [287, 18] on icon "undo" at bounding box center [289, 22] width 20 height 20
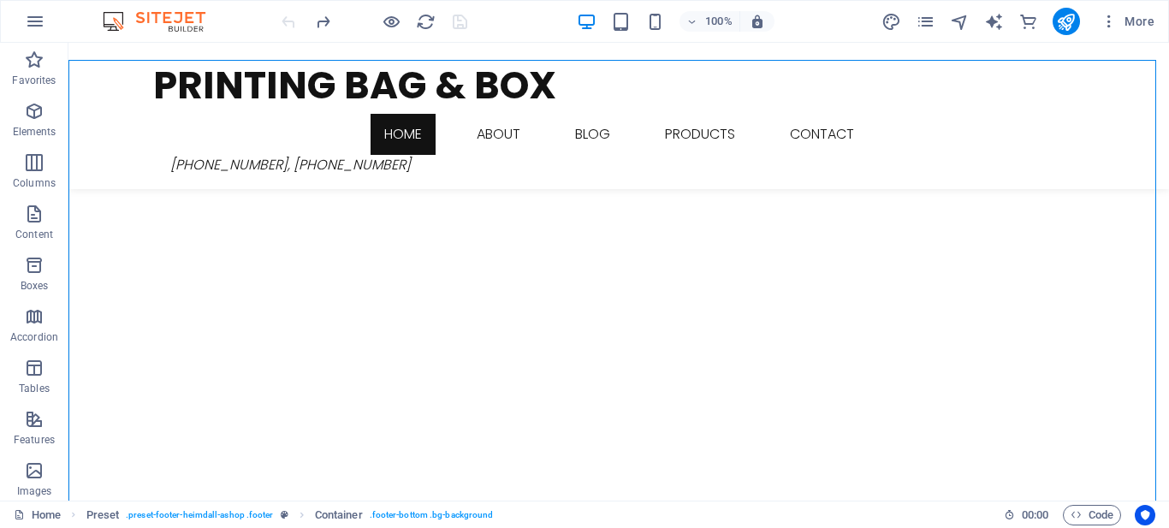
scroll to position [2574, 0]
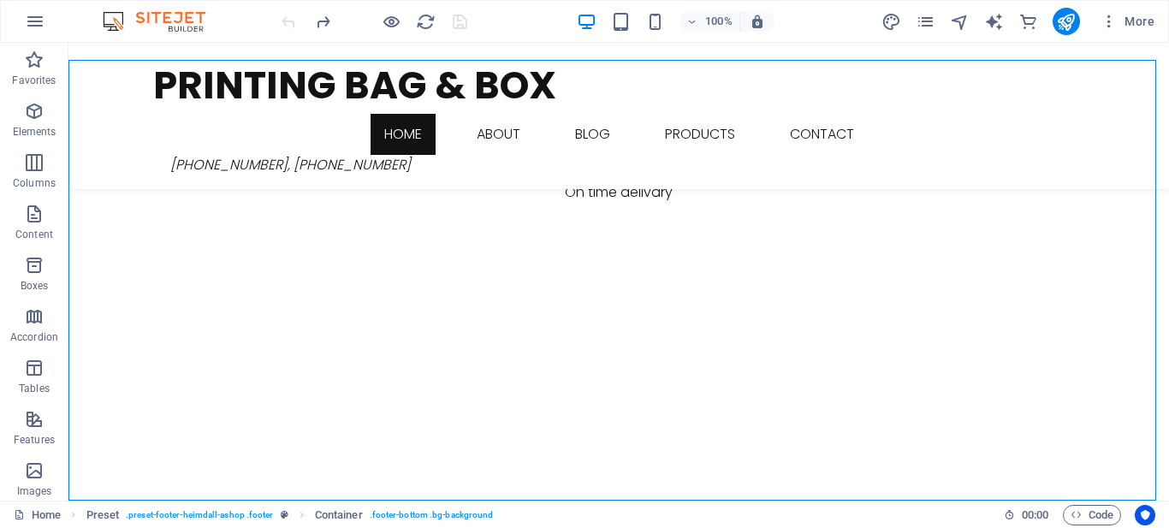
click at [287, 18] on div at bounding box center [374, 21] width 192 height 27
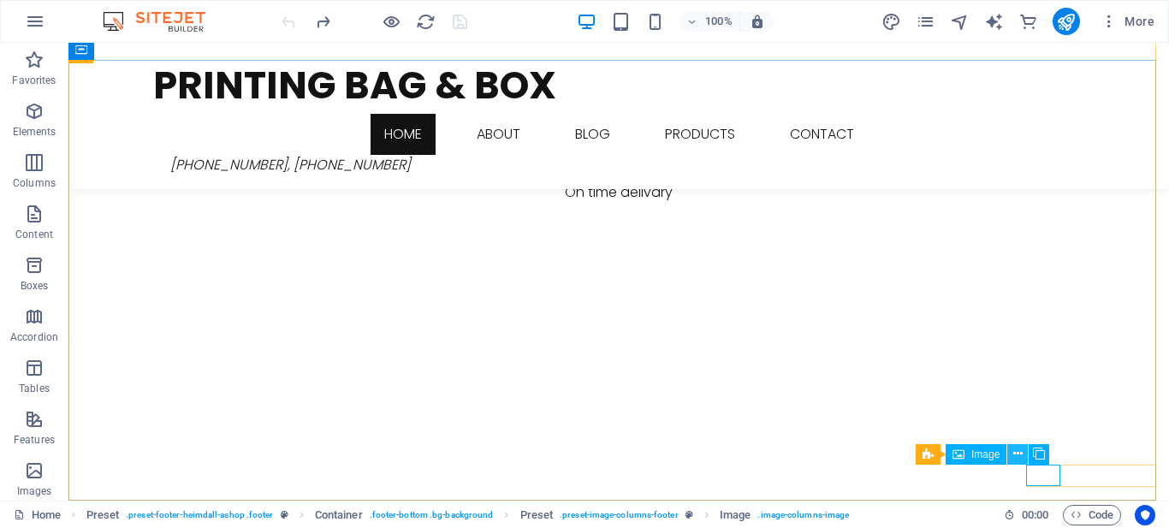
click at [1016, 454] on icon at bounding box center [1017, 454] width 9 height 18
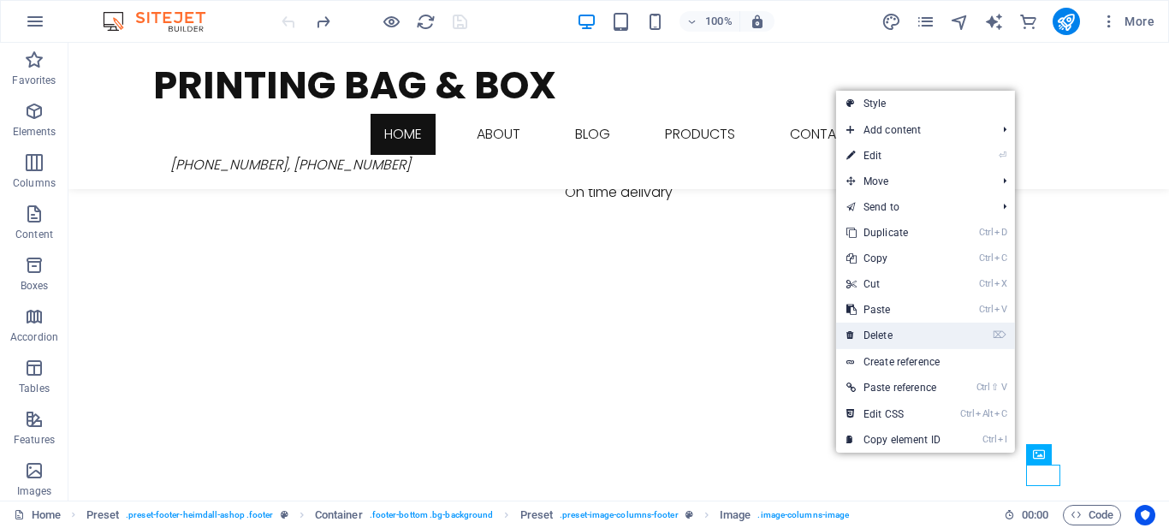
click at [902, 337] on link "⌦ Delete" at bounding box center [893, 336] width 115 height 26
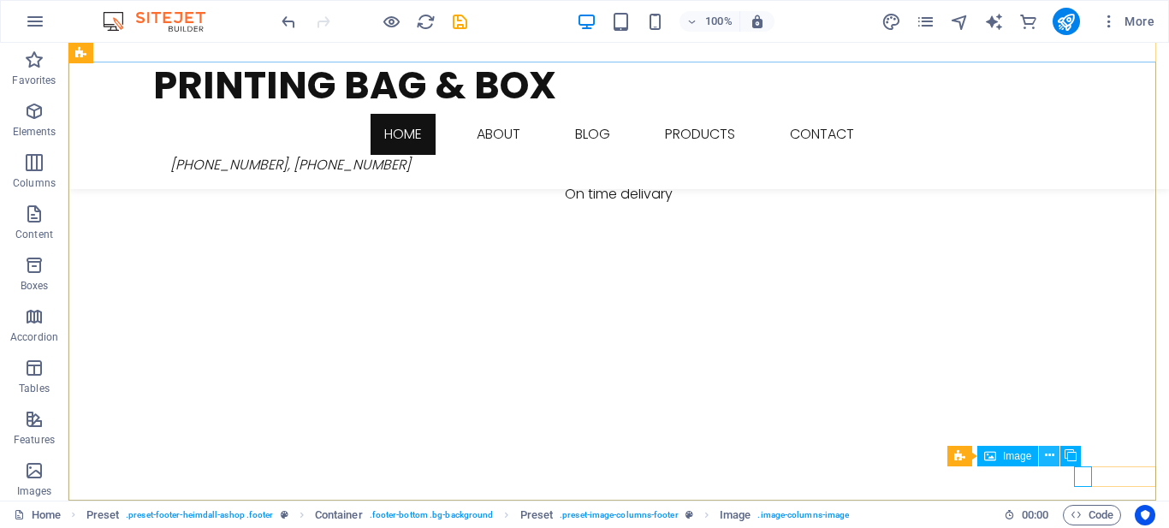
click at [1052, 455] on icon at bounding box center [1049, 456] width 9 height 18
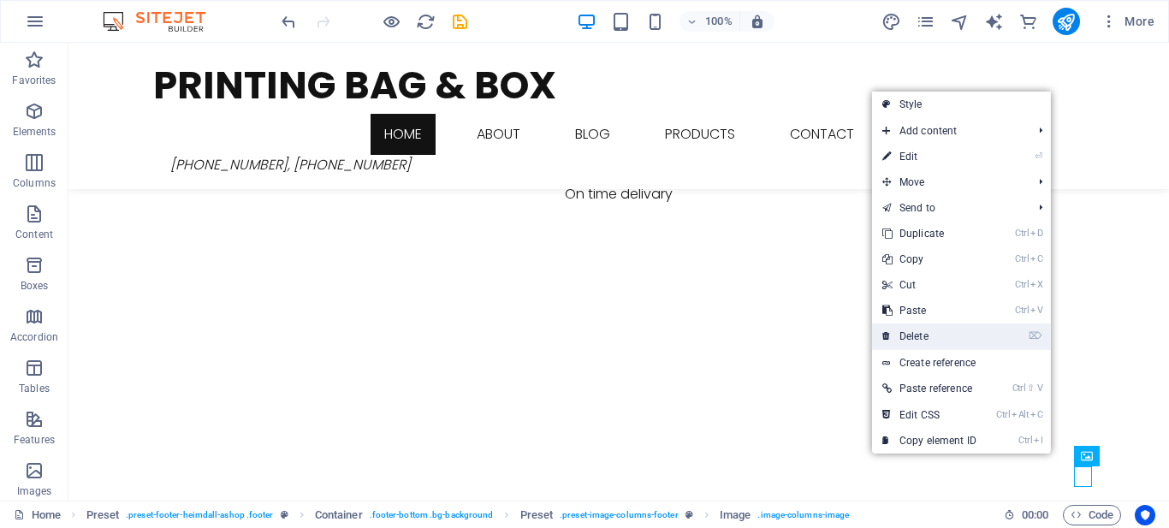
click at [952, 335] on link "⌦ Delete" at bounding box center [929, 336] width 115 height 26
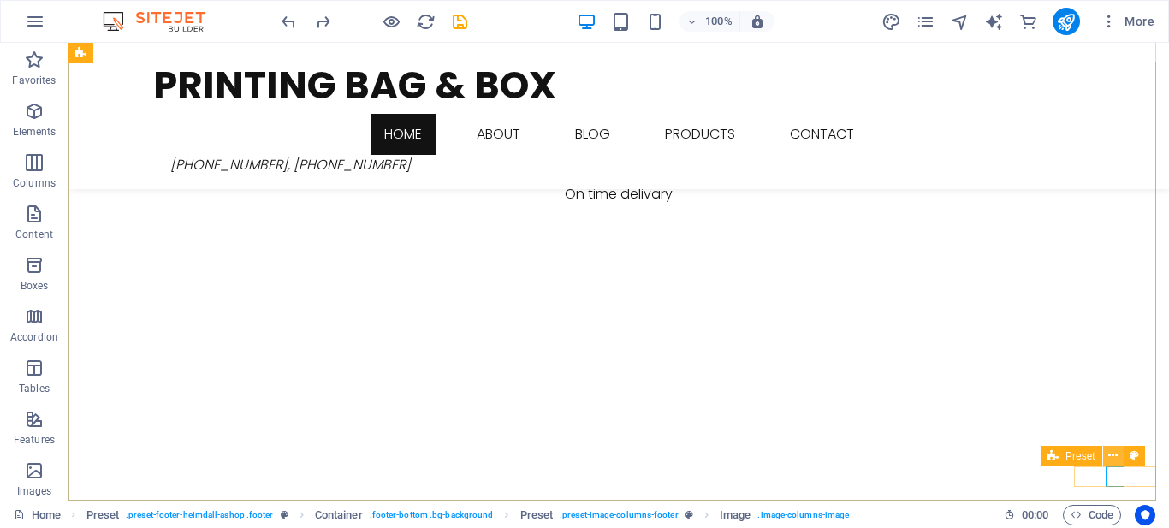
click at [1113, 456] on icon at bounding box center [1112, 456] width 9 height 18
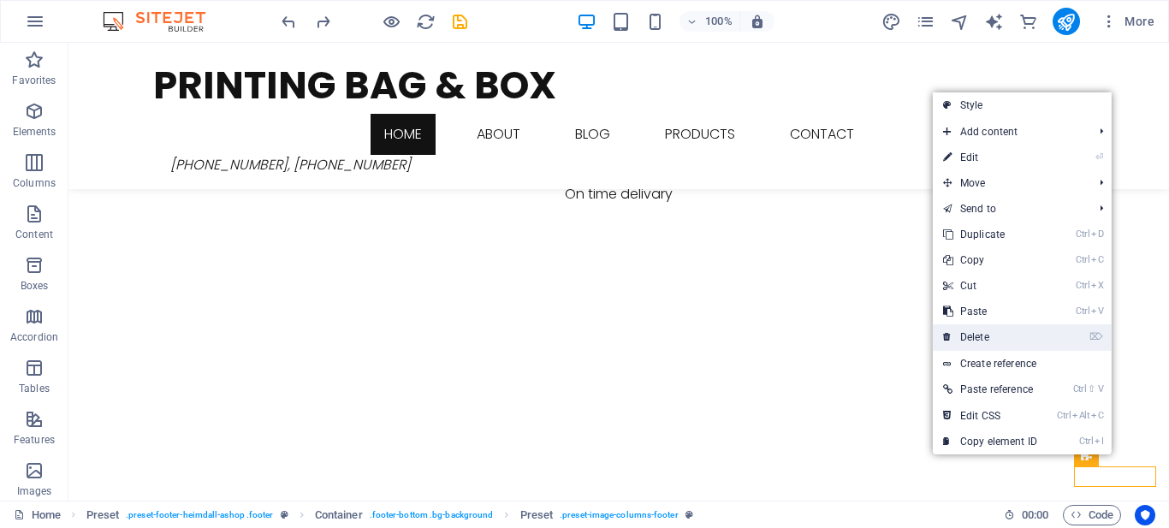
click at [1020, 341] on link "⌦ Delete" at bounding box center [990, 337] width 115 height 26
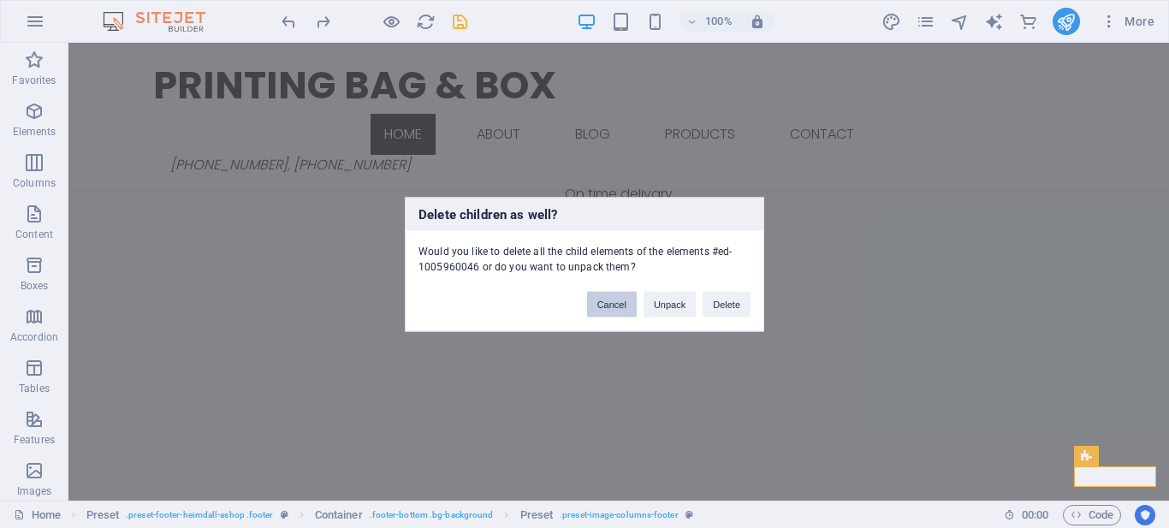
click at [621, 303] on button "Cancel" at bounding box center [612, 304] width 50 height 26
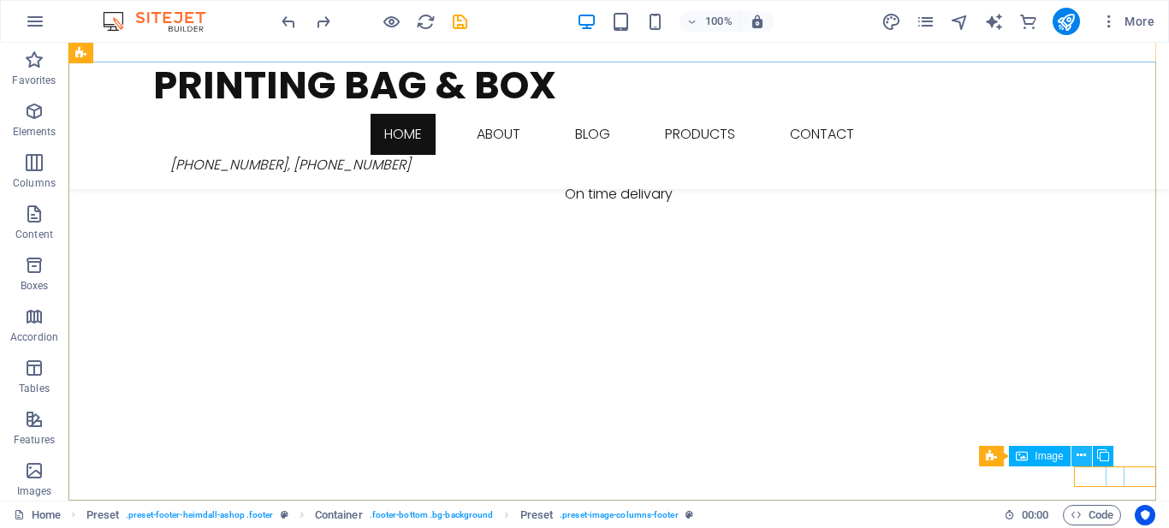
click at [1081, 449] on icon at bounding box center [1080, 456] width 9 height 18
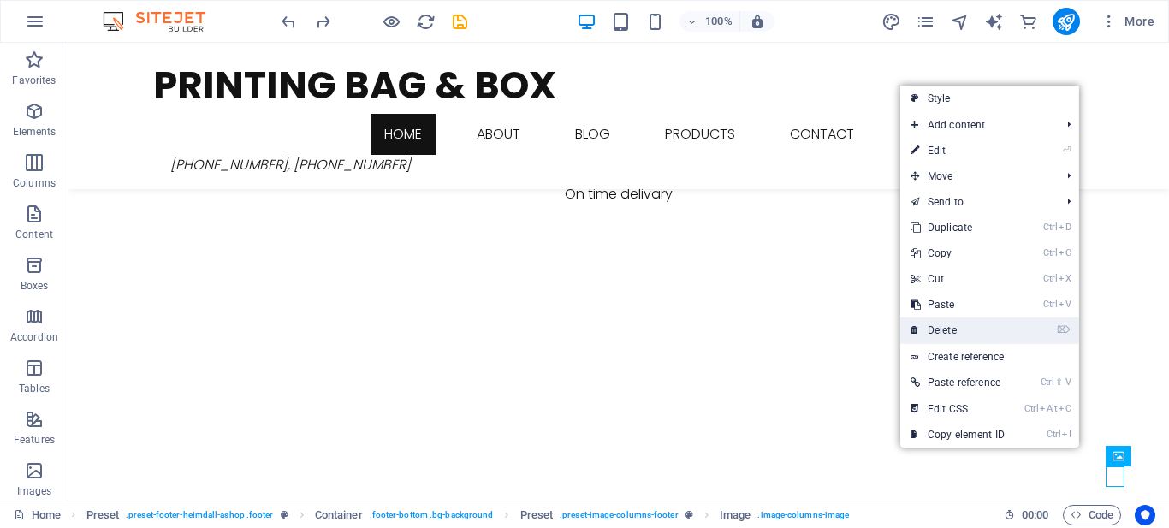
click at [993, 336] on link "⌦ Delete" at bounding box center [957, 330] width 115 height 26
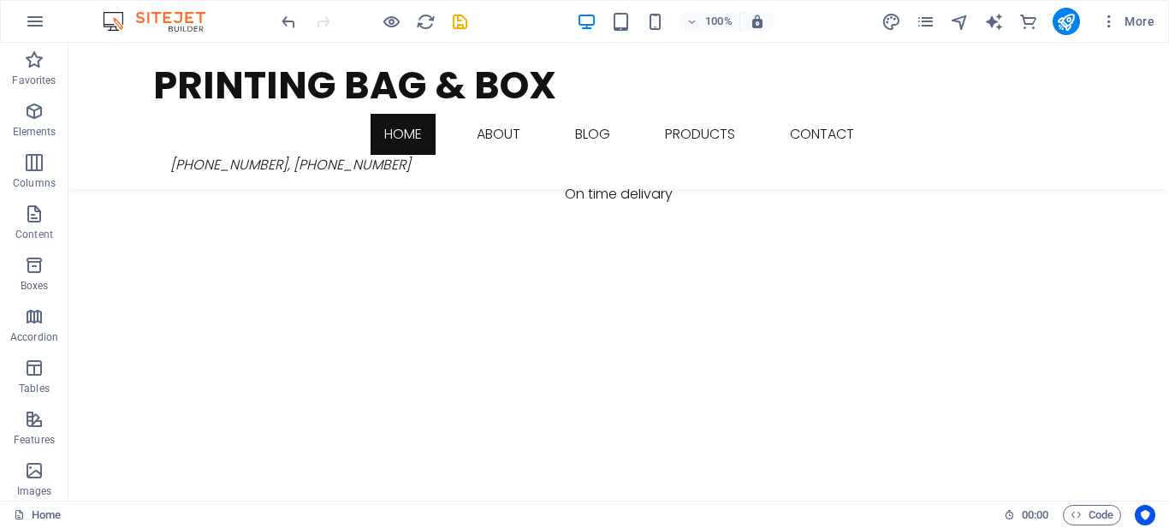
drag, startPoint x: 1163, startPoint y: 477, endPoint x: 1221, endPoint y: 552, distance: 95.2
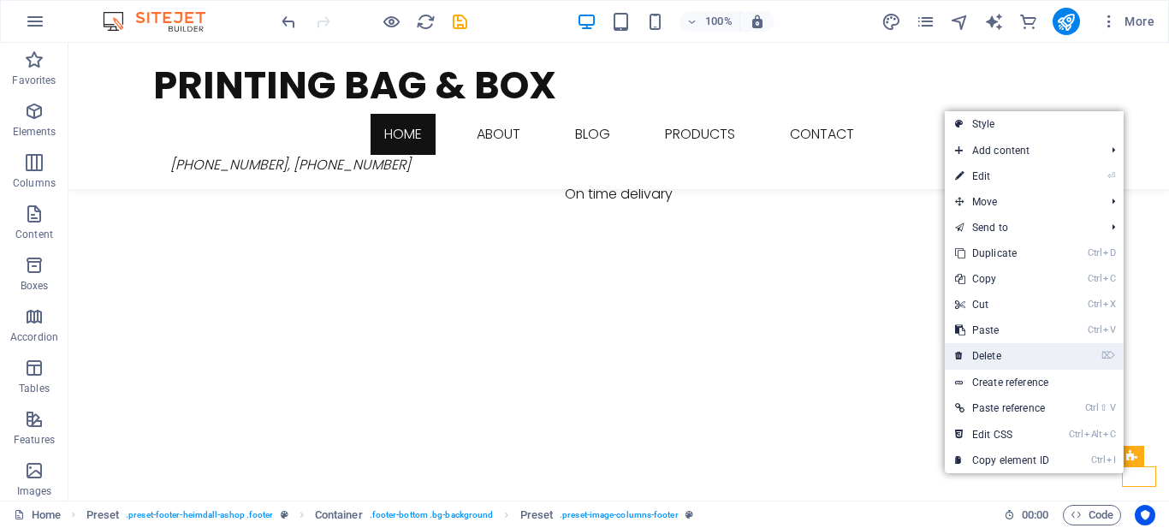
click at [1050, 363] on link "⌦ Delete" at bounding box center [1002, 356] width 115 height 26
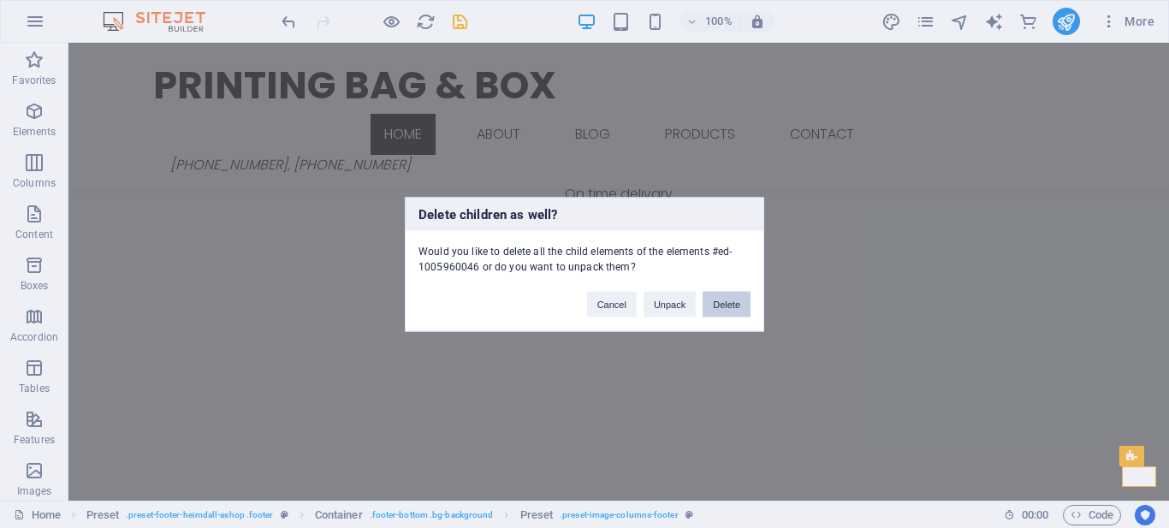
click at [721, 302] on button "Delete" at bounding box center [726, 304] width 48 height 26
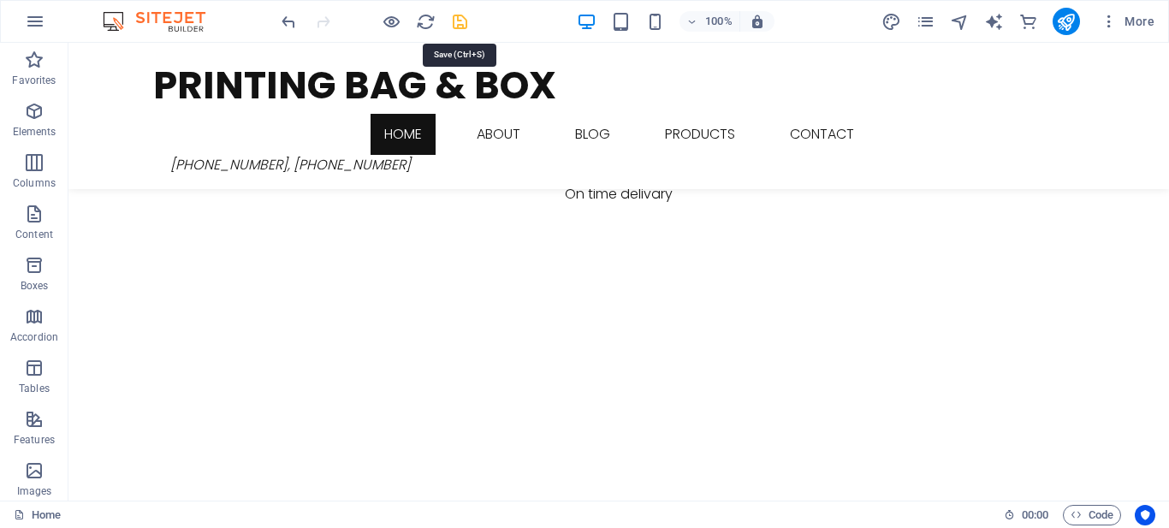
click at [464, 22] on icon "save" at bounding box center [460, 22] width 20 height 20
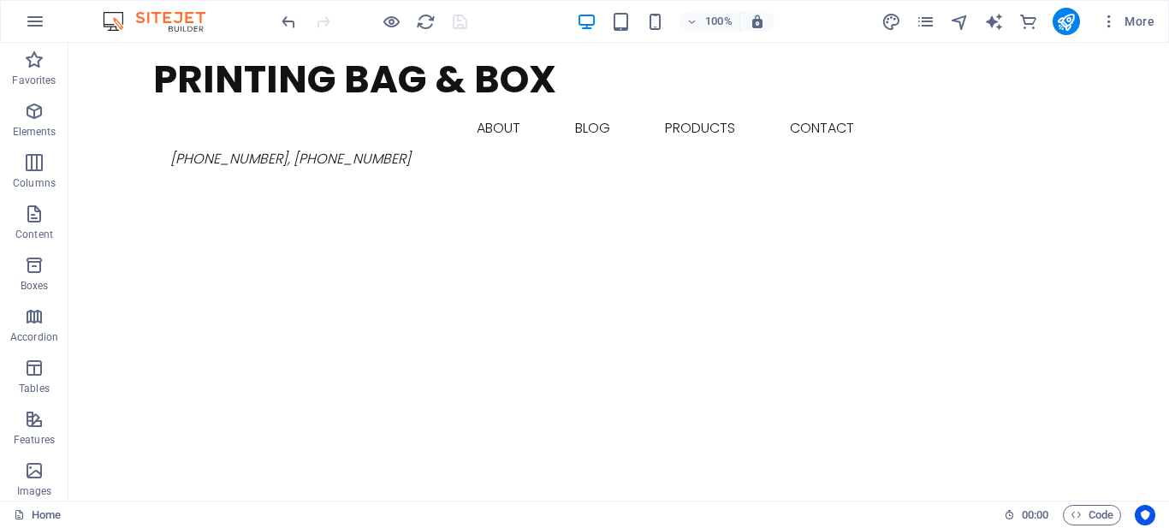
scroll to position [0, 0]
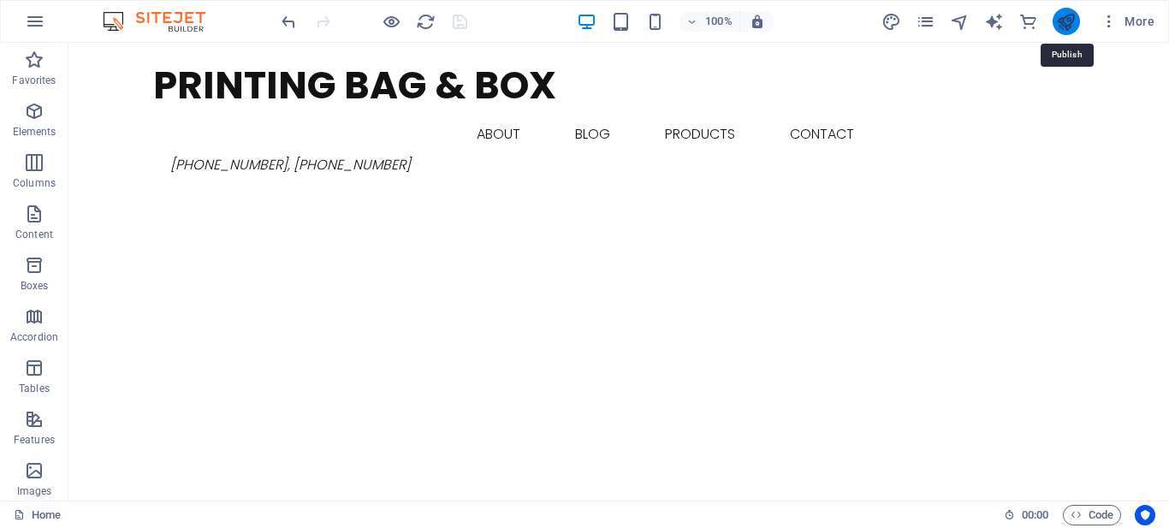
click at [1060, 26] on icon "publish" at bounding box center [1066, 22] width 20 height 20
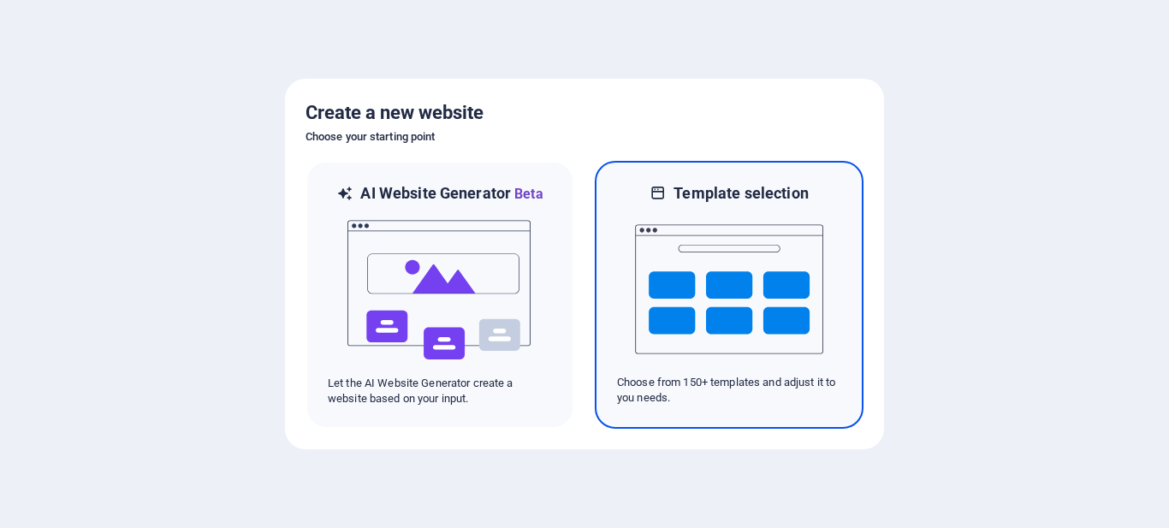
click at [692, 264] on img at bounding box center [729, 289] width 188 height 171
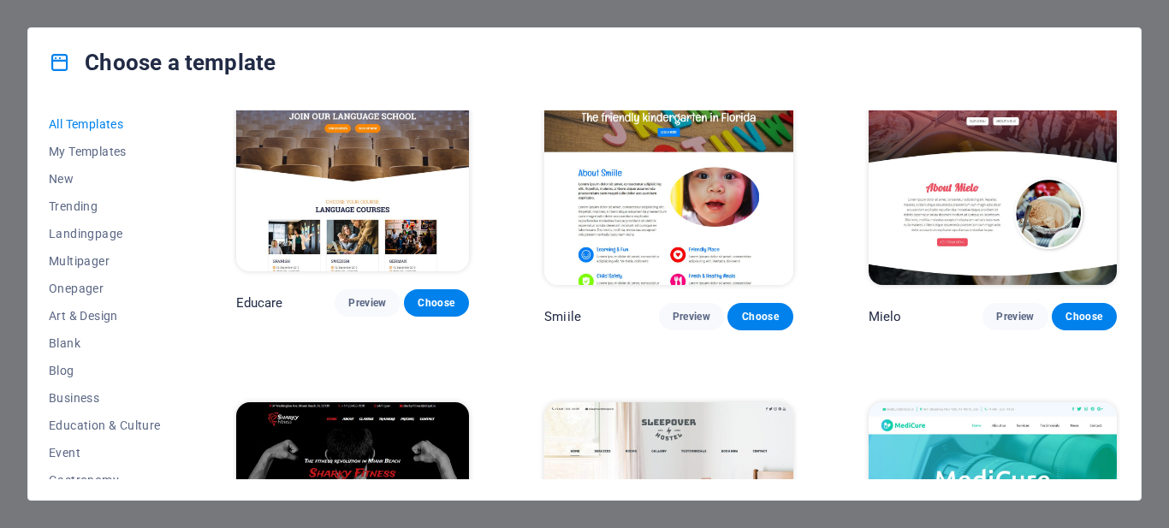
scroll to position [342, 0]
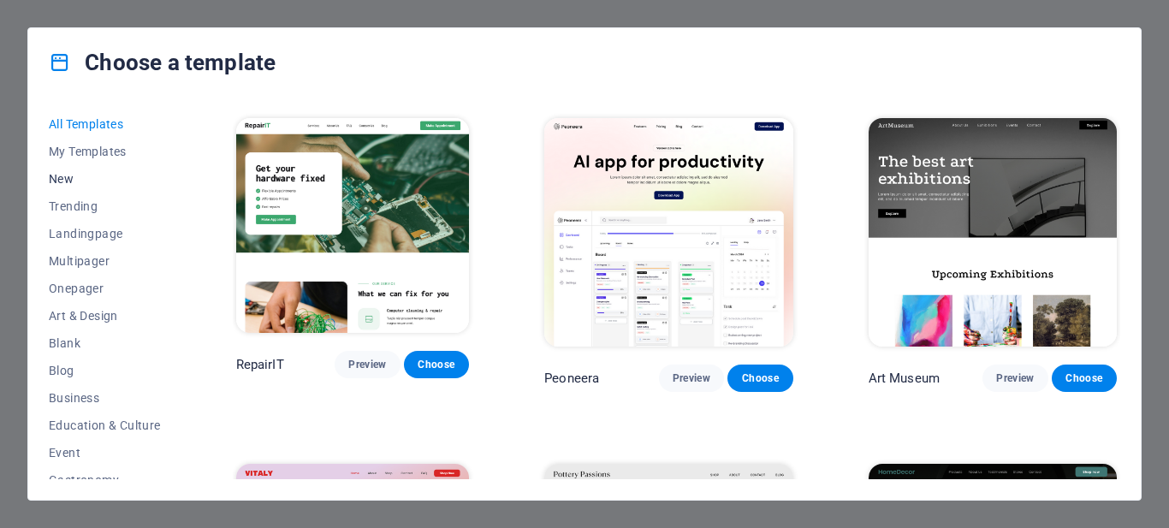
click at [66, 174] on span "New" at bounding box center [105, 179] width 112 height 14
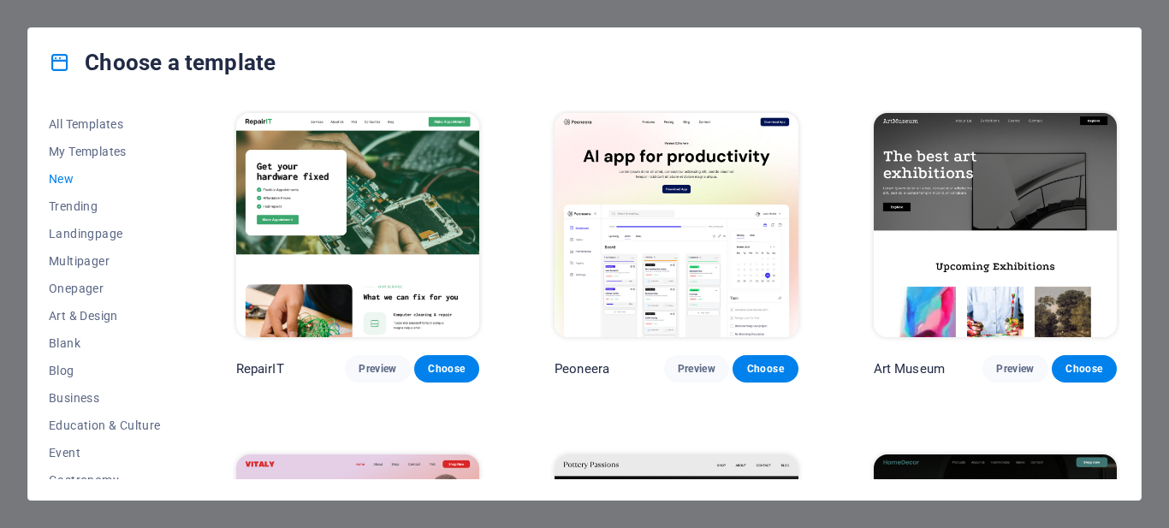
click at [67, 175] on span "New" at bounding box center [105, 179] width 112 height 14
click at [68, 177] on span "New" at bounding box center [105, 179] width 112 height 14
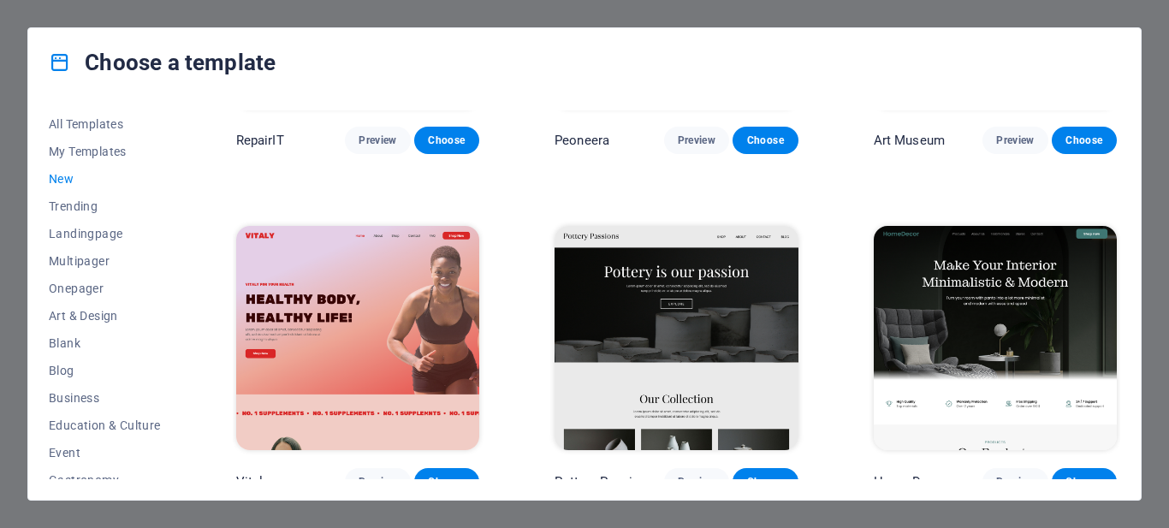
scroll to position [0, 0]
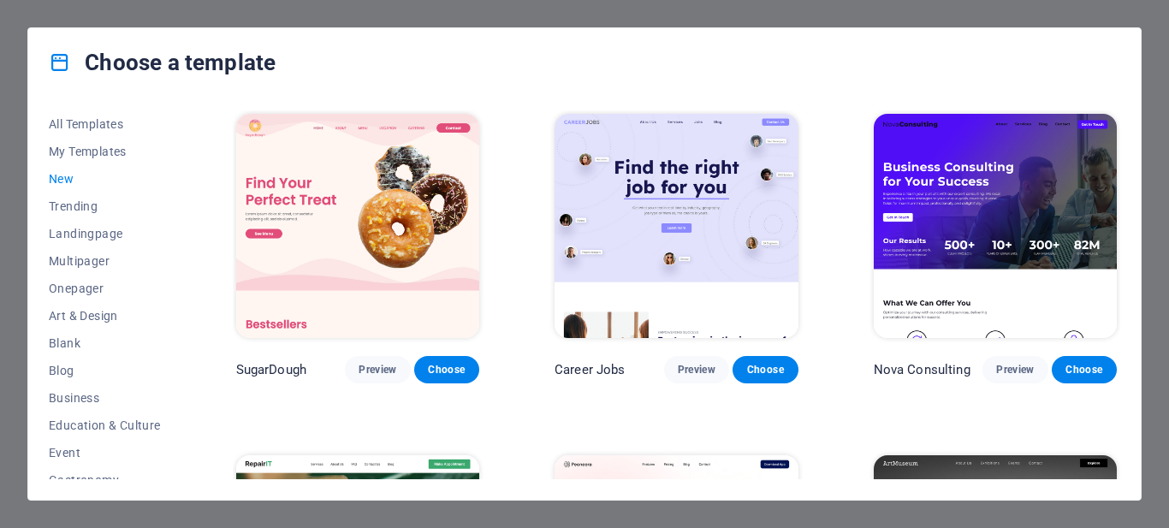
click at [707, 11] on div "Choose a template All Templates My Templates New Trending Landingpage Multipage…" at bounding box center [584, 264] width 1169 height 528
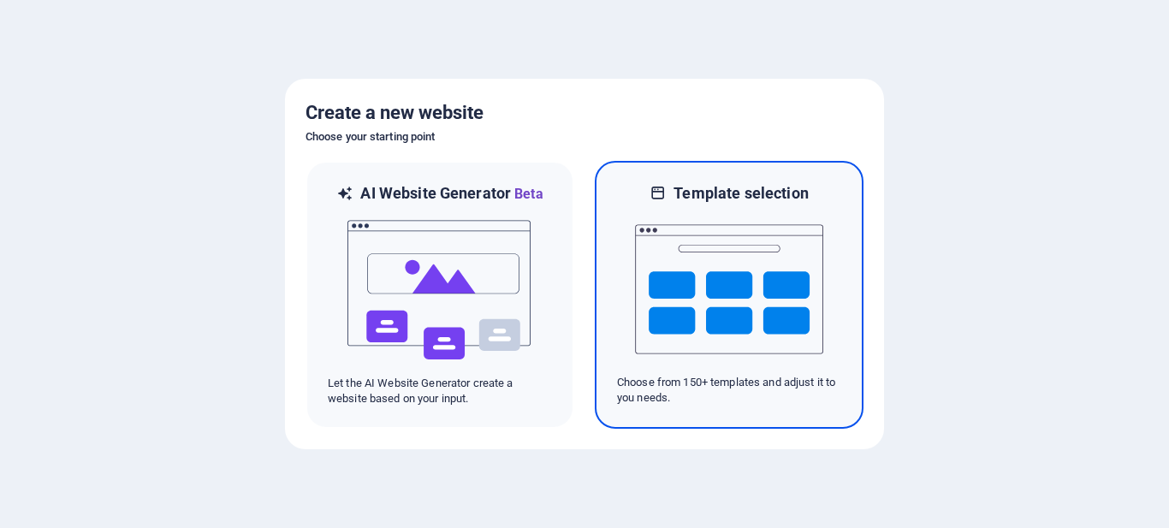
click at [809, 295] on img at bounding box center [729, 289] width 188 height 171
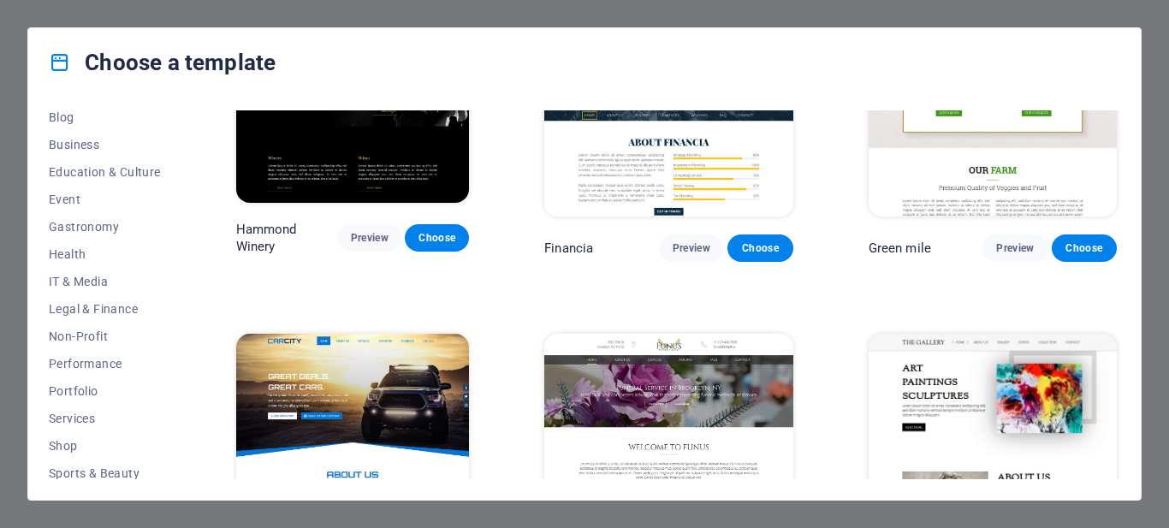
scroll to position [343, 0]
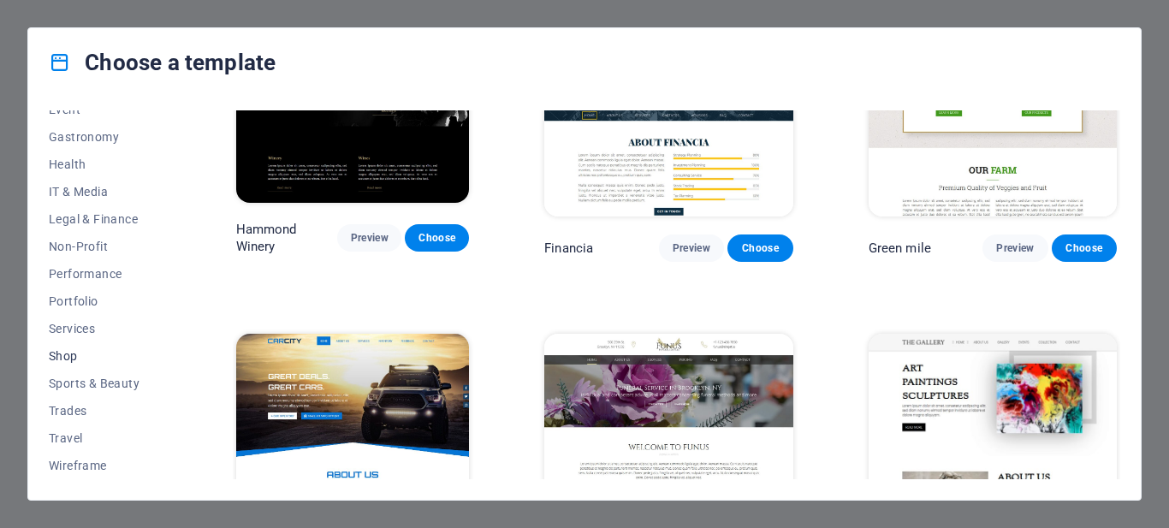
click at [51, 352] on span "Shop" at bounding box center [105, 356] width 112 height 14
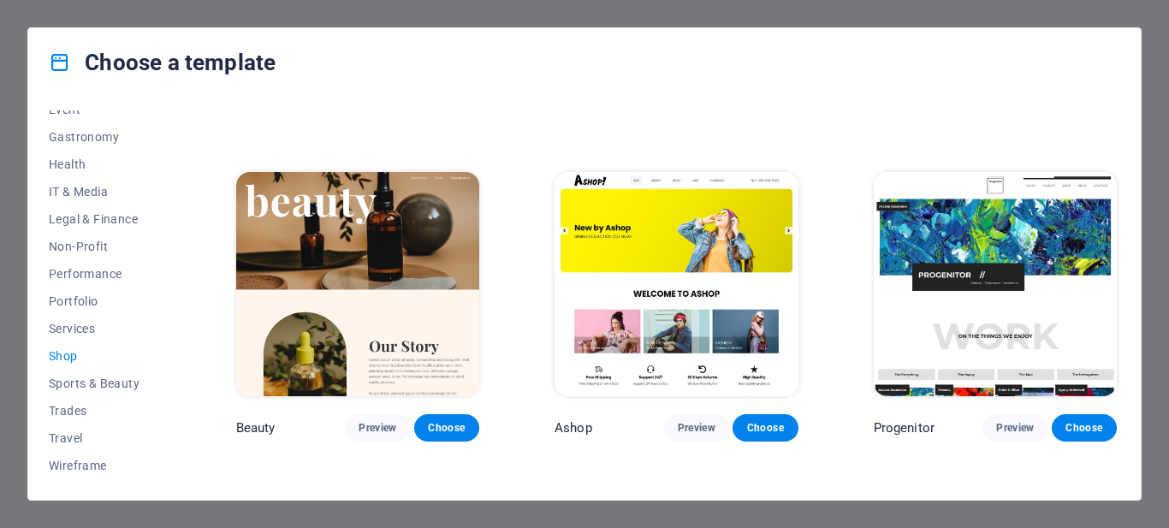
scroll to position [0, 0]
